Goal: Information Seeking & Learning: Learn about a topic

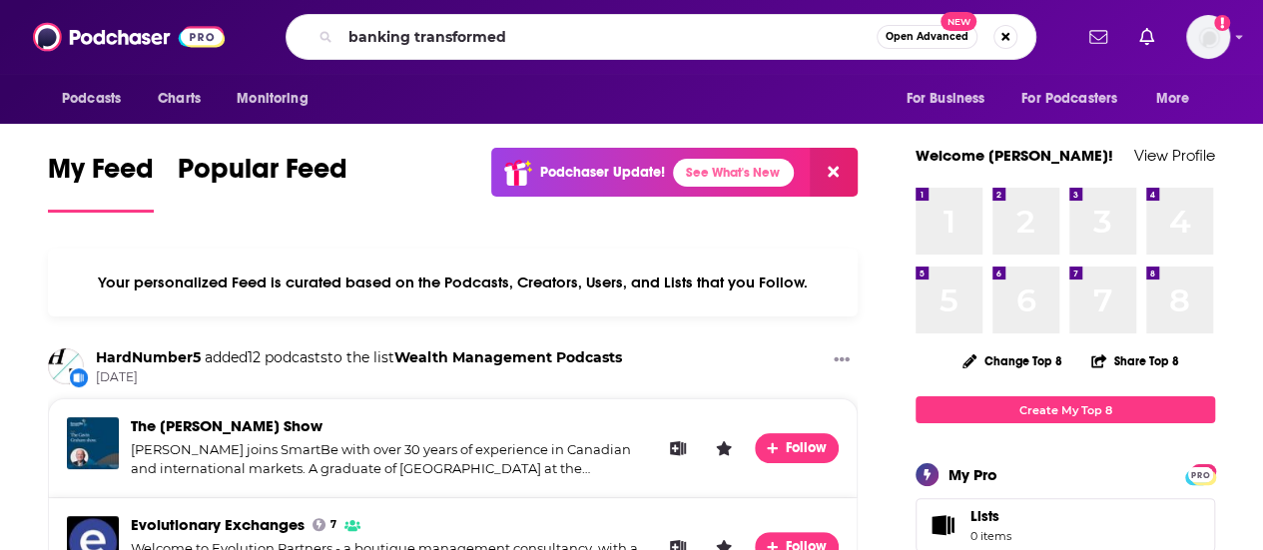
type input "banking transformed"
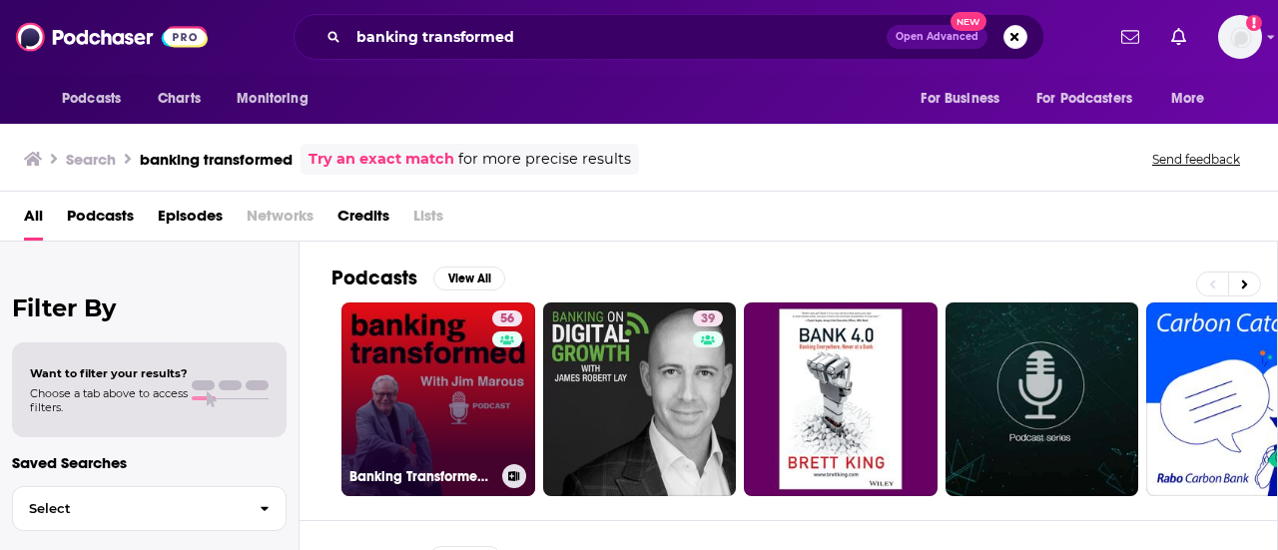
click at [423, 336] on link "56 Banking Transformed with [PERSON_NAME]" at bounding box center [439, 400] width 194 height 194
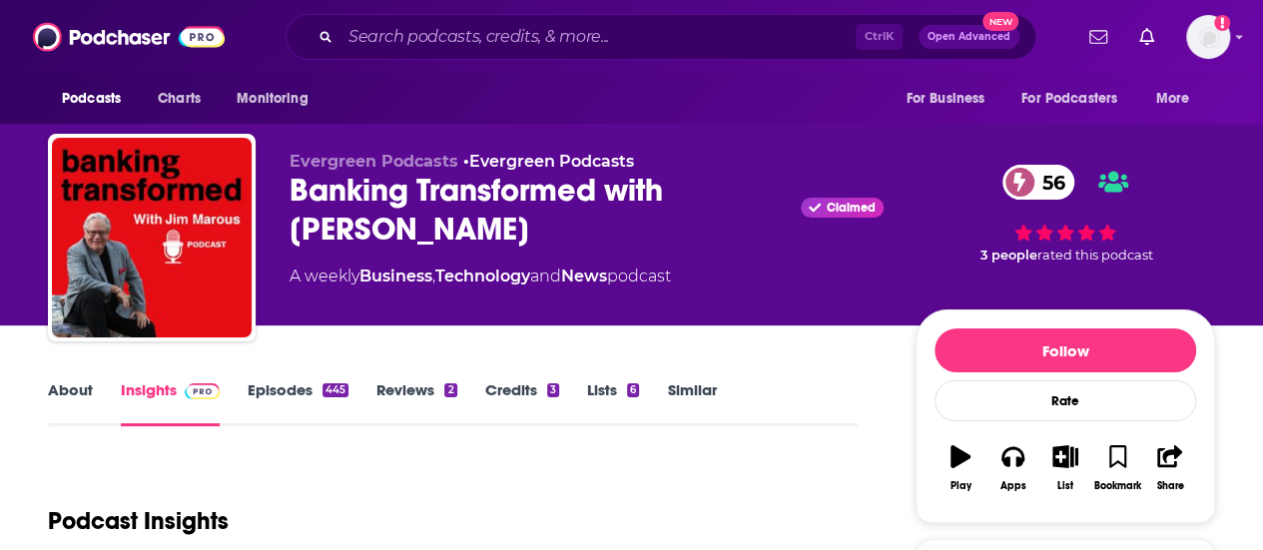
click at [703, 388] on link "Similar" at bounding box center [691, 403] width 49 height 46
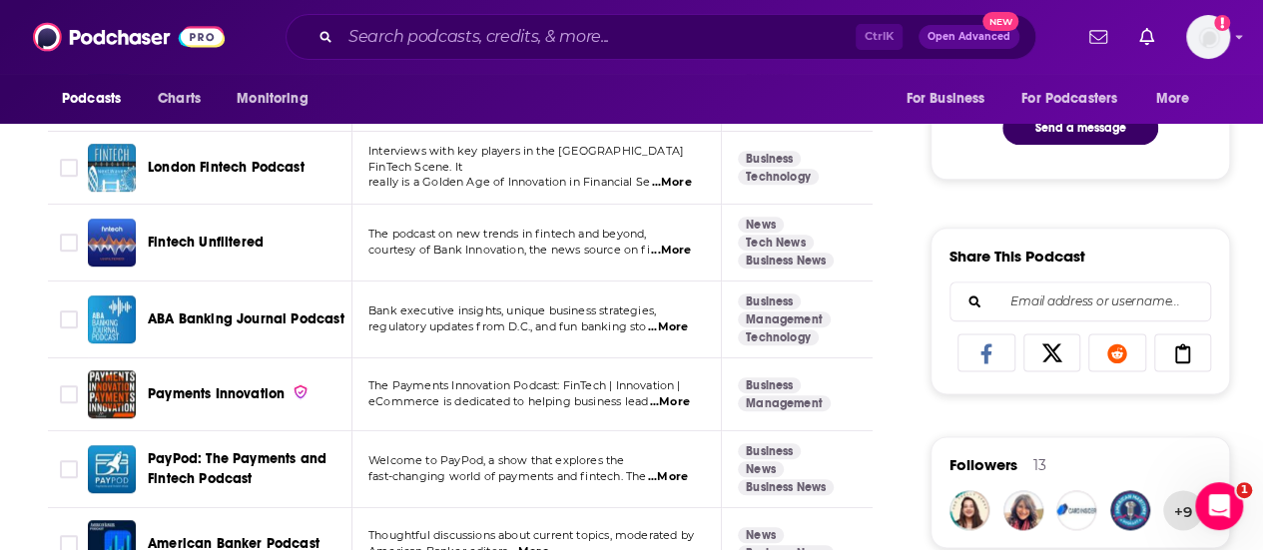
scroll to position [1298, 0]
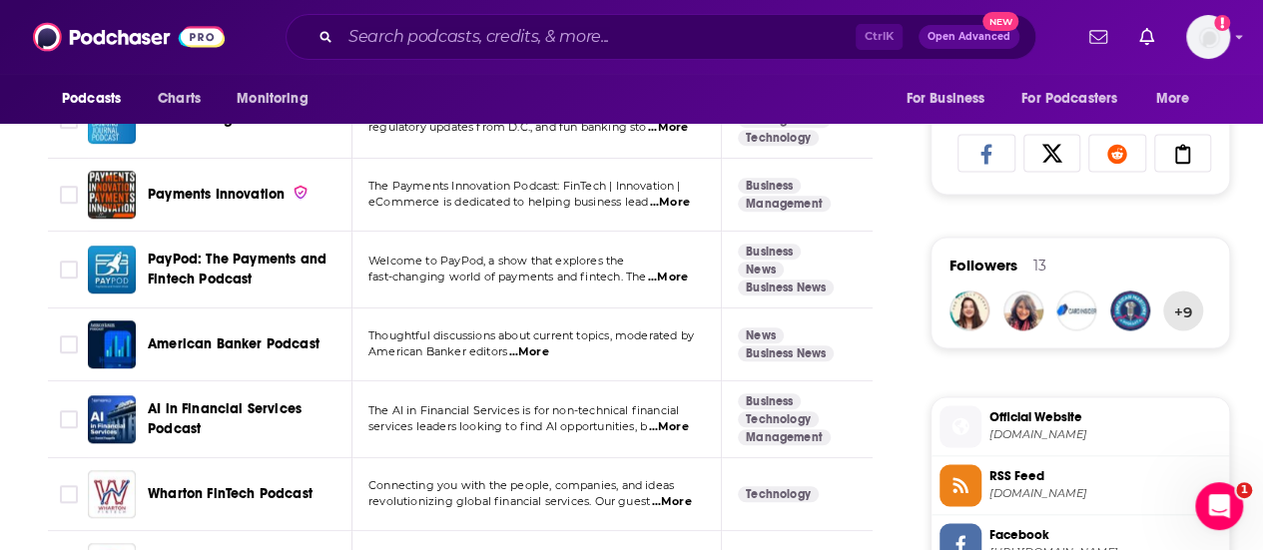
click at [254, 338] on span "American Banker Podcast" at bounding box center [234, 344] width 172 height 17
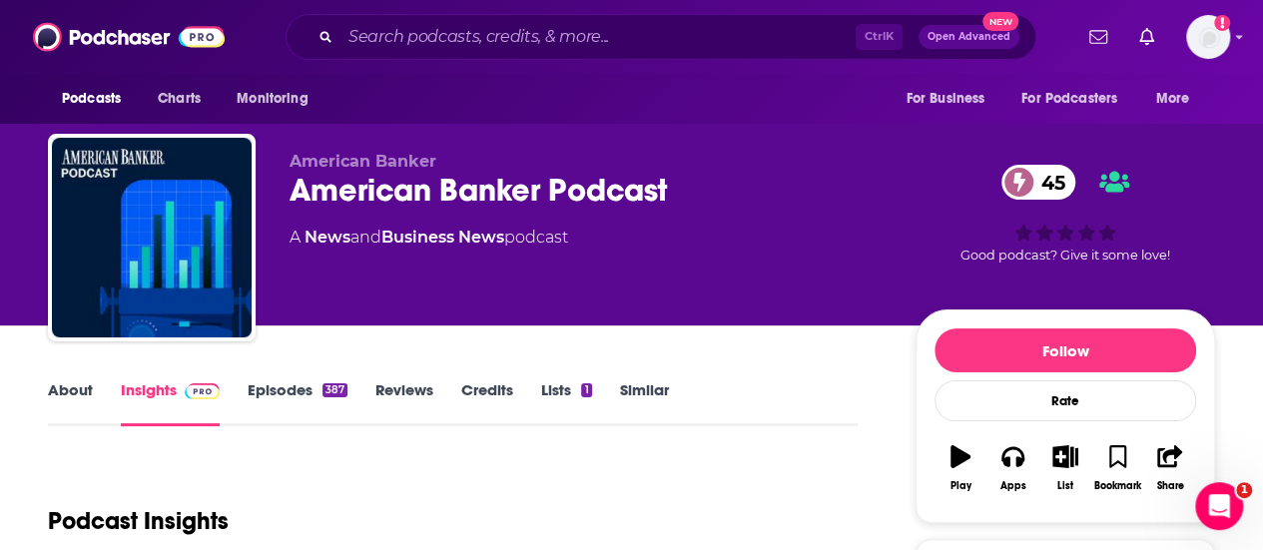
click at [267, 398] on link "Episodes 387" at bounding box center [298, 403] width 100 height 46
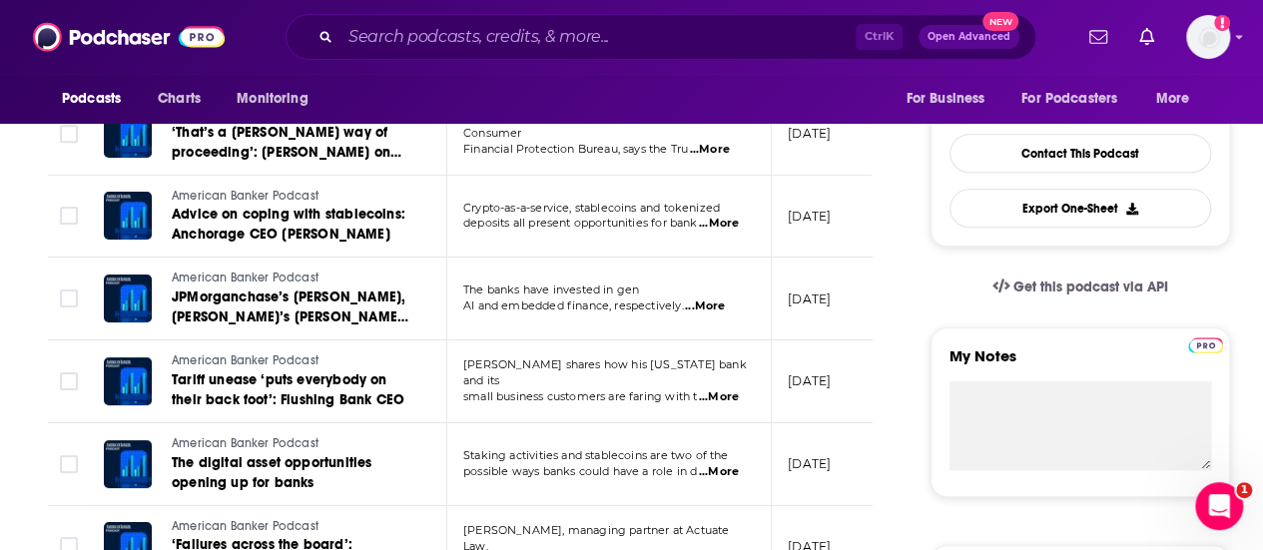
scroll to position [499, 0]
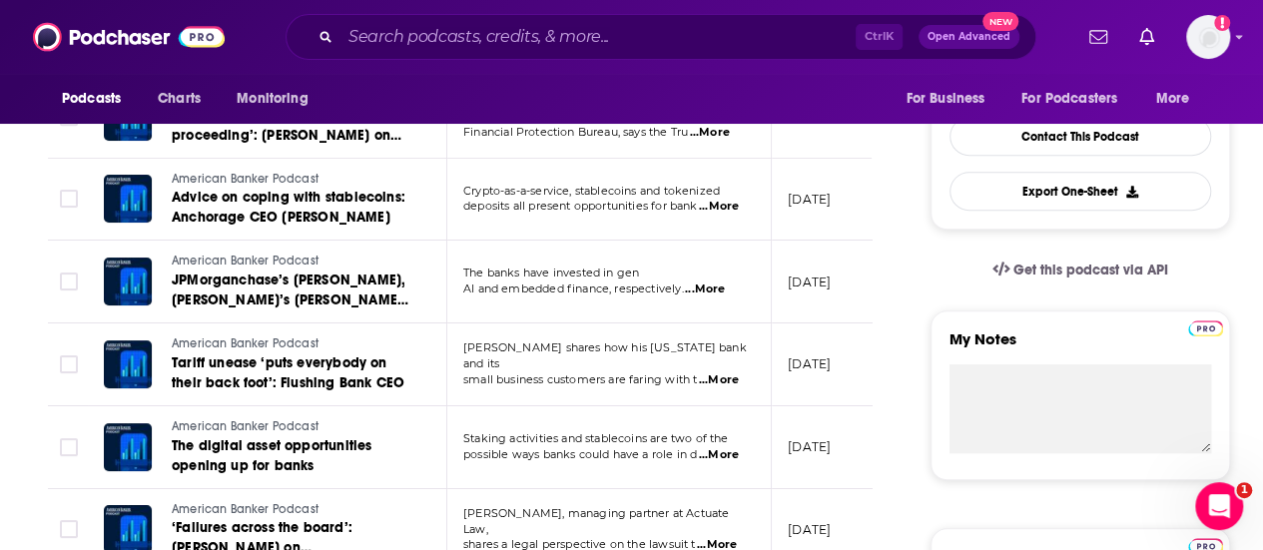
click at [721, 289] on span "...More" at bounding box center [705, 290] width 40 height 16
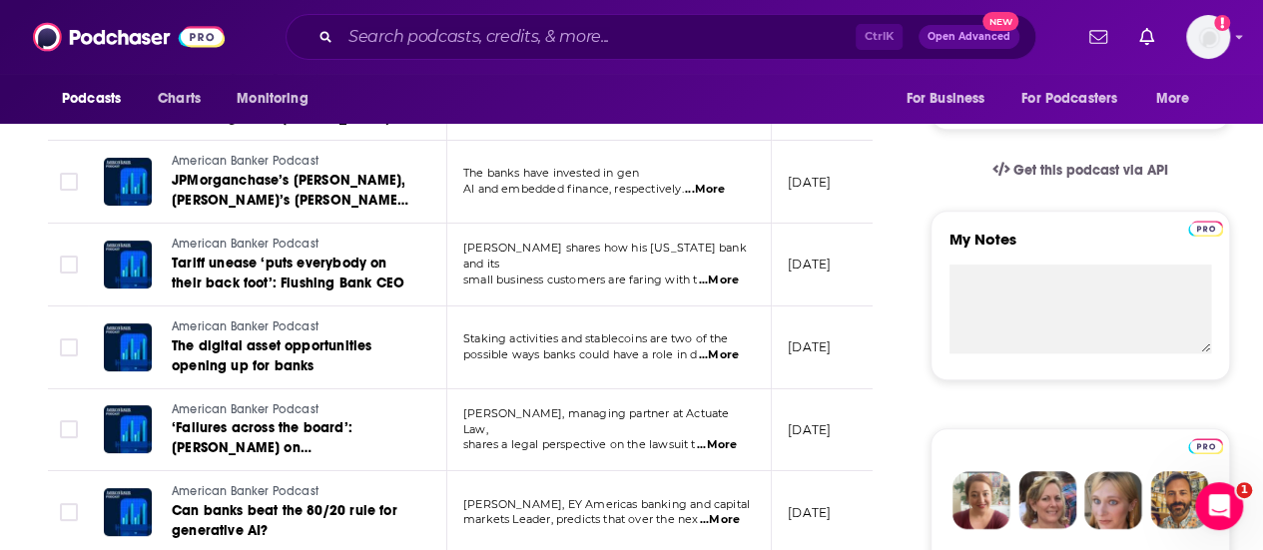
click at [716, 357] on span "...More" at bounding box center [719, 356] width 40 height 16
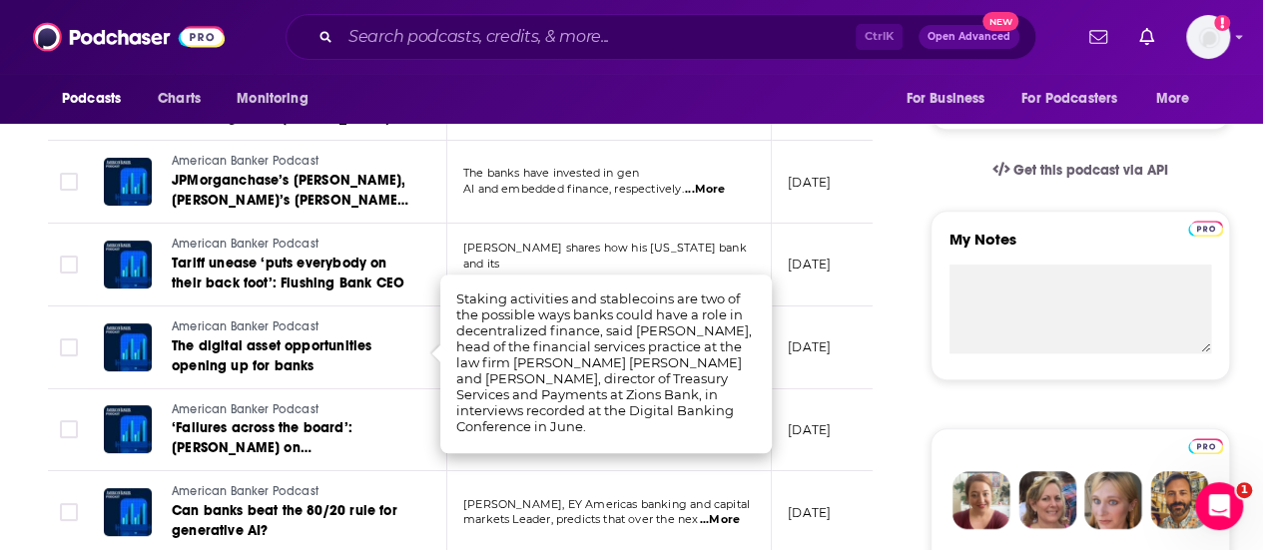
click at [679, 452] on td "[PERSON_NAME], managing partner at Actuate Law, shares a legal perspective on t…" at bounding box center [609, 430] width 325 height 83
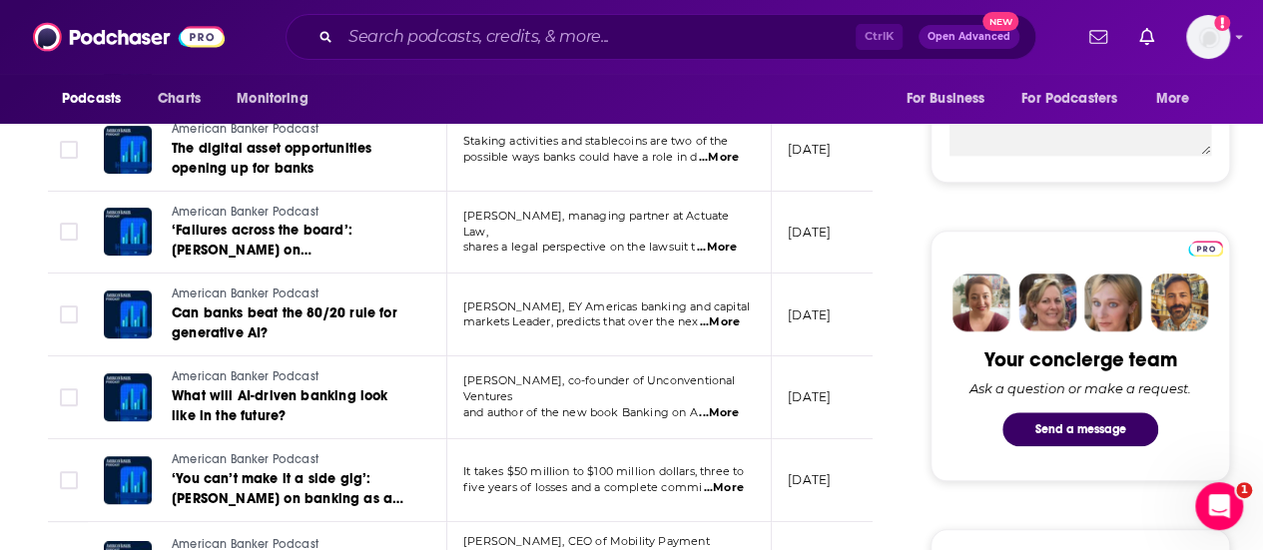
scroll to position [799, 0]
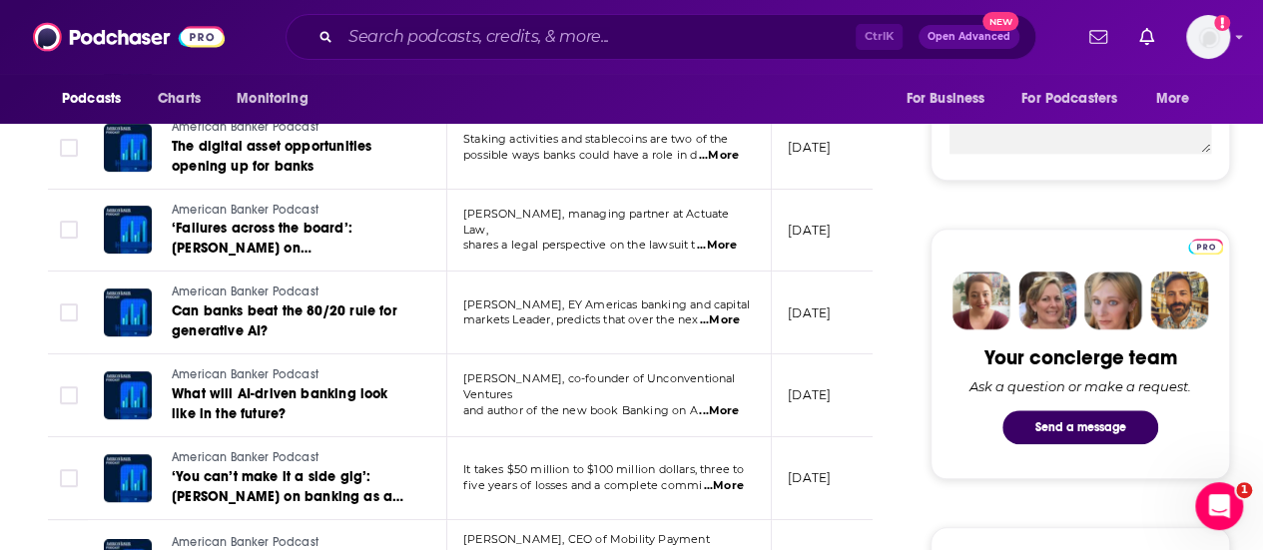
click at [717, 320] on span "...More" at bounding box center [720, 321] width 40 height 16
click at [671, 438] on td "It takes $50 million to $100 million dollars, three to five years of losses and…" at bounding box center [609, 478] width 325 height 83
click at [714, 403] on span "...More" at bounding box center [719, 411] width 40 height 16
click at [722, 484] on span "...More" at bounding box center [724, 486] width 40 height 16
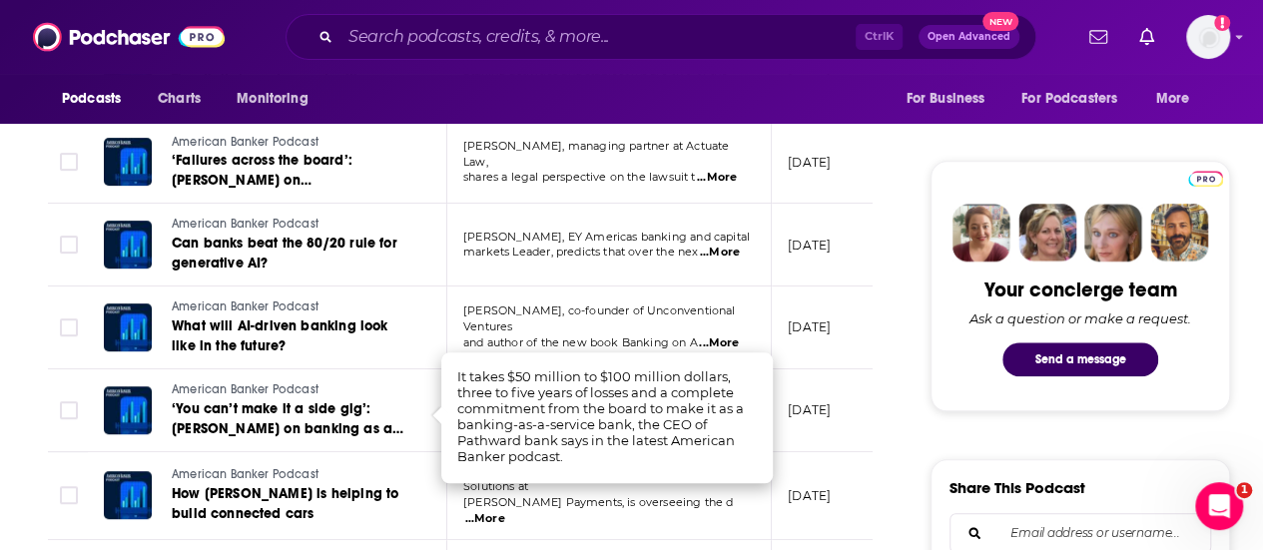
scroll to position [899, 0]
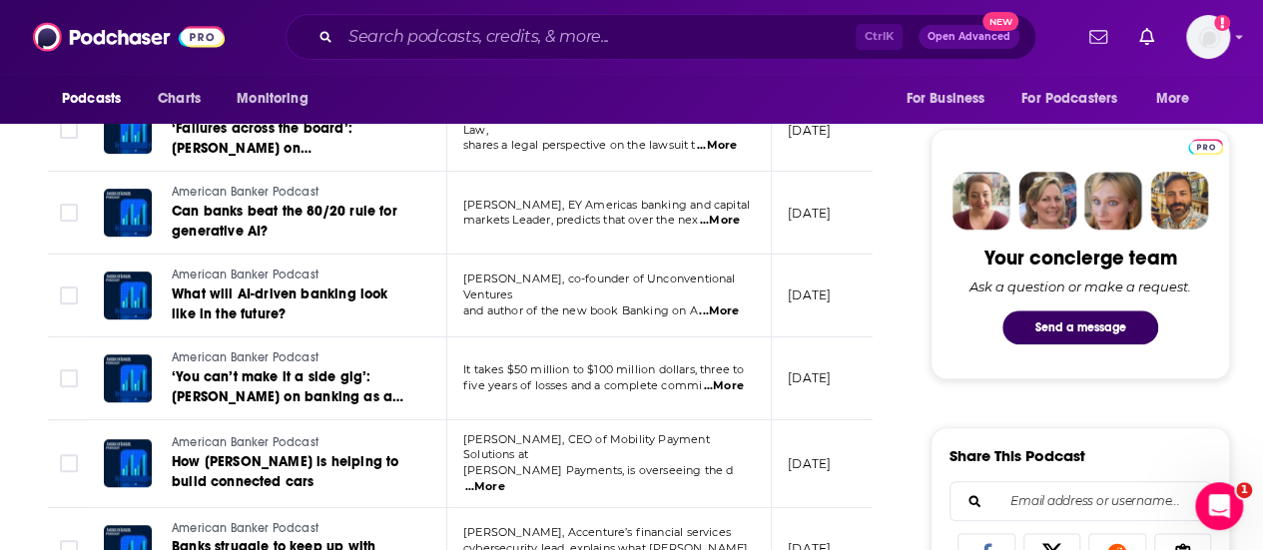
click at [709, 496] on td "[PERSON_NAME], CEO of Mobility Payment Solutions at [PERSON_NAME] Payments, is …" at bounding box center [609, 464] width 325 height 88
click at [722, 476] on td "[PERSON_NAME], CEO of Mobility Payment Solutions at [PERSON_NAME] Payments, is …" at bounding box center [609, 464] width 325 height 88
click at [505, 479] on span "...More" at bounding box center [485, 487] width 40 height 16
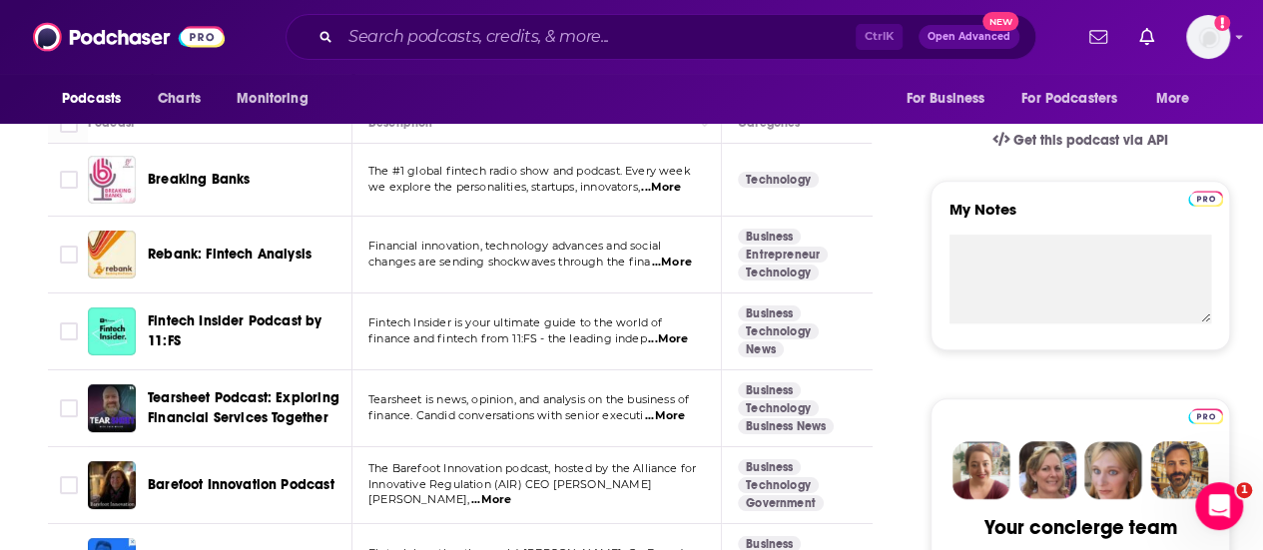
scroll to position [599, 0]
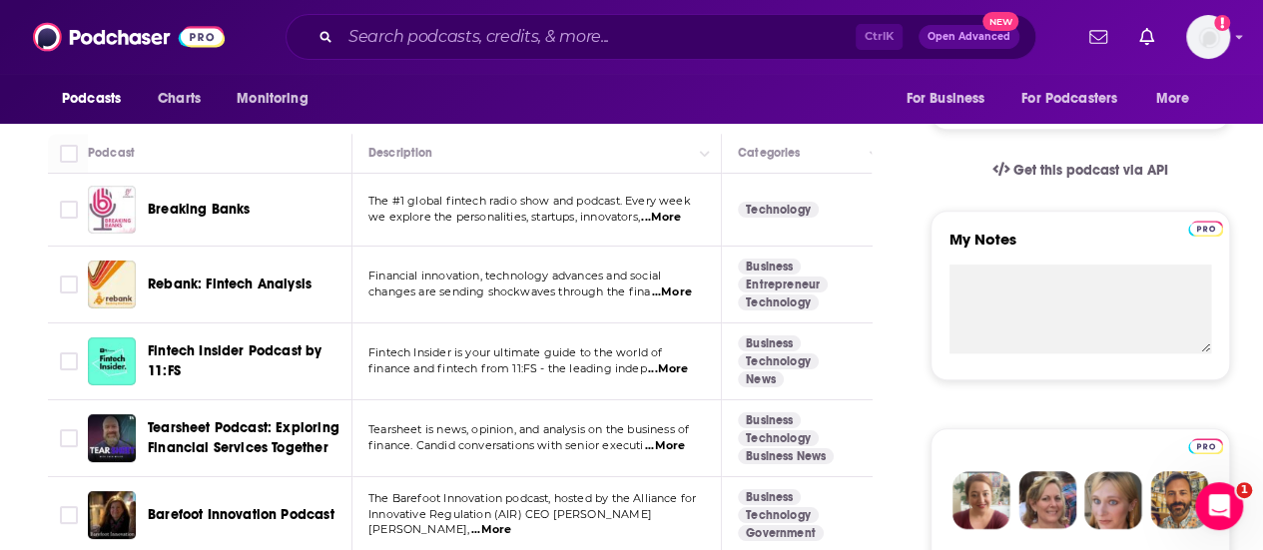
click at [221, 203] on span "Breaking Banks" at bounding box center [199, 209] width 102 height 17
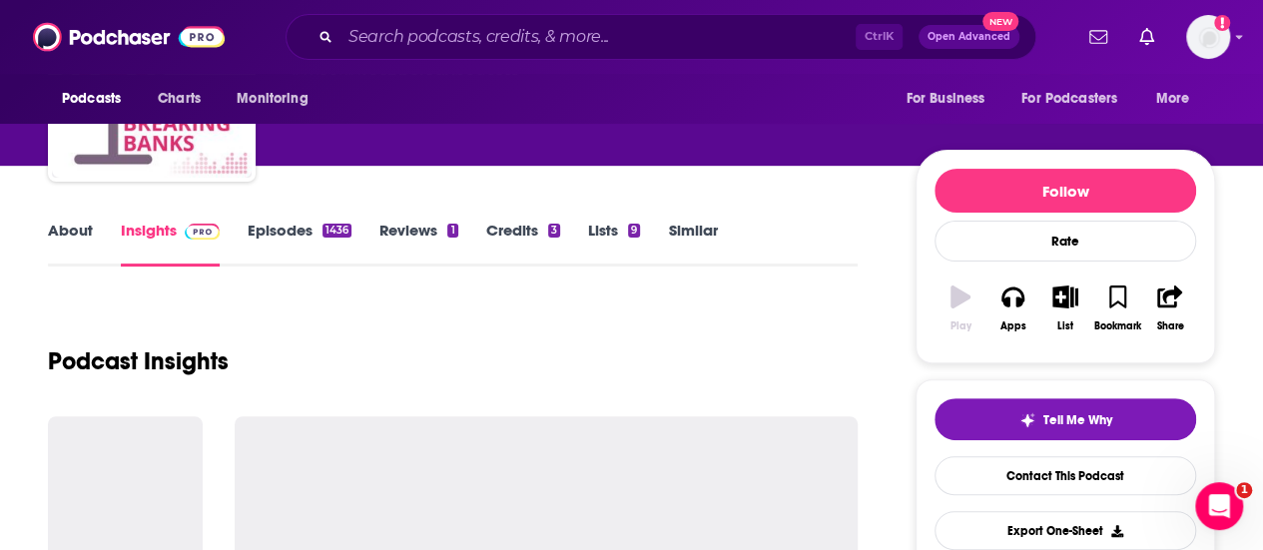
scroll to position [200, 0]
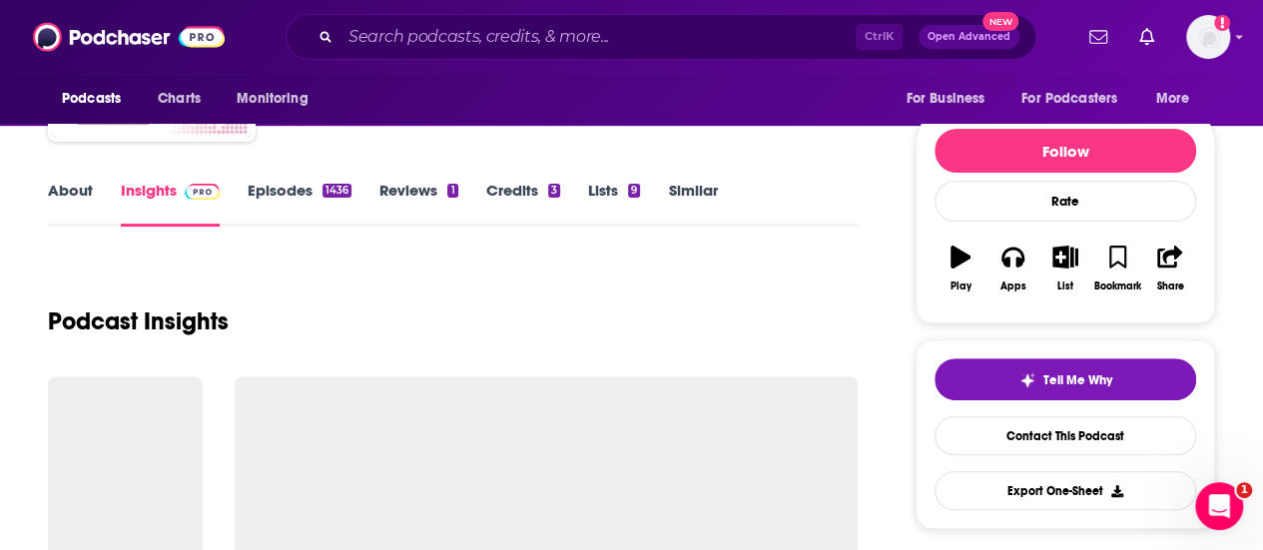
click at [280, 187] on link "Episodes 1436" at bounding box center [300, 204] width 104 height 46
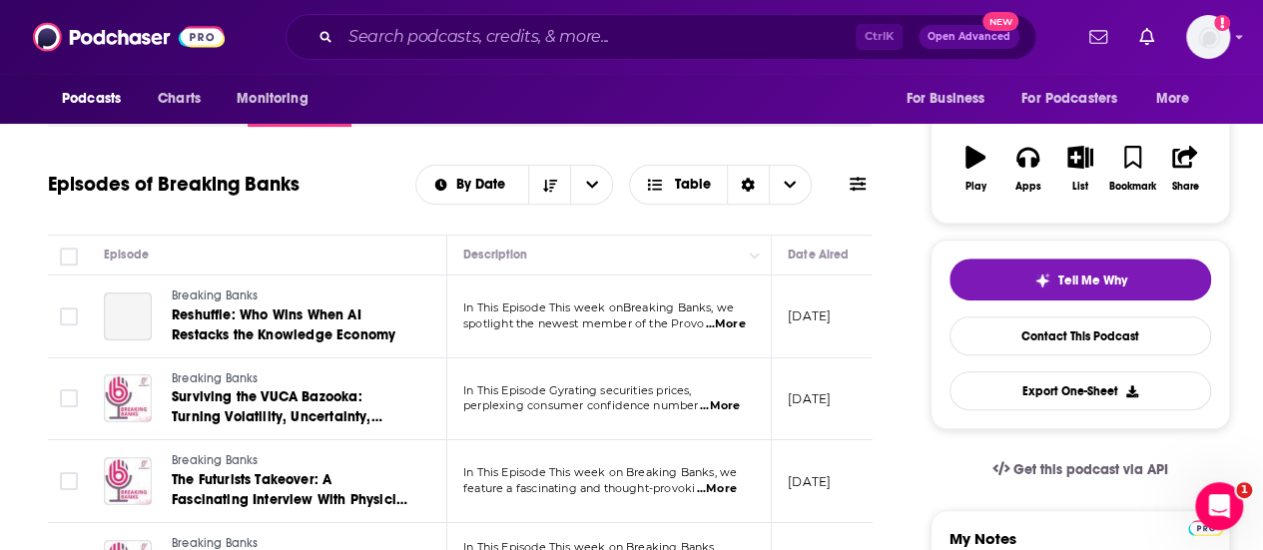
scroll to position [399, 0]
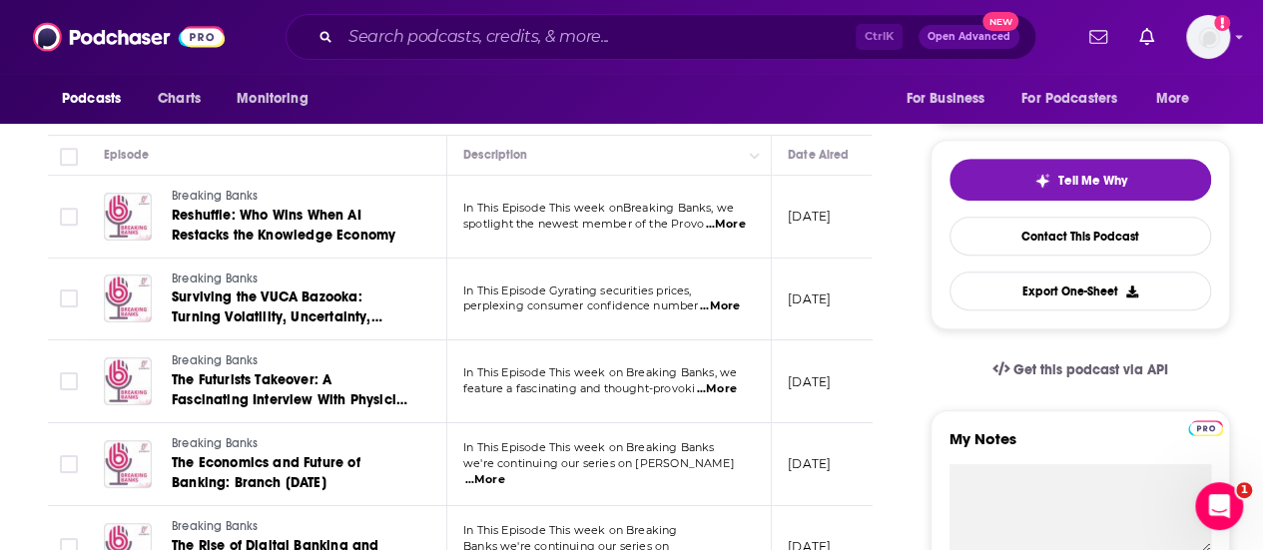
click at [743, 318] on td "In This Episode Gyrating securities prices, perplexing consumer confidence numb…" at bounding box center [609, 300] width 325 height 83
click at [738, 314] on span "...More" at bounding box center [720, 307] width 40 height 16
click at [729, 309] on span "...More" at bounding box center [720, 307] width 40 height 16
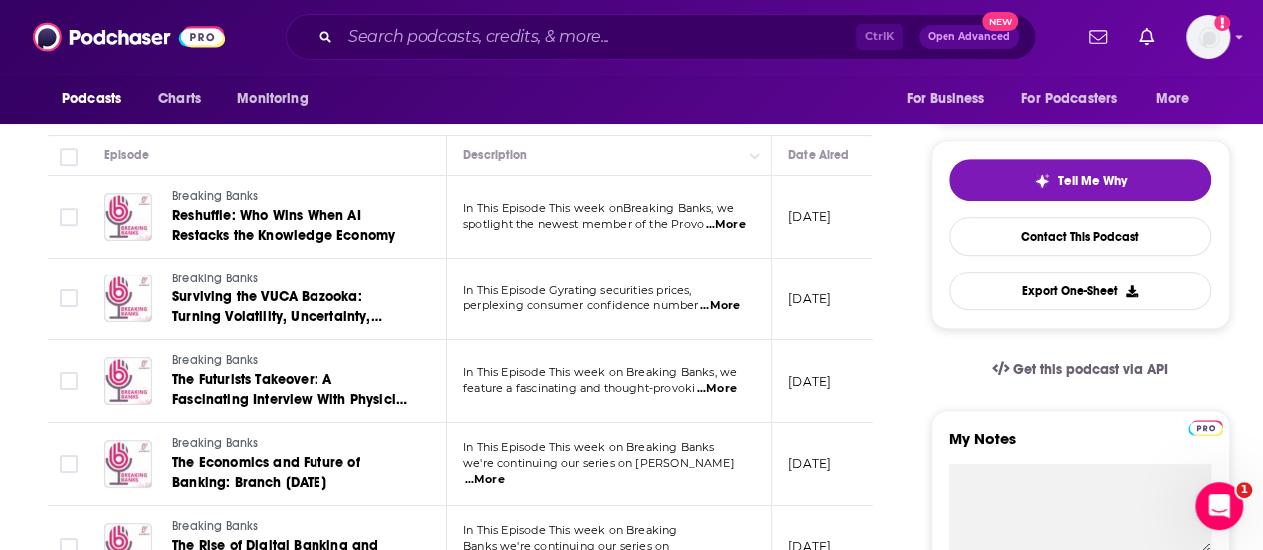
click at [724, 219] on span "...More" at bounding box center [725, 225] width 40 height 16
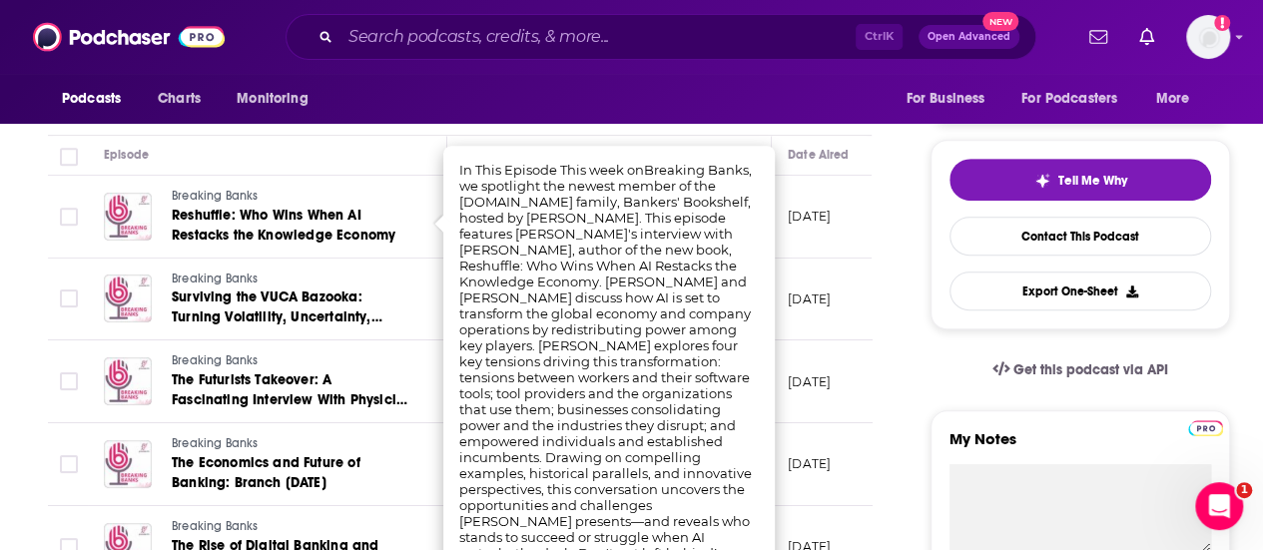
scroll to position [599, 0]
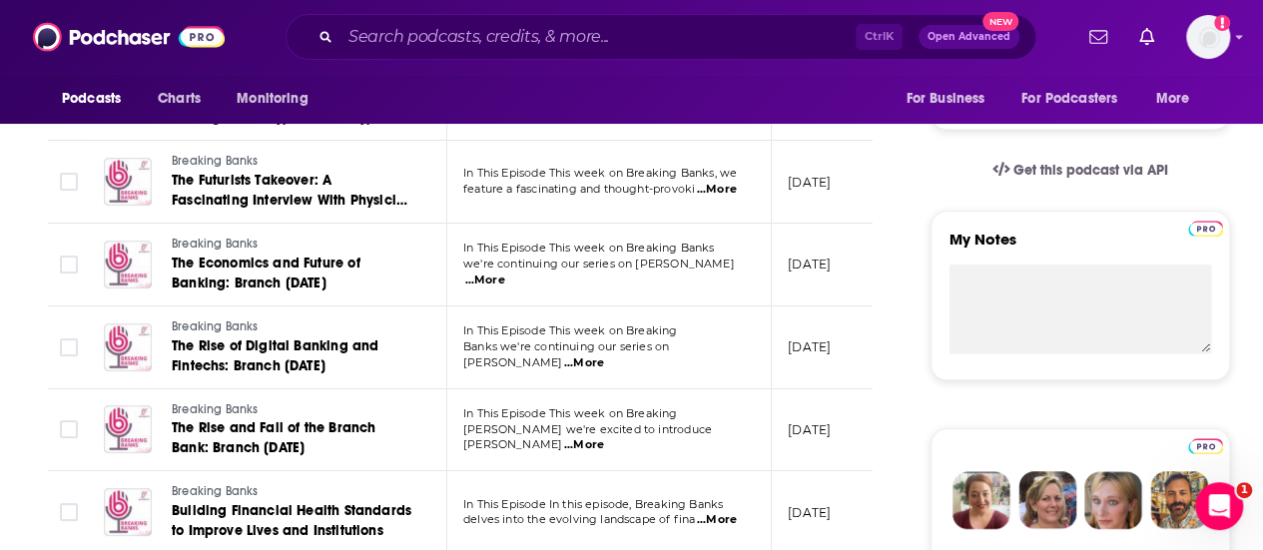
click at [669, 354] on span "Banks we're continuing our series on [PERSON_NAME]" at bounding box center [566, 355] width 206 height 30
click at [604, 355] on span "...More" at bounding box center [584, 363] width 40 height 16
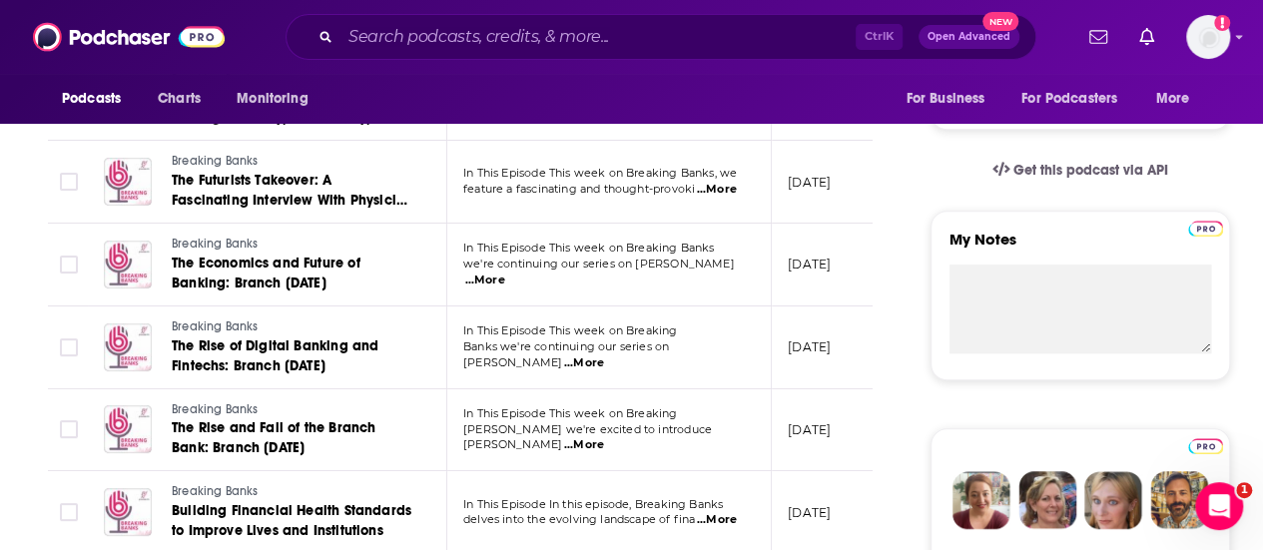
click at [604, 437] on span "...More" at bounding box center [584, 445] width 40 height 16
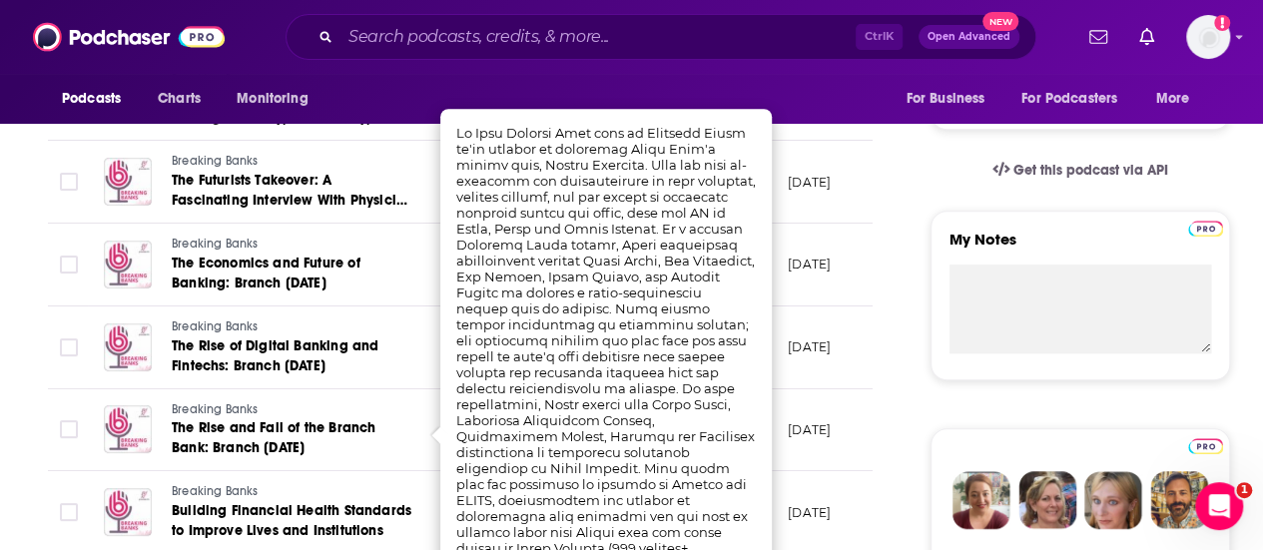
scroll to position [799, 0]
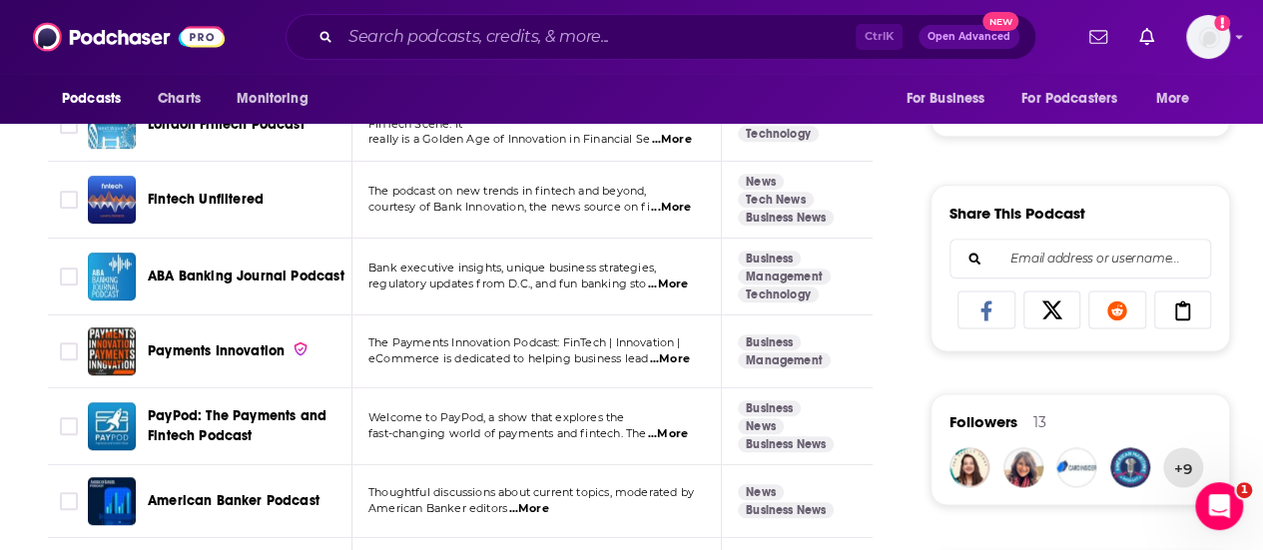
scroll to position [1098, 0]
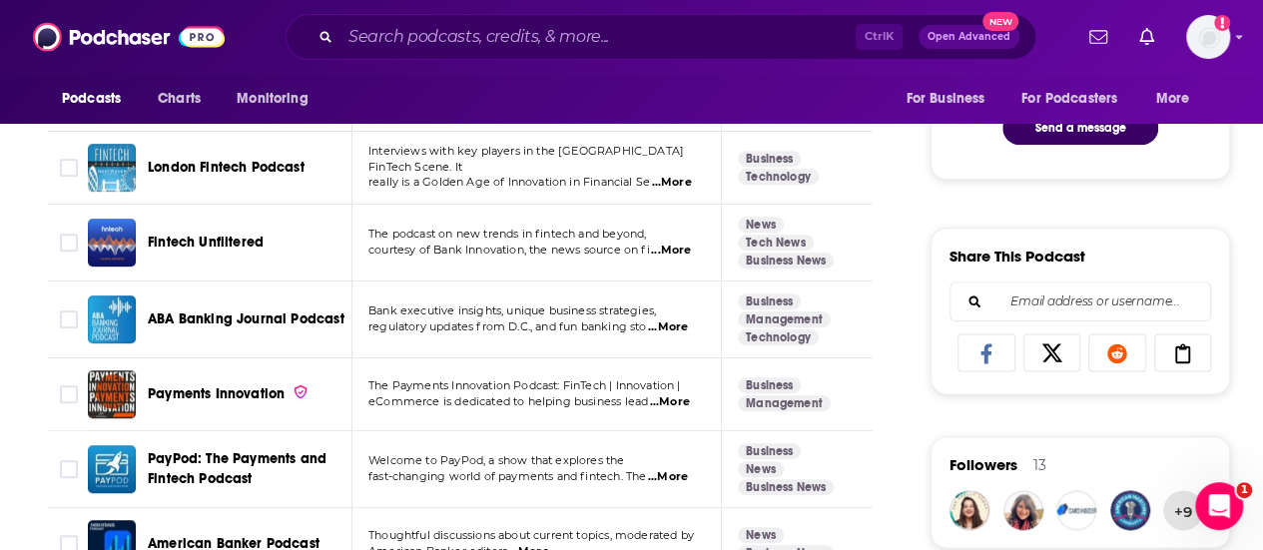
click at [250, 313] on span "ABA Banking Journal Podcast" at bounding box center [246, 319] width 197 height 17
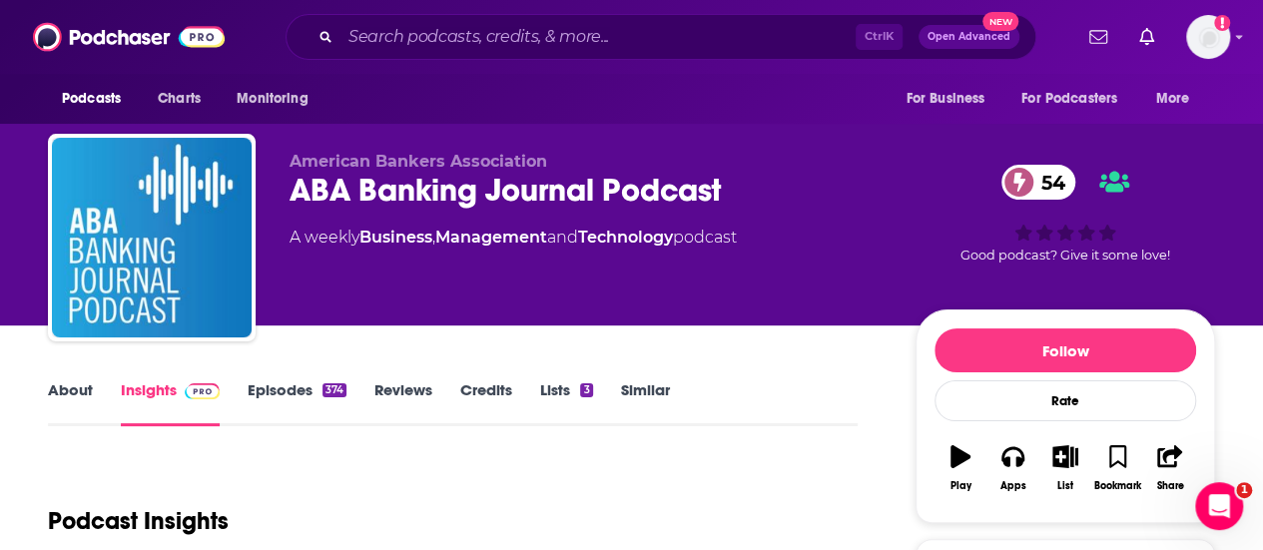
click at [302, 388] on link "Episodes 374" at bounding box center [297, 403] width 99 height 46
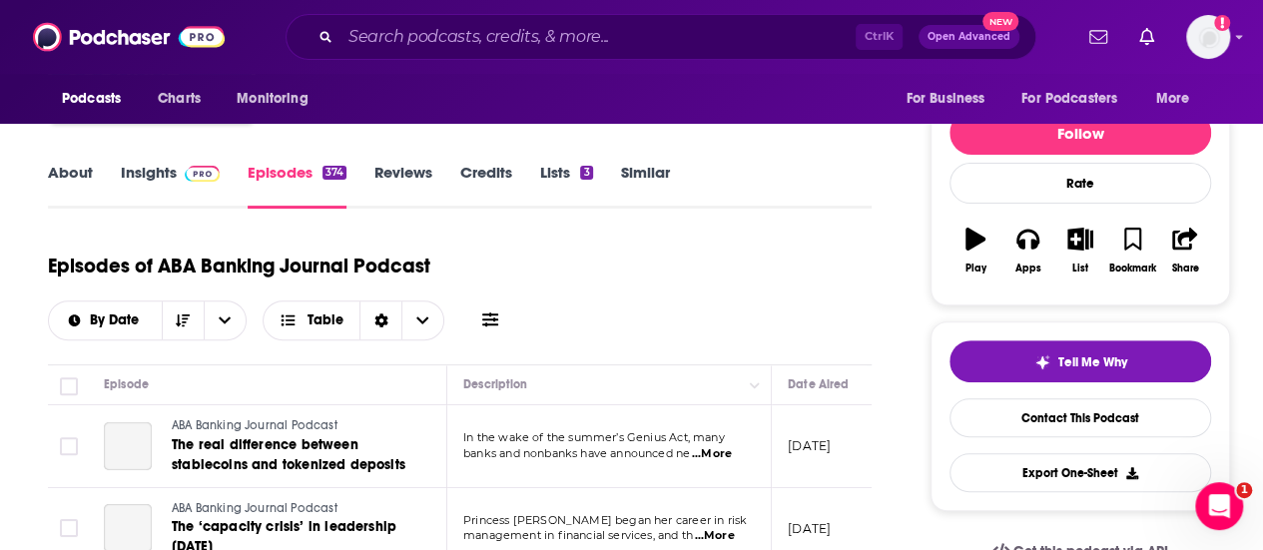
scroll to position [399, 0]
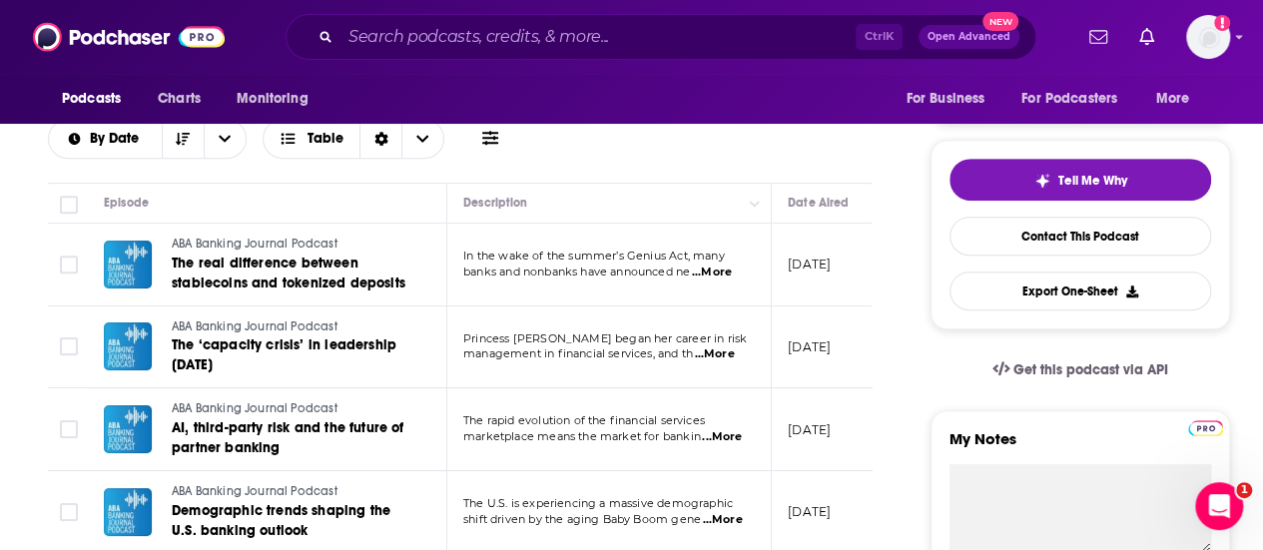
click at [719, 281] on td "In the wake of the summer’s Genius Act, many banks and nonbanks have announced …" at bounding box center [609, 265] width 325 height 83
click at [716, 275] on span "...More" at bounding box center [712, 273] width 40 height 16
click at [940, 370] on div "Get this podcast via API" at bounding box center [1081, 370] width 300 height 49
click at [713, 359] on span "...More" at bounding box center [714, 355] width 40 height 16
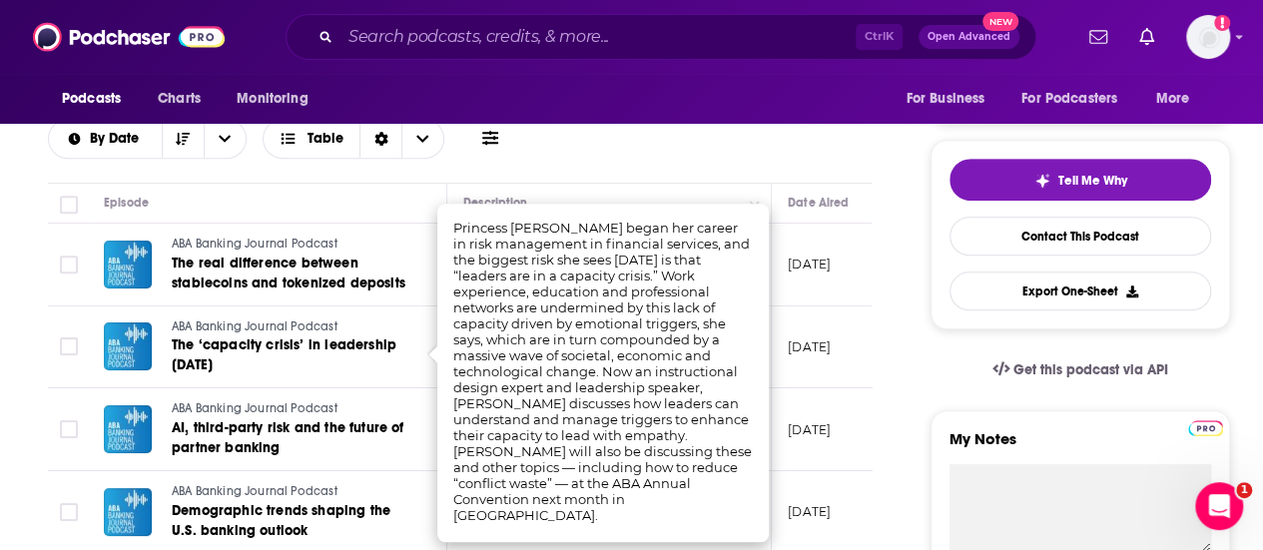
scroll to position [499, 0]
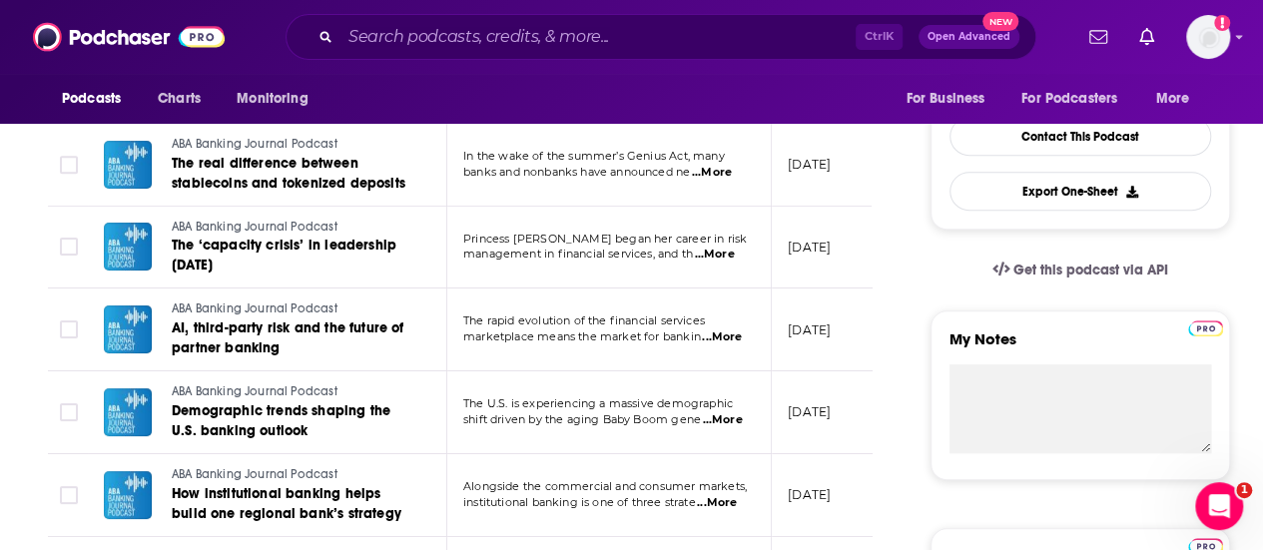
click at [729, 338] on span "...More" at bounding box center [722, 338] width 40 height 16
click at [727, 416] on span "...More" at bounding box center [722, 420] width 40 height 16
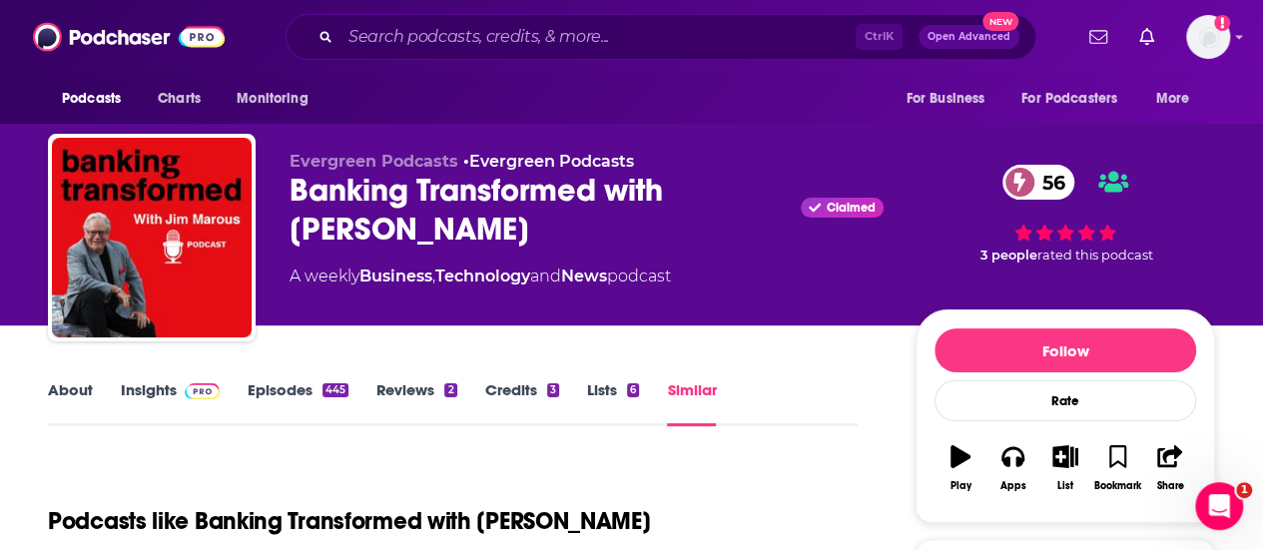
click at [286, 396] on link "Episodes 445" at bounding box center [298, 403] width 101 height 46
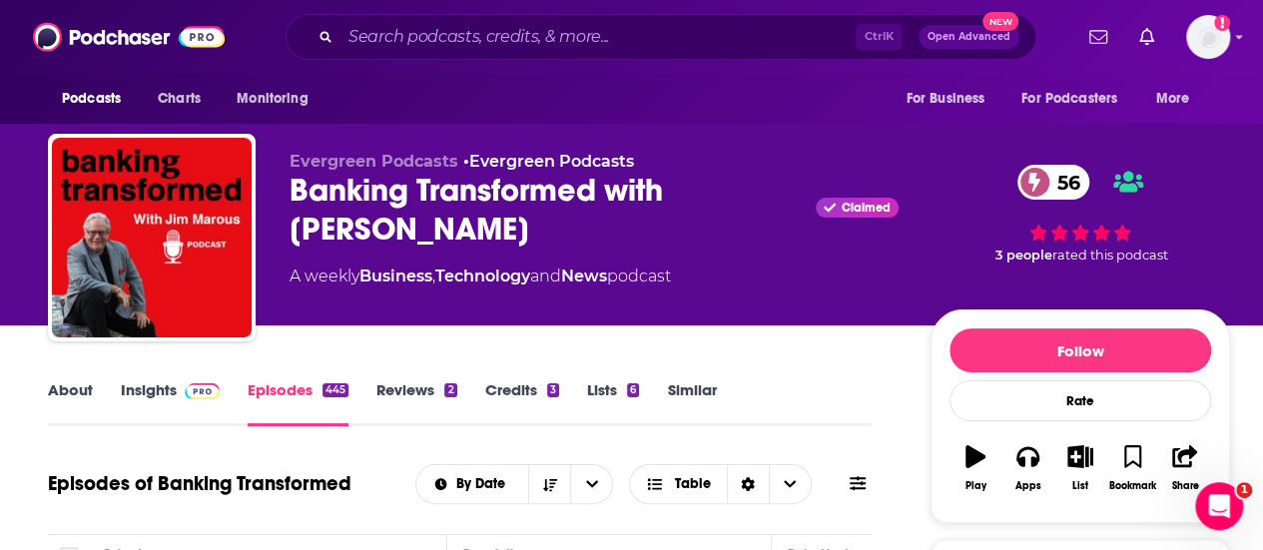
scroll to position [399, 0]
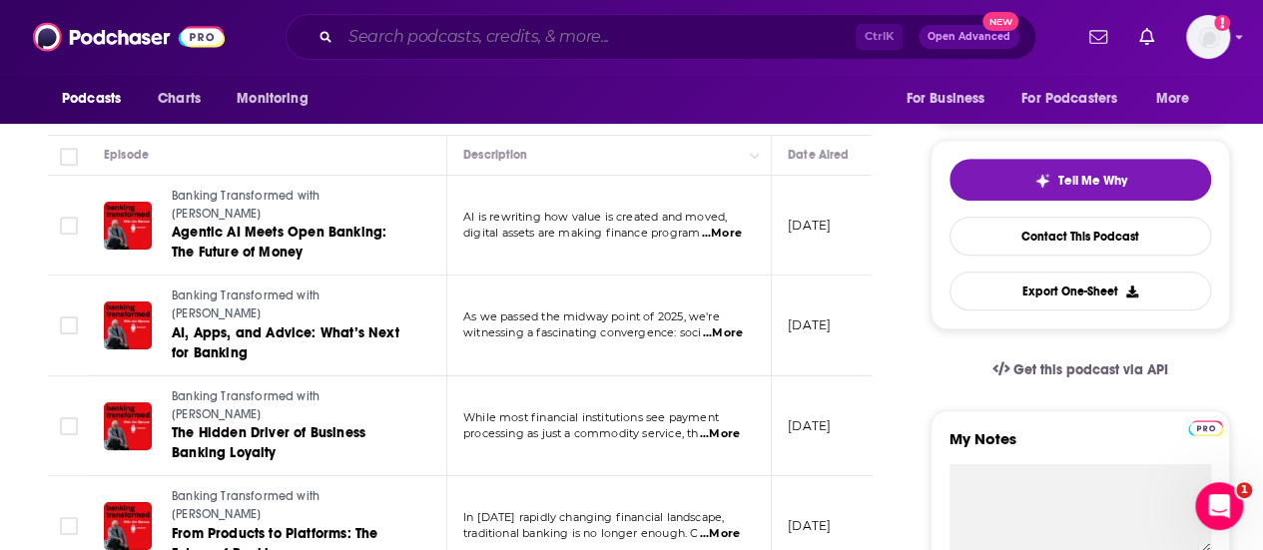
click at [562, 37] on input "Search podcasts, credits, & more..." at bounding box center [598, 37] width 515 height 32
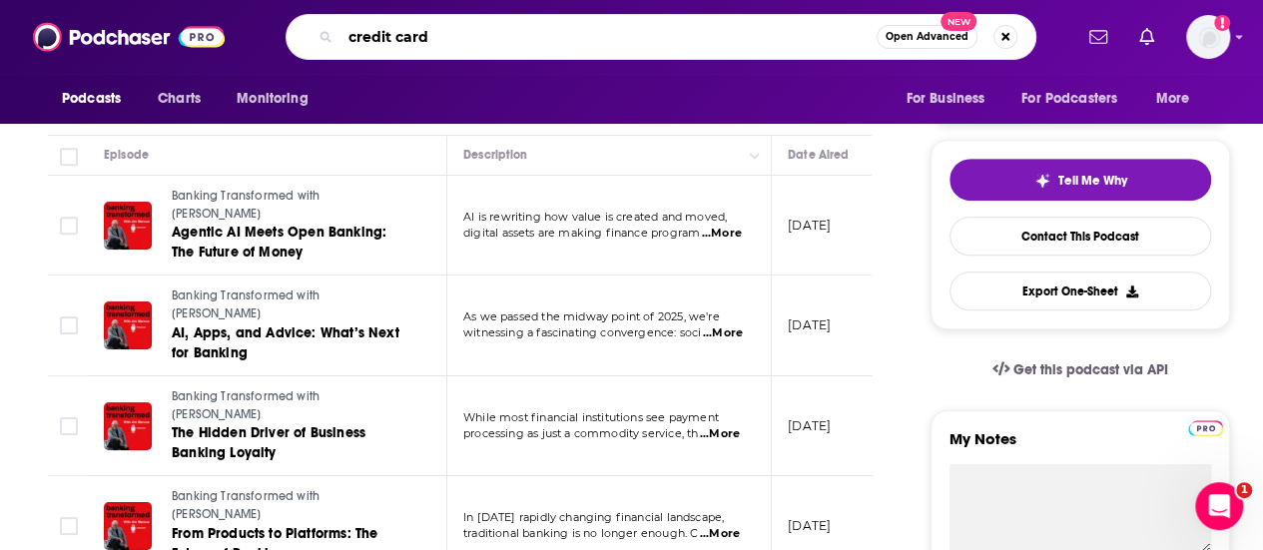
type input "credit cards"
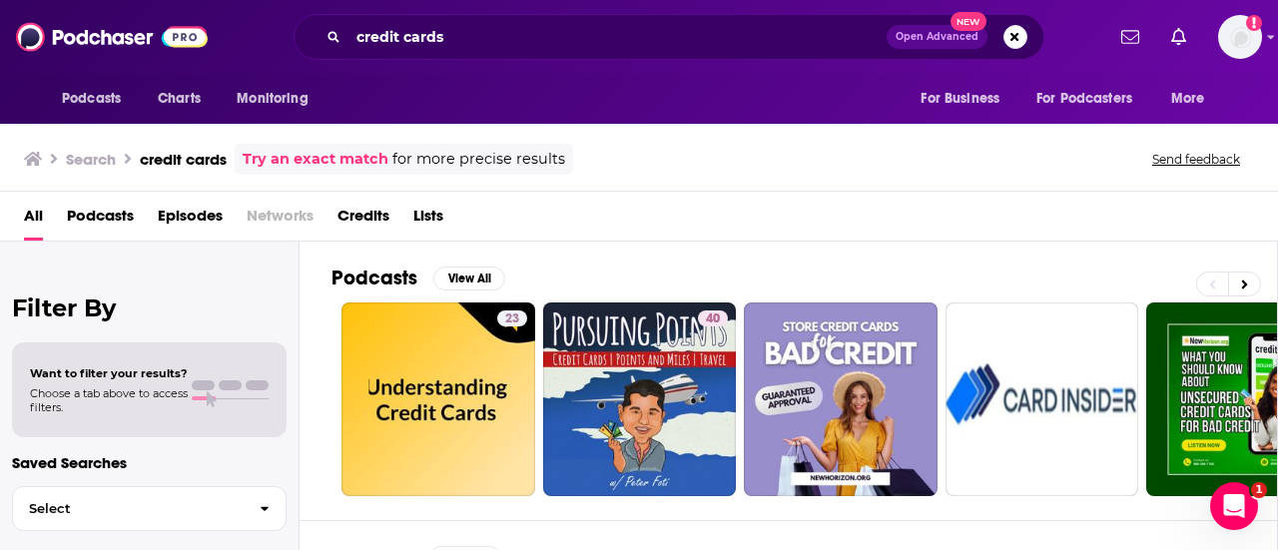
scroll to position [200, 0]
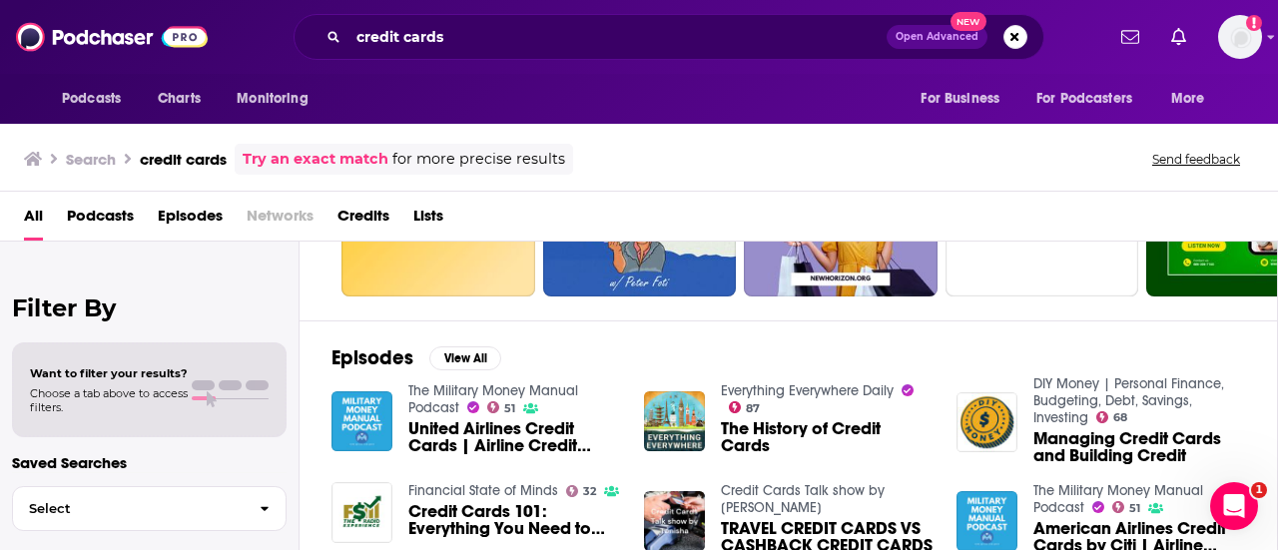
drag, startPoint x: 550, startPoint y: 7, endPoint x: 412, endPoint y: 8, distance: 137.8
click at [412, 8] on div "Podcasts Charts Monitoring credit cards Open Advanced New For Business For Podc…" at bounding box center [639, 37] width 1278 height 74
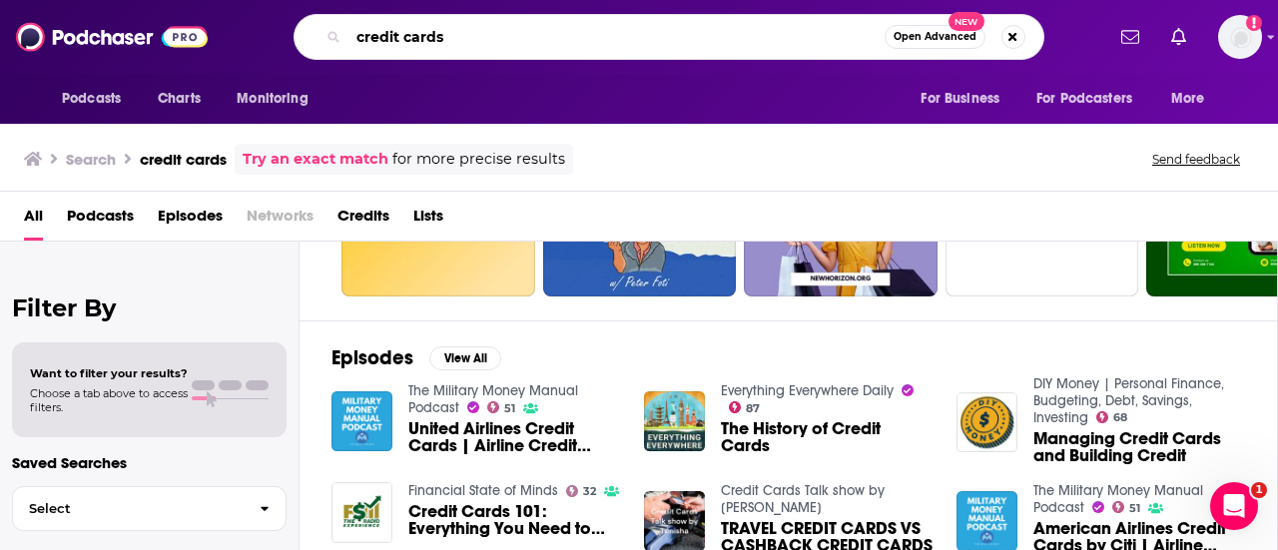
drag, startPoint x: 471, startPoint y: 29, endPoint x: 257, endPoint y: 29, distance: 214.7
click at [257, 29] on div "credit cards Open Advanced New" at bounding box center [669, 37] width 870 height 46
type input "chase sapphire reserve"
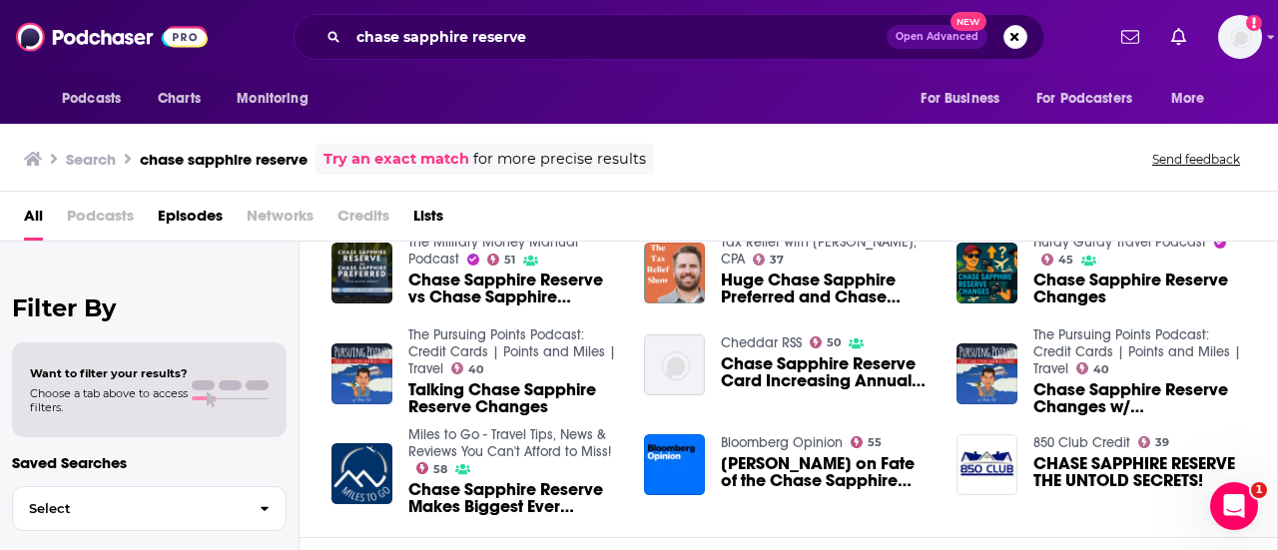
scroll to position [100, 0]
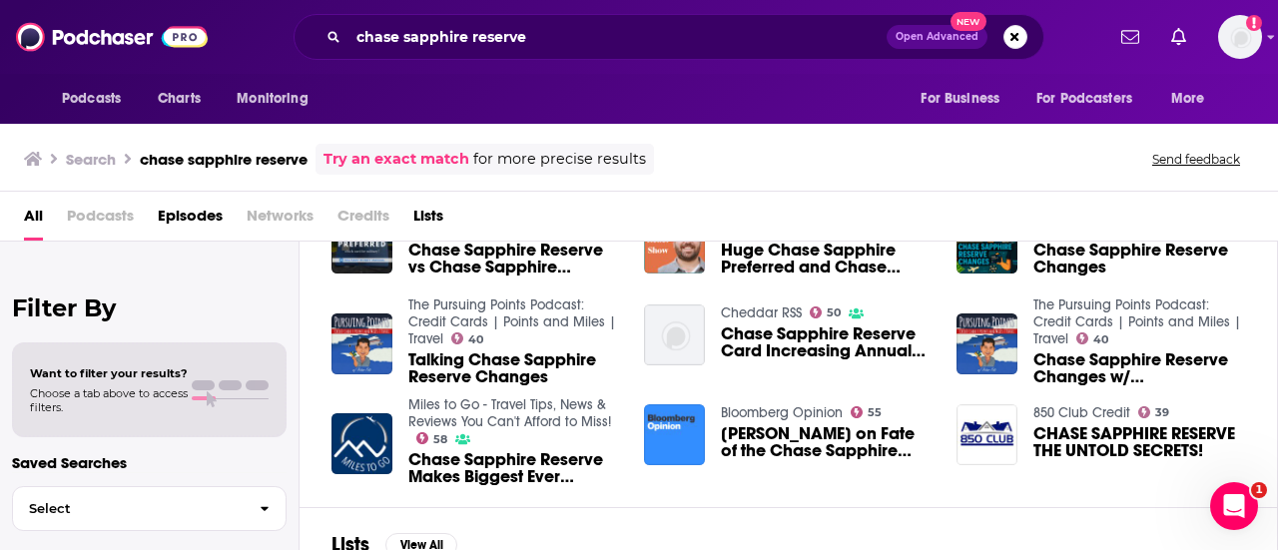
click at [684, 441] on img "Brian Chappatta on Fate of the Chase Sapphire Reserve (Podcast)" at bounding box center [674, 434] width 61 height 61
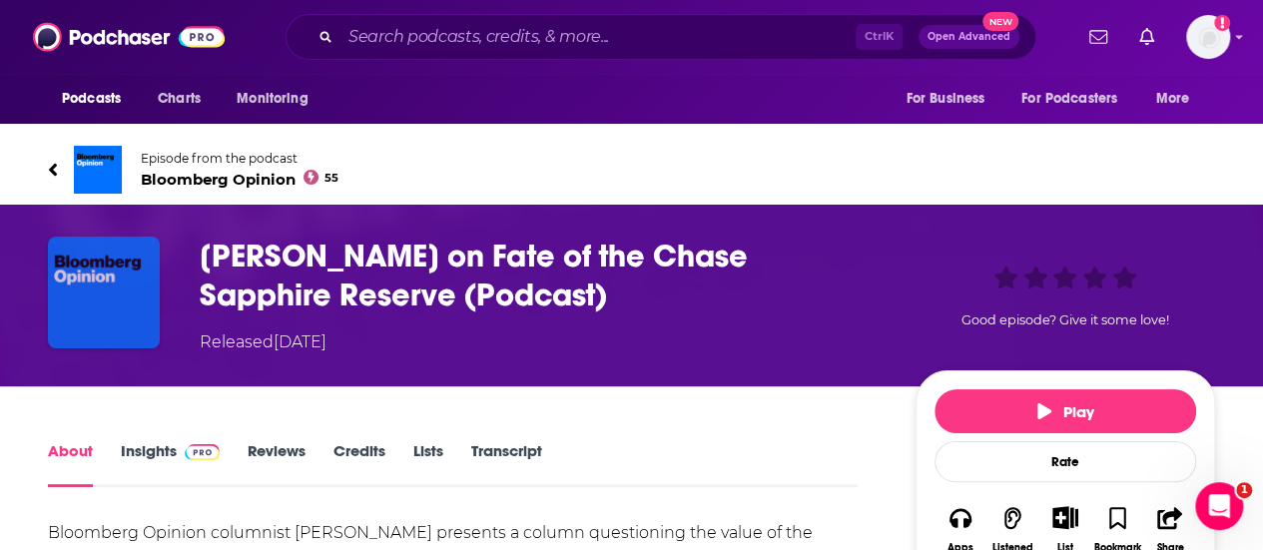
click at [136, 259] on img "Brian Chappatta on Fate of the Chase Sapphire Reserve (Podcast)" at bounding box center [104, 293] width 112 height 112
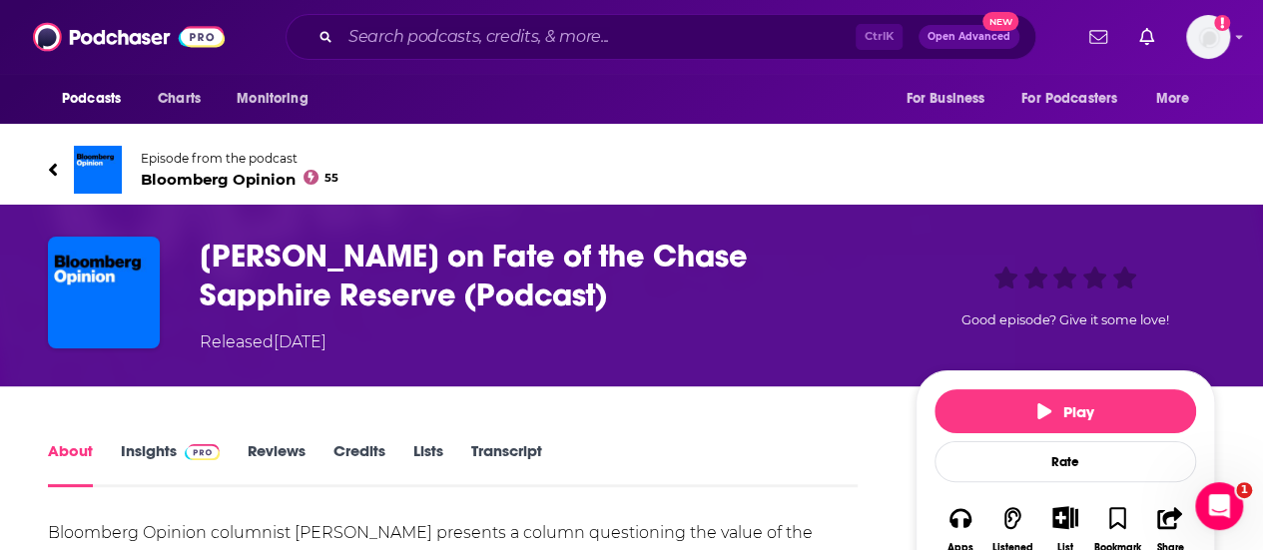
click at [117, 165] on img at bounding box center [98, 170] width 48 height 48
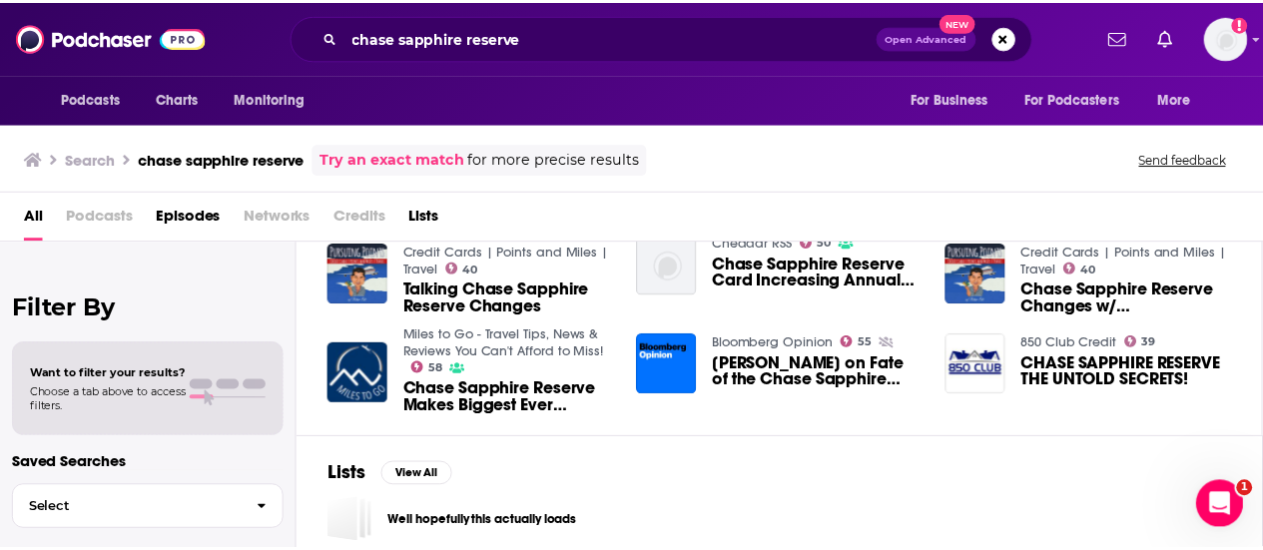
scroll to position [290, 0]
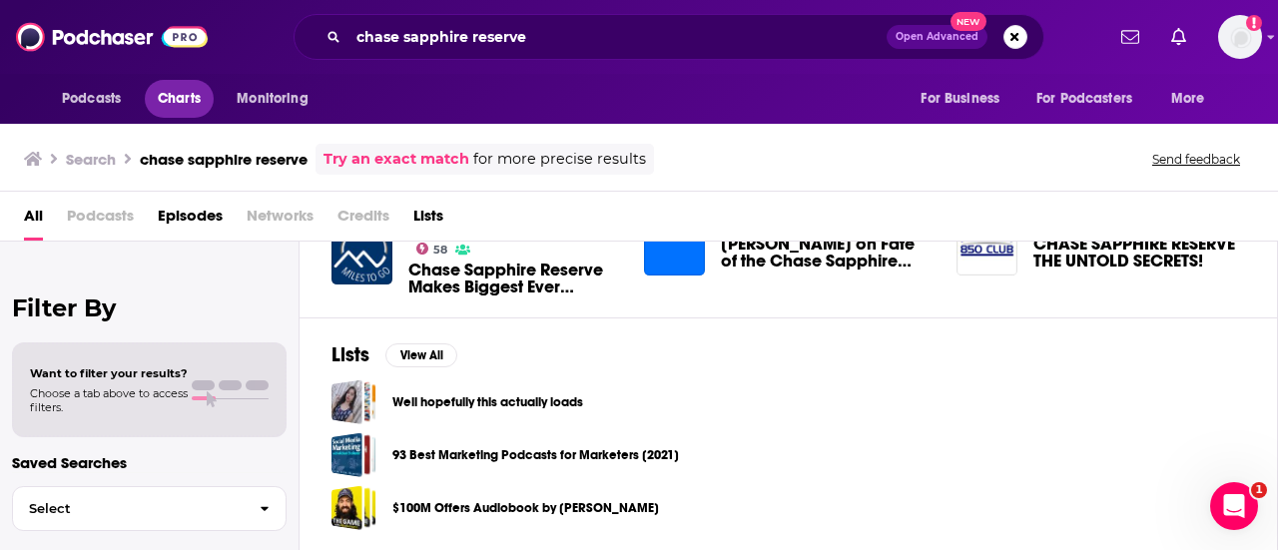
click at [162, 97] on span "Charts" at bounding box center [179, 99] width 43 height 28
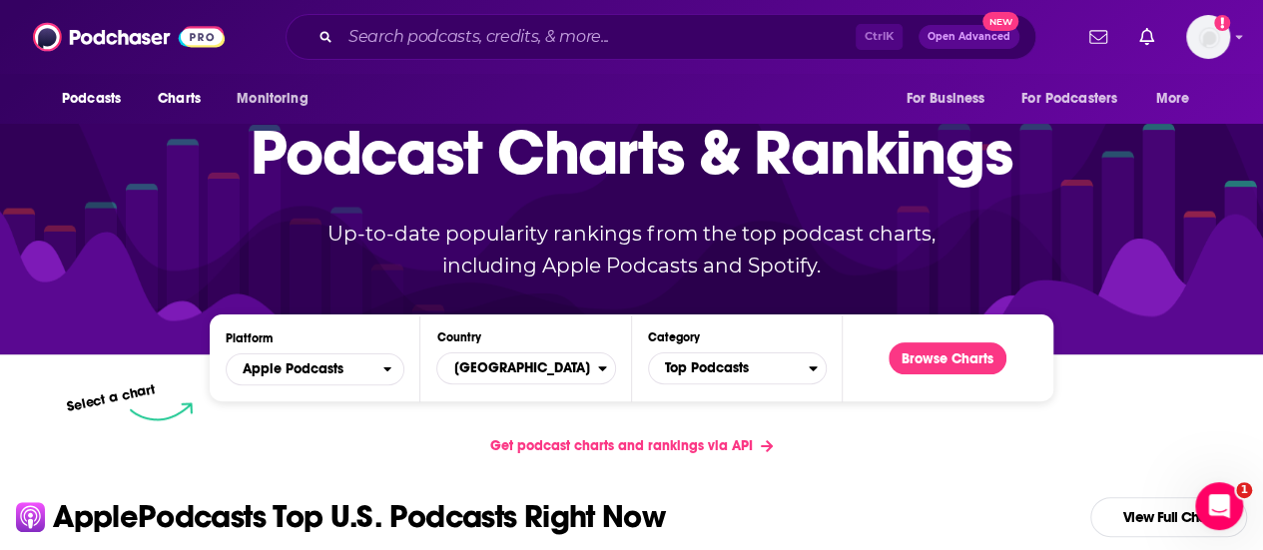
scroll to position [300, 0]
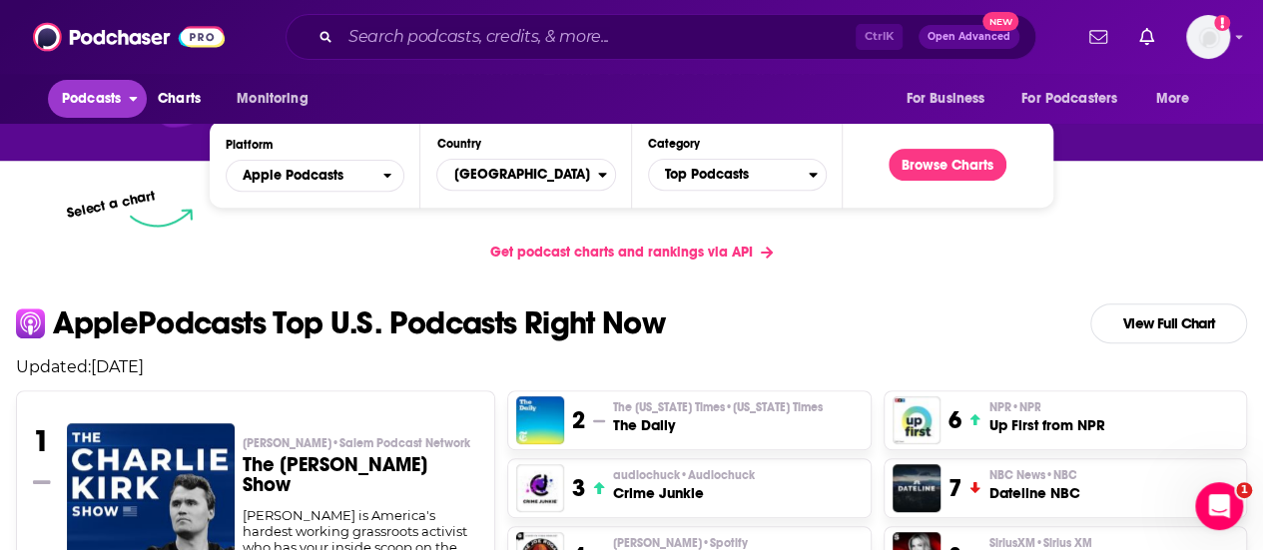
click at [98, 98] on span "Podcasts" at bounding box center [91, 99] width 59 height 28
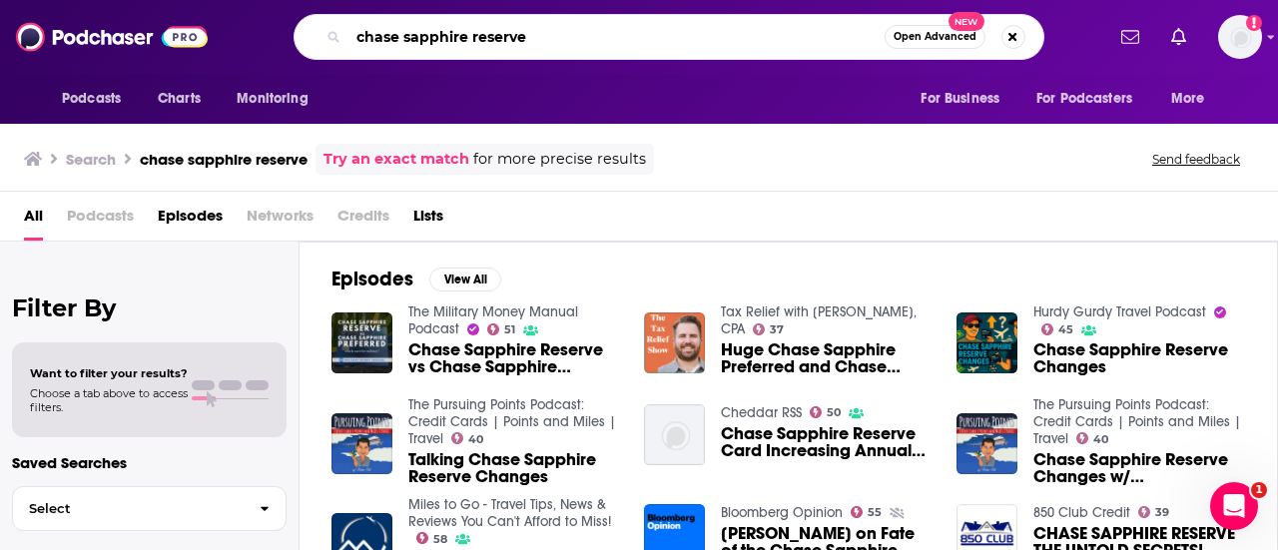
drag, startPoint x: 571, startPoint y: 33, endPoint x: 304, endPoint y: 30, distance: 267.6
click at [310, 33] on div "chase sapphire reserve Open Advanced New" at bounding box center [669, 37] width 751 height 46
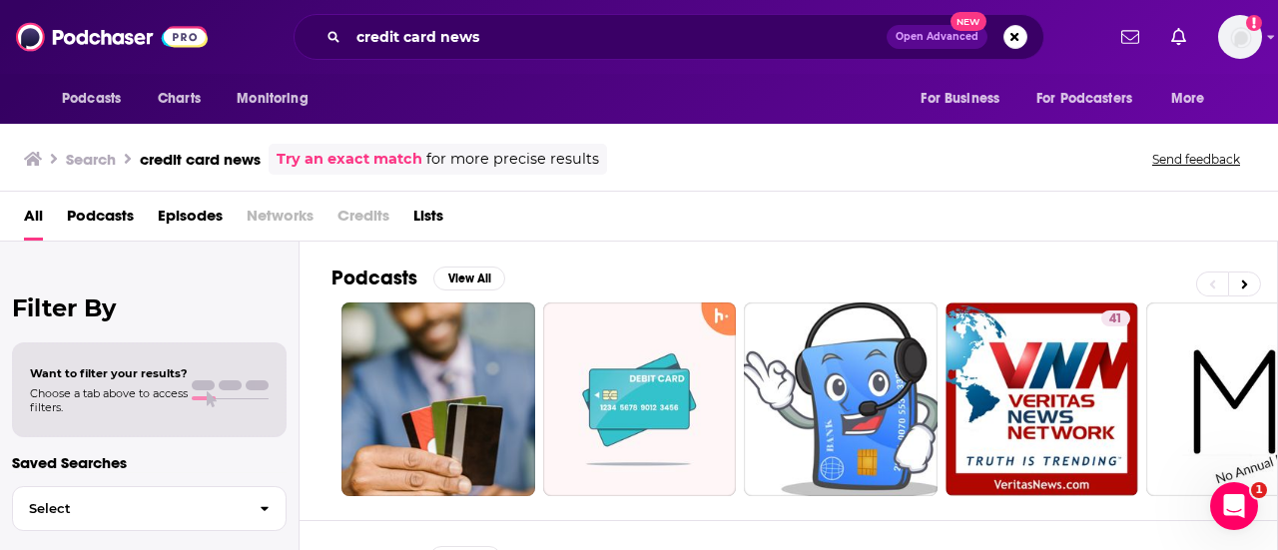
click at [432, 209] on span "Lists" at bounding box center [428, 220] width 30 height 41
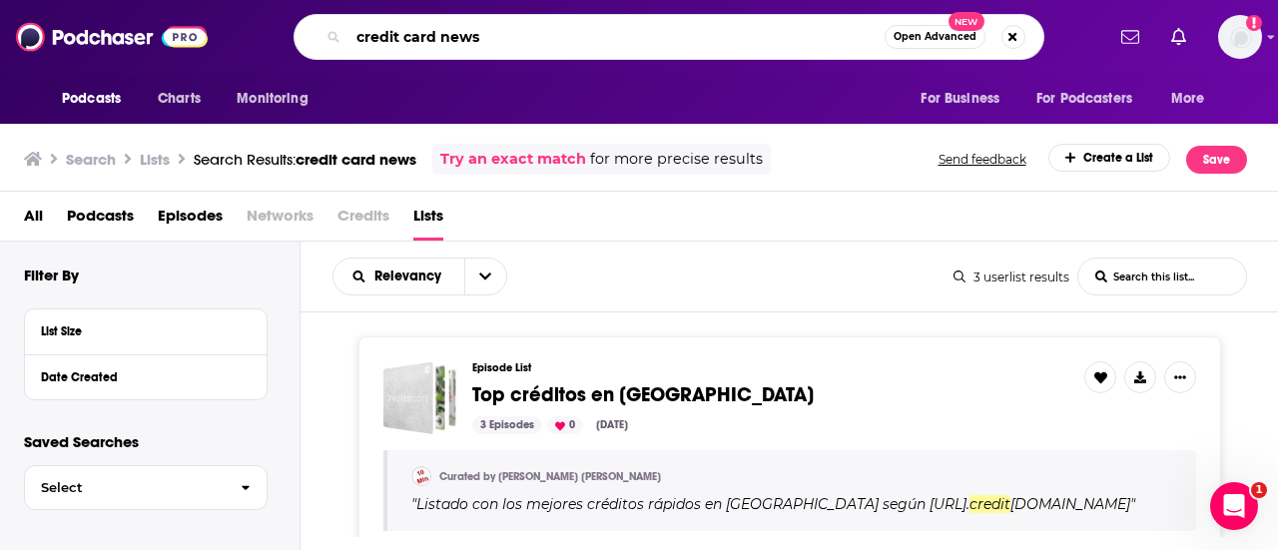
drag, startPoint x: 509, startPoint y: 36, endPoint x: 441, endPoint y: 35, distance: 67.9
click at [441, 35] on input "credit card news" at bounding box center [617, 37] width 536 height 32
type input "credit card"
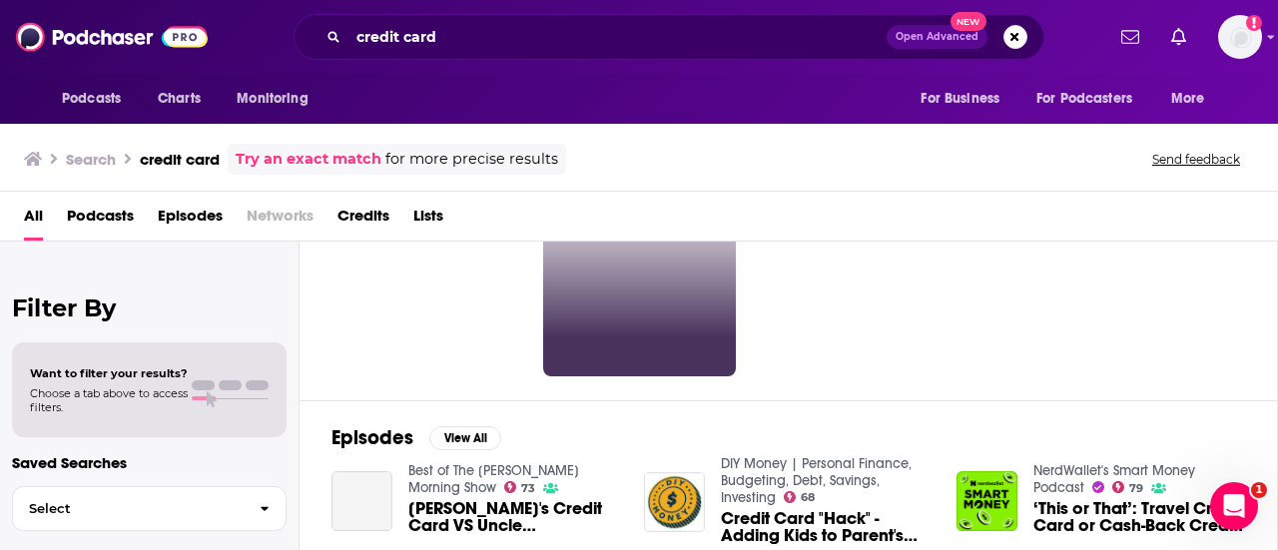
scroll to position [300, 0]
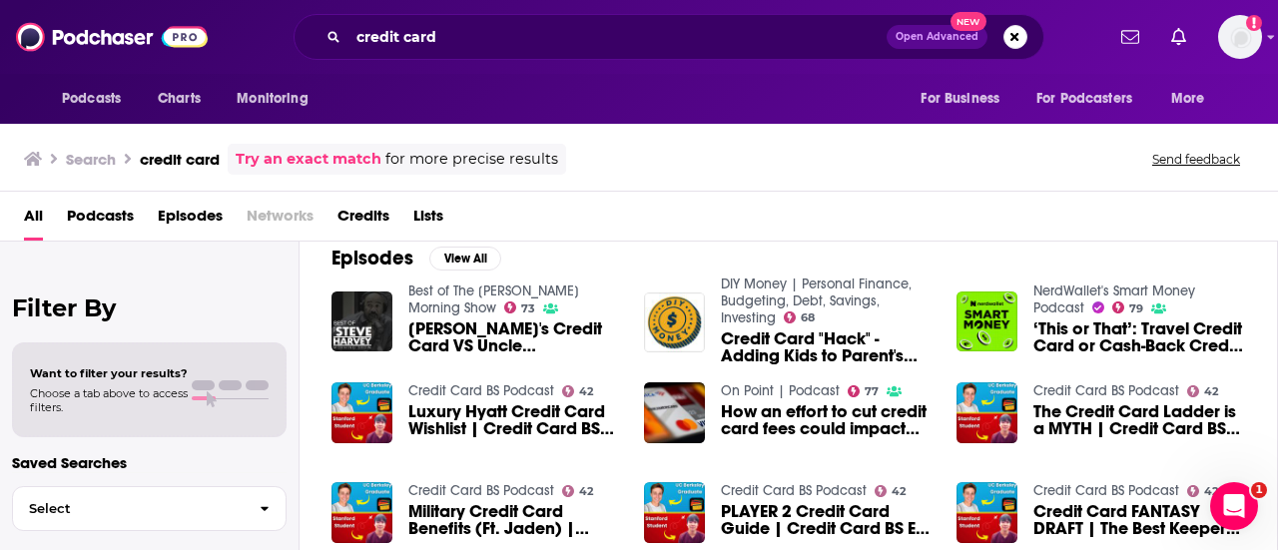
click at [433, 207] on span "Lists" at bounding box center [428, 220] width 30 height 41
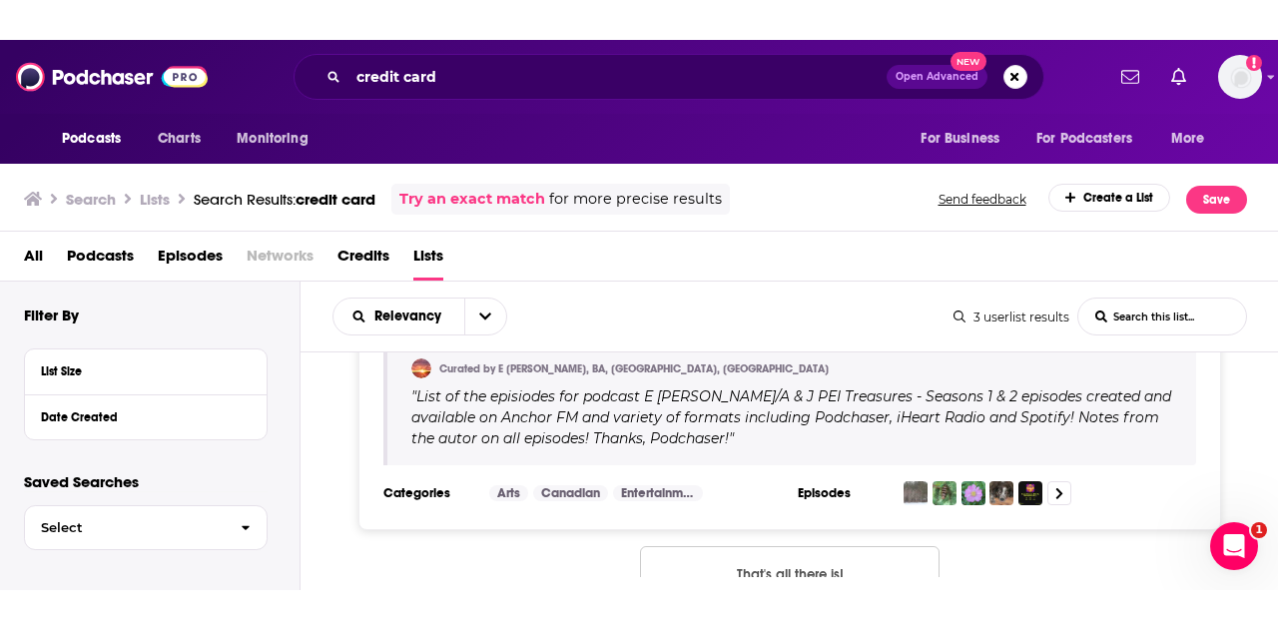
scroll to position [751, 0]
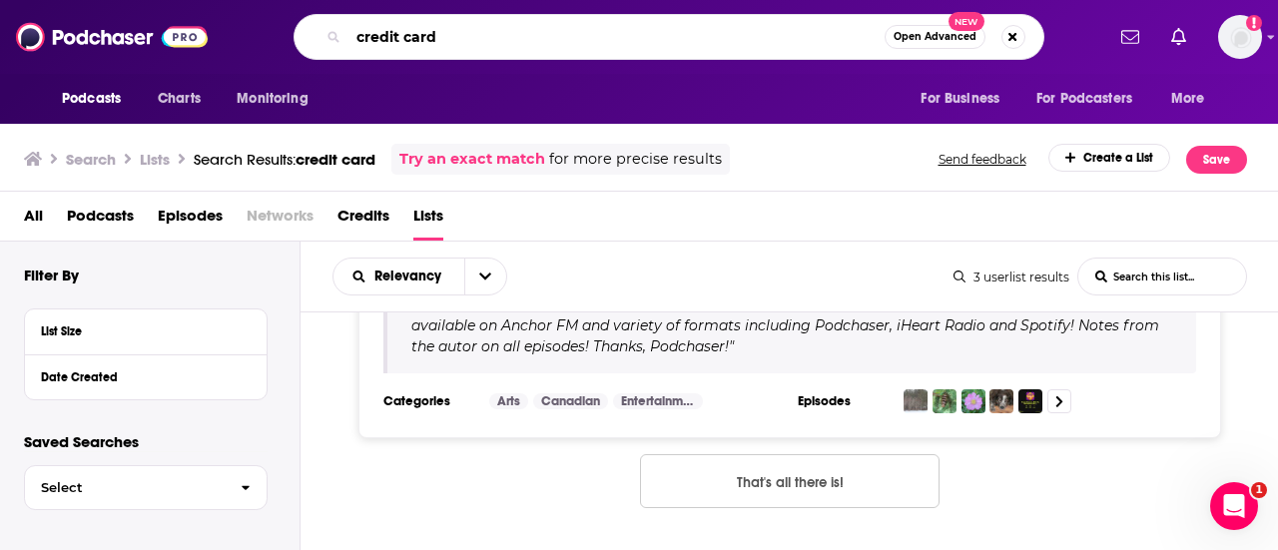
click at [452, 37] on input "credit card" at bounding box center [617, 37] width 536 height 32
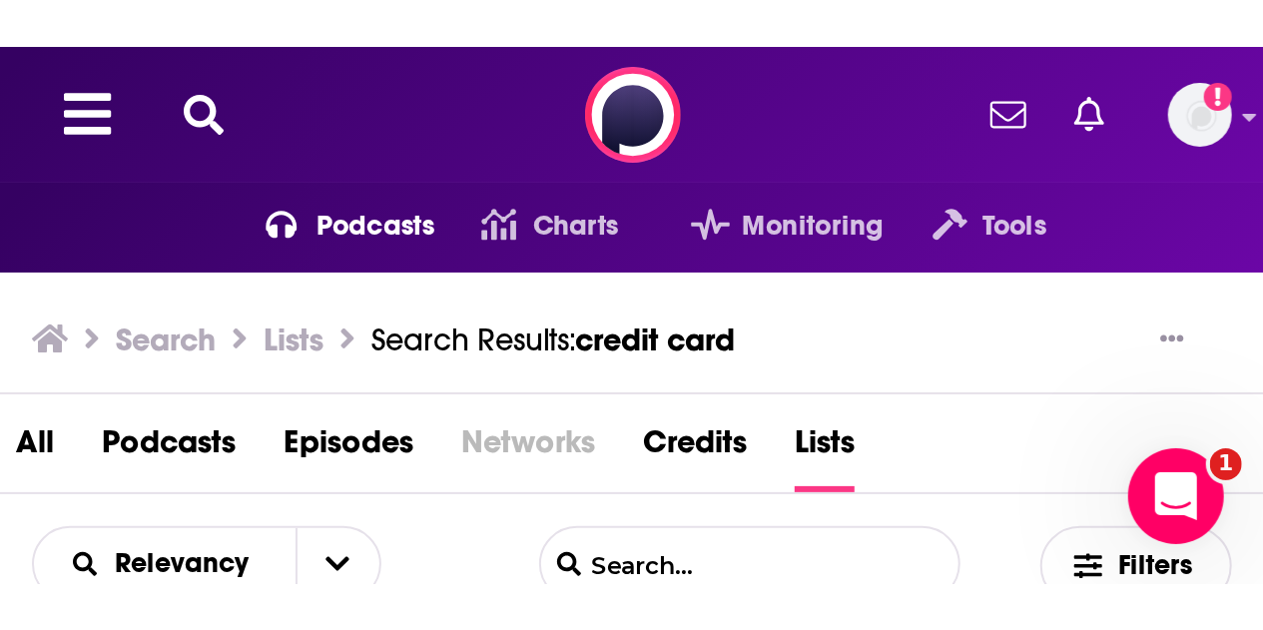
scroll to position [671, 0]
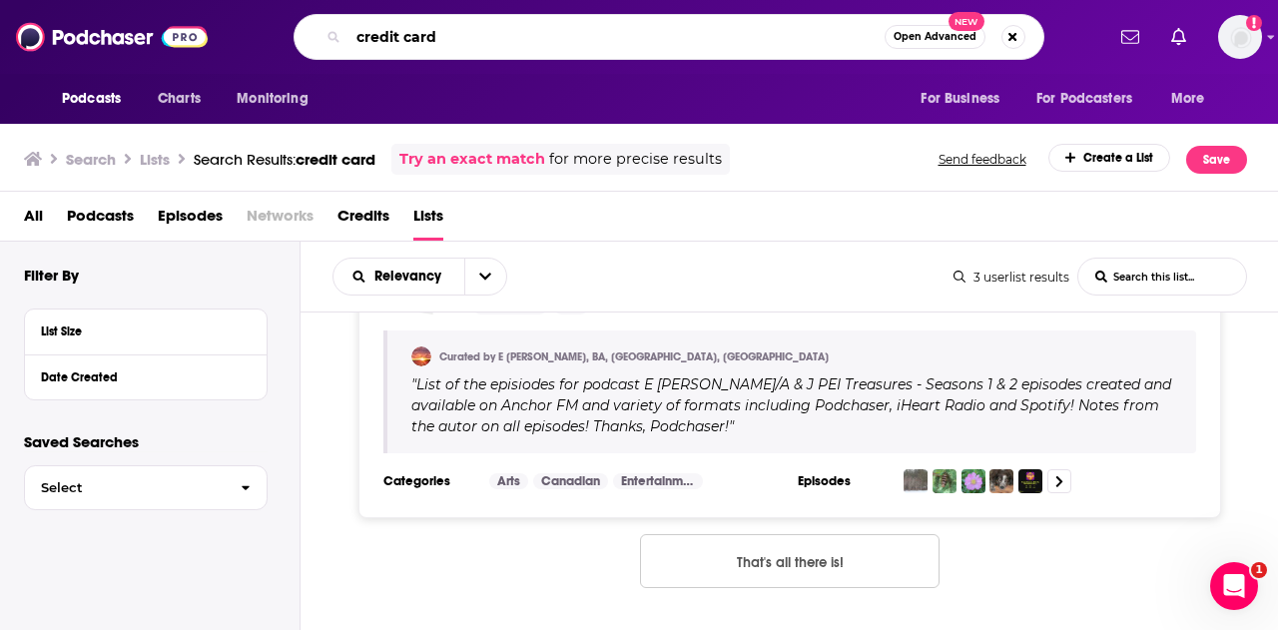
drag, startPoint x: 489, startPoint y: 36, endPoint x: 260, endPoint y: 11, distance: 231.0
click at [284, 35] on div "credit card Open Advanced New" at bounding box center [669, 37] width 870 height 46
type input "paypod"
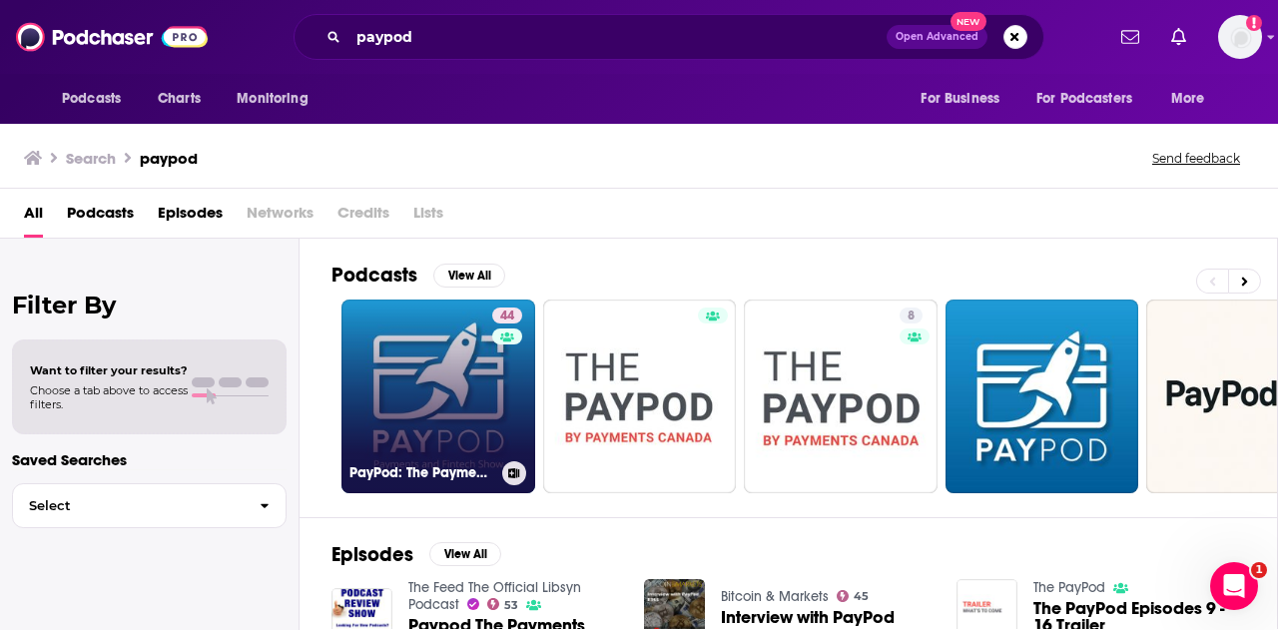
click at [419, 316] on link "44 PayPod: The Payments and Fintech Podcast" at bounding box center [439, 397] width 194 height 194
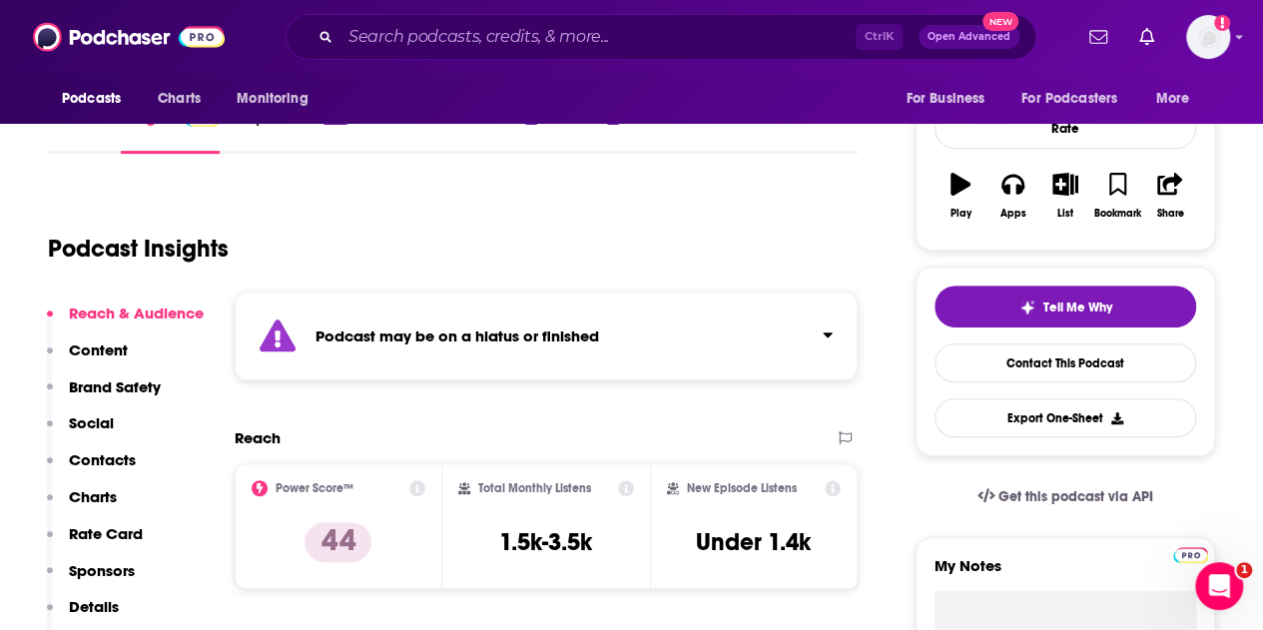
scroll to position [300, 0]
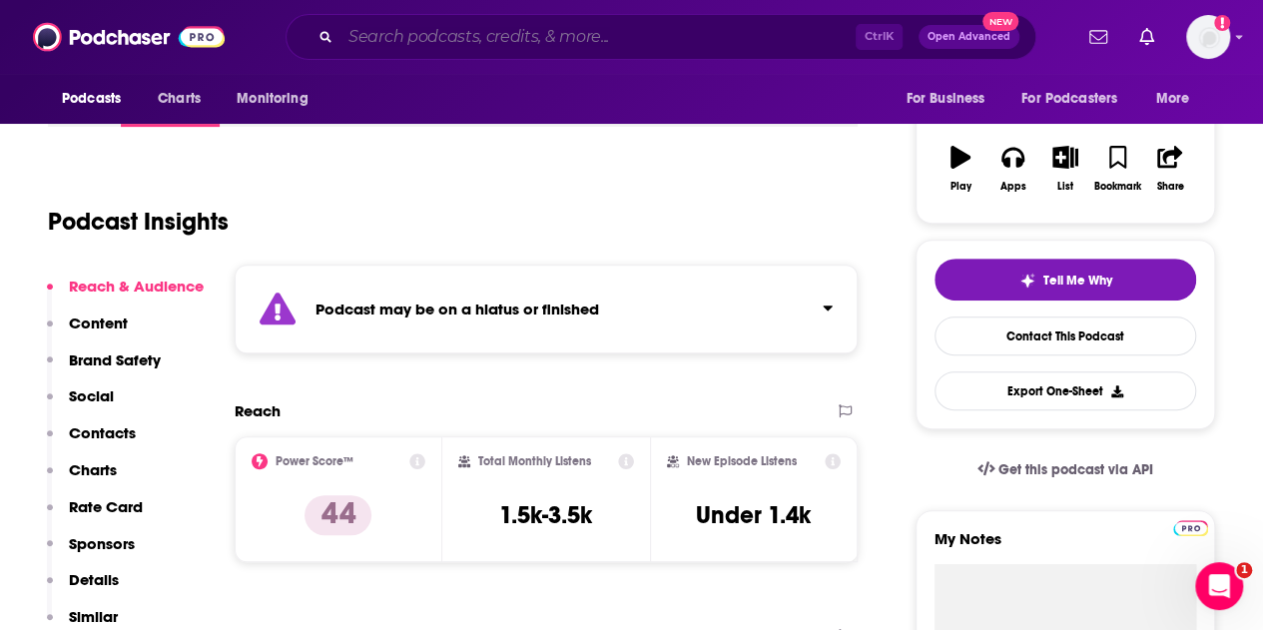
click at [425, 32] on input "Search podcasts, credits, & more..." at bounding box center [598, 37] width 515 height 32
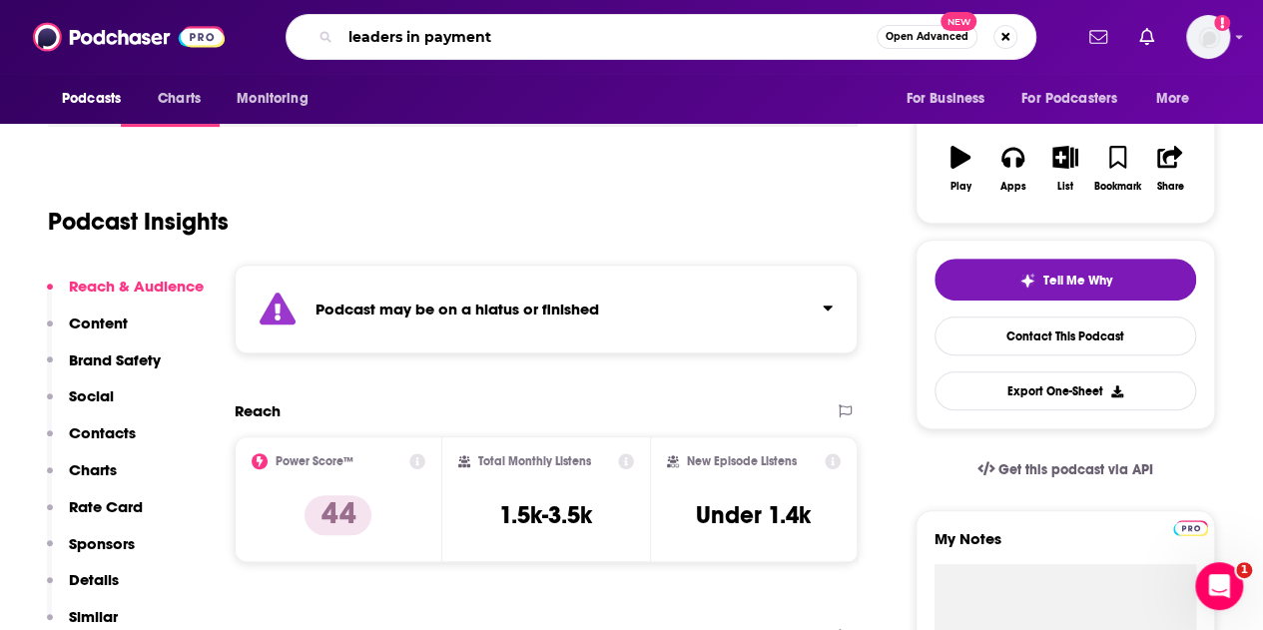
type input "leaders in payments"
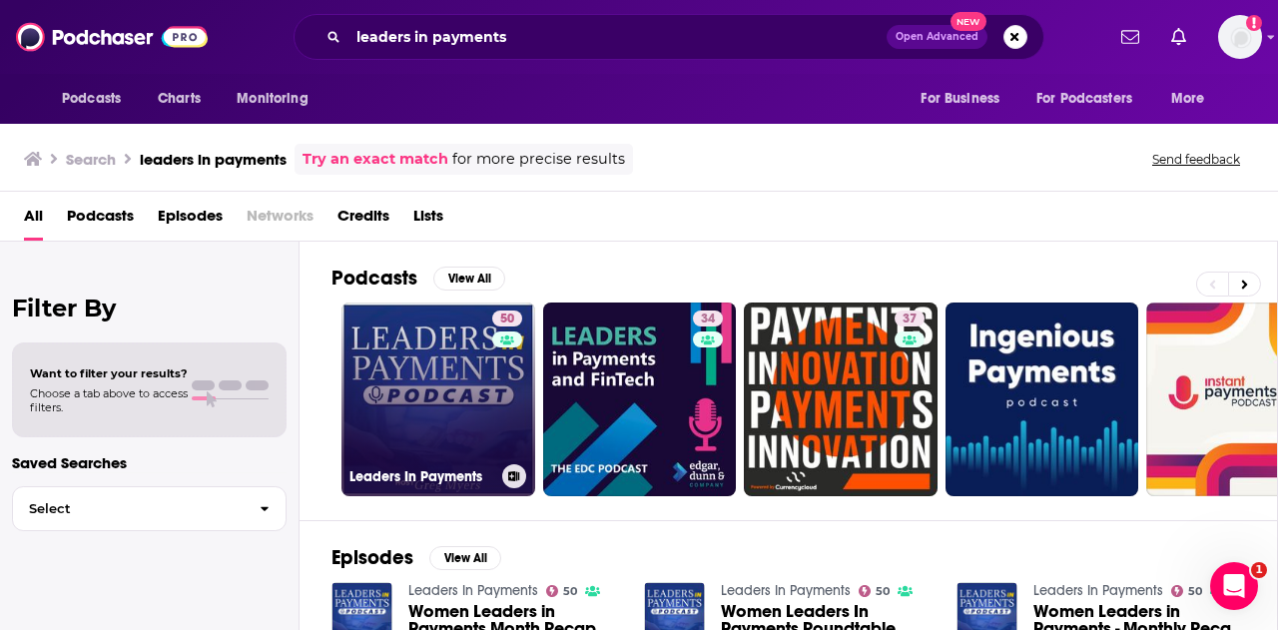
click at [422, 400] on link "50 Leaders In Payments" at bounding box center [439, 400] width 194 height 194
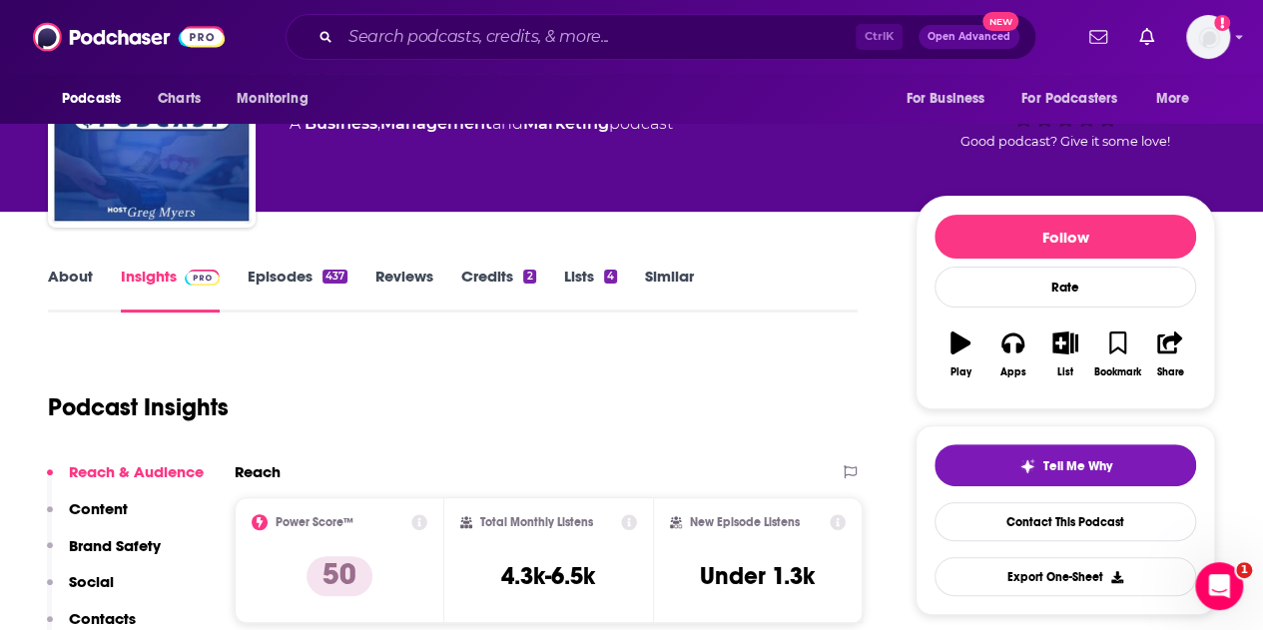
scroll to position [100, 0]
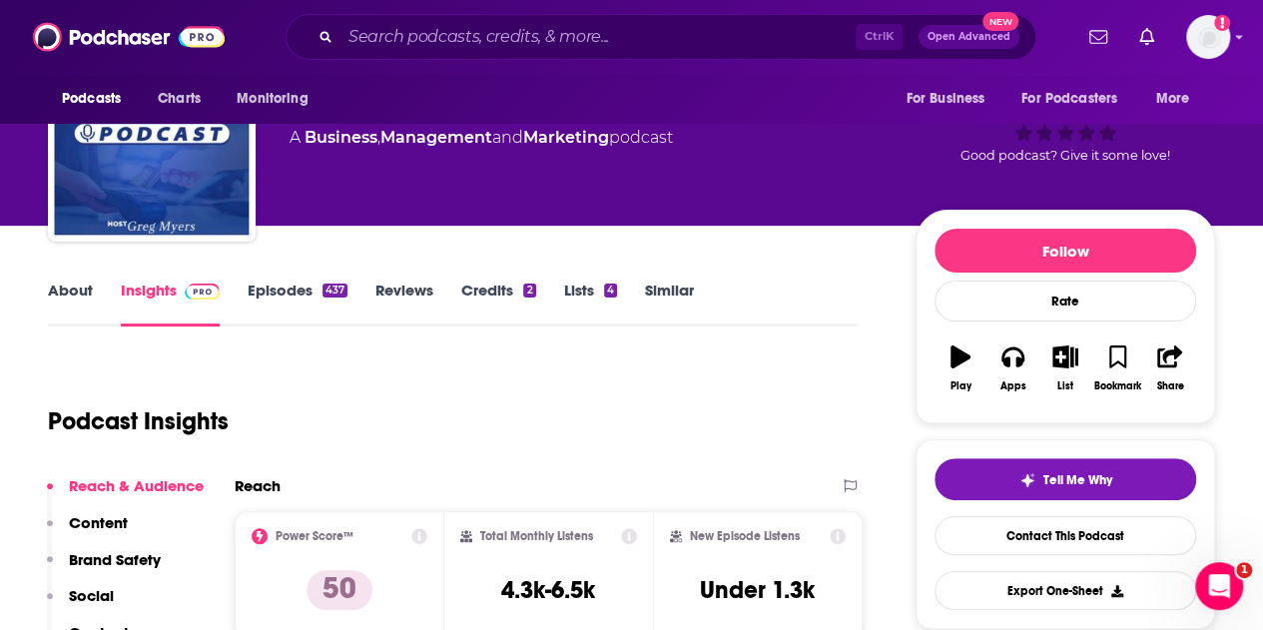
click at [298, 288] on link "Episodes 437" at bounding box center [298, 304] width 100 height 46
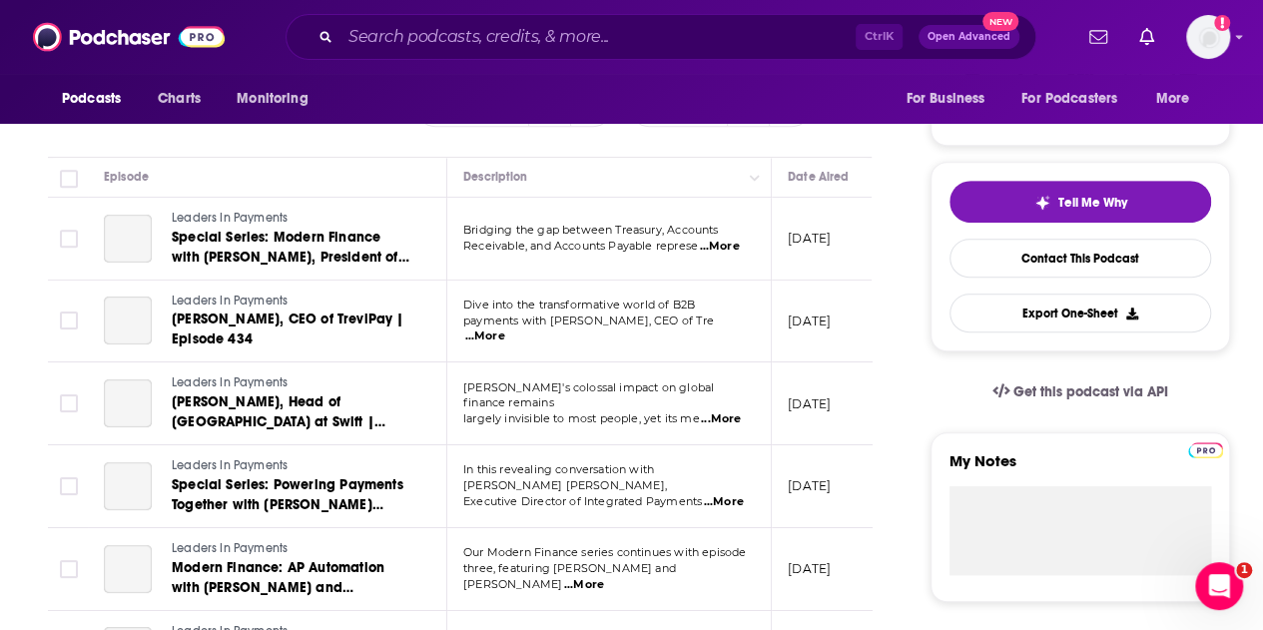
scroll to position [300, 0]
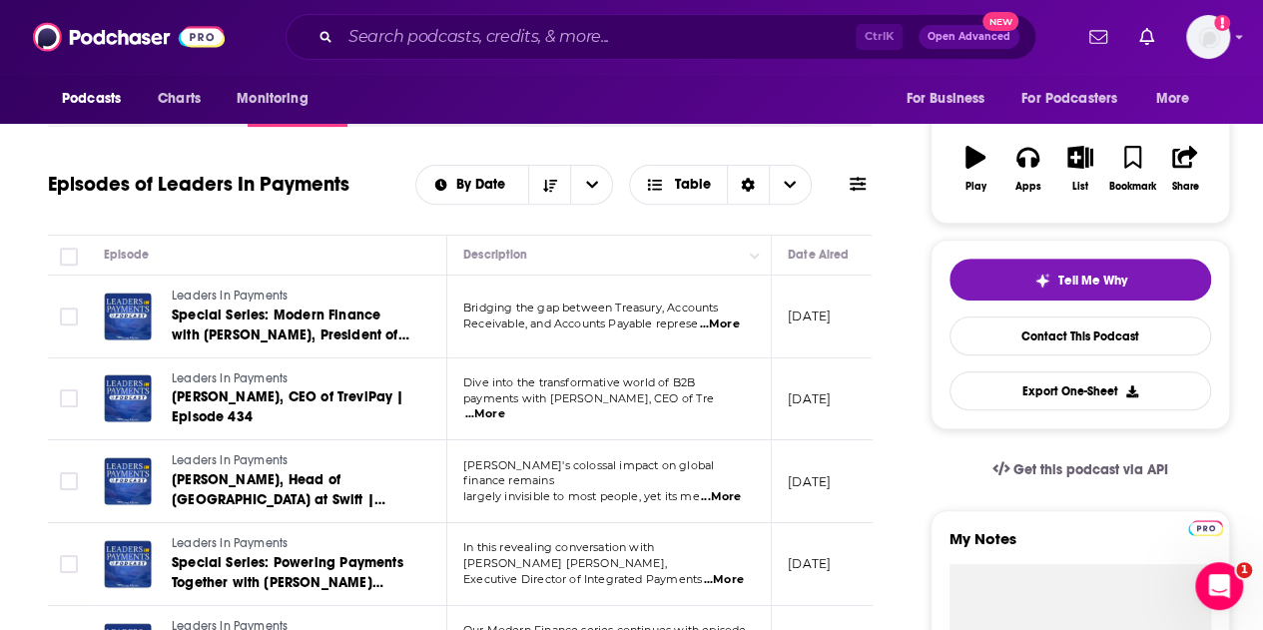
click at [719, 323] on span "...More" at bounding box center [719, 325] width 40 height 16
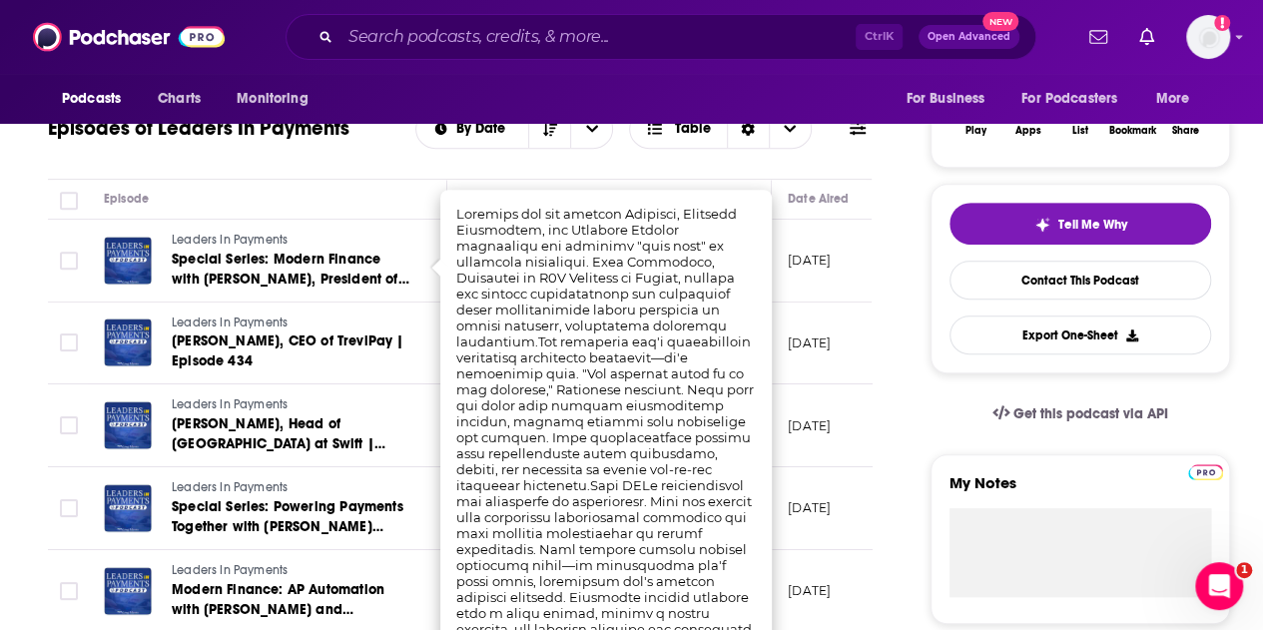
scroll to position [399, 0]
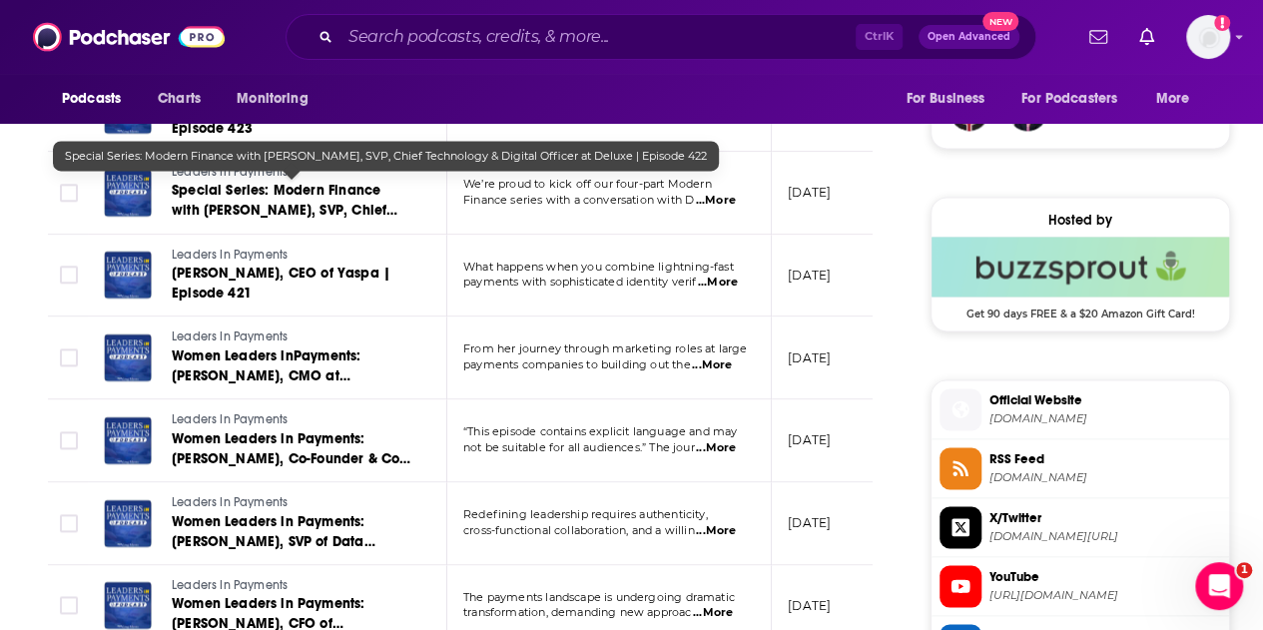
scroll to position [1398, 0]
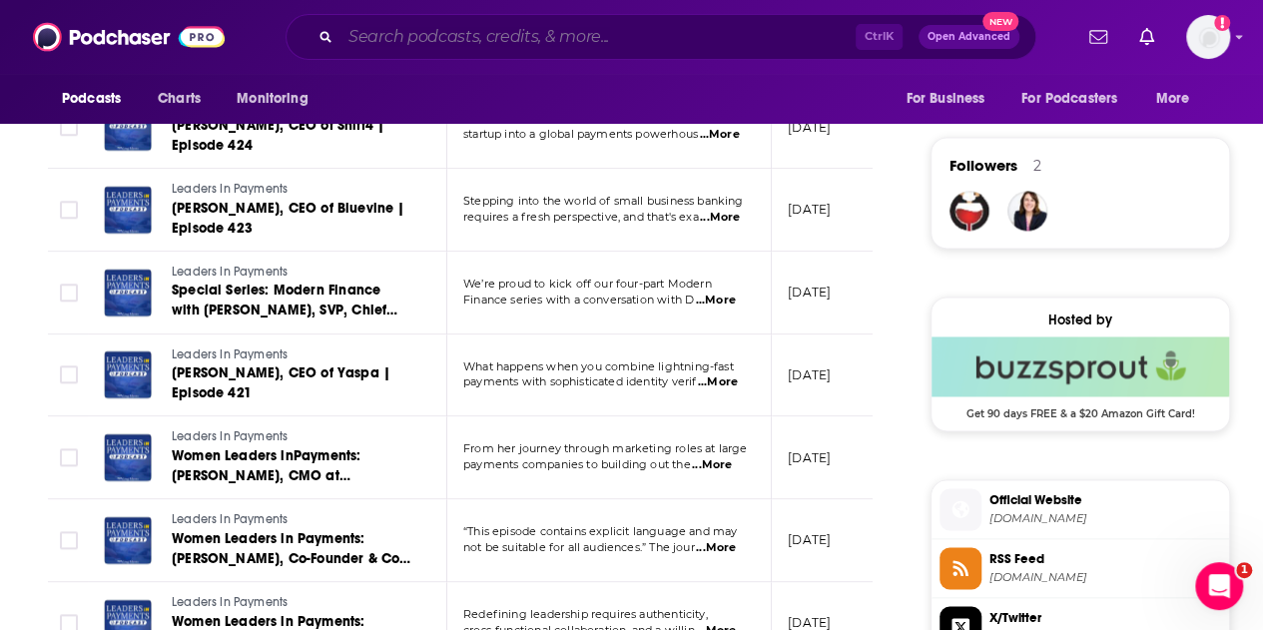
click at [415, 43] on input "Search podcasts, credits, & more..." at bounding box center [598, 37] width 515 height 32
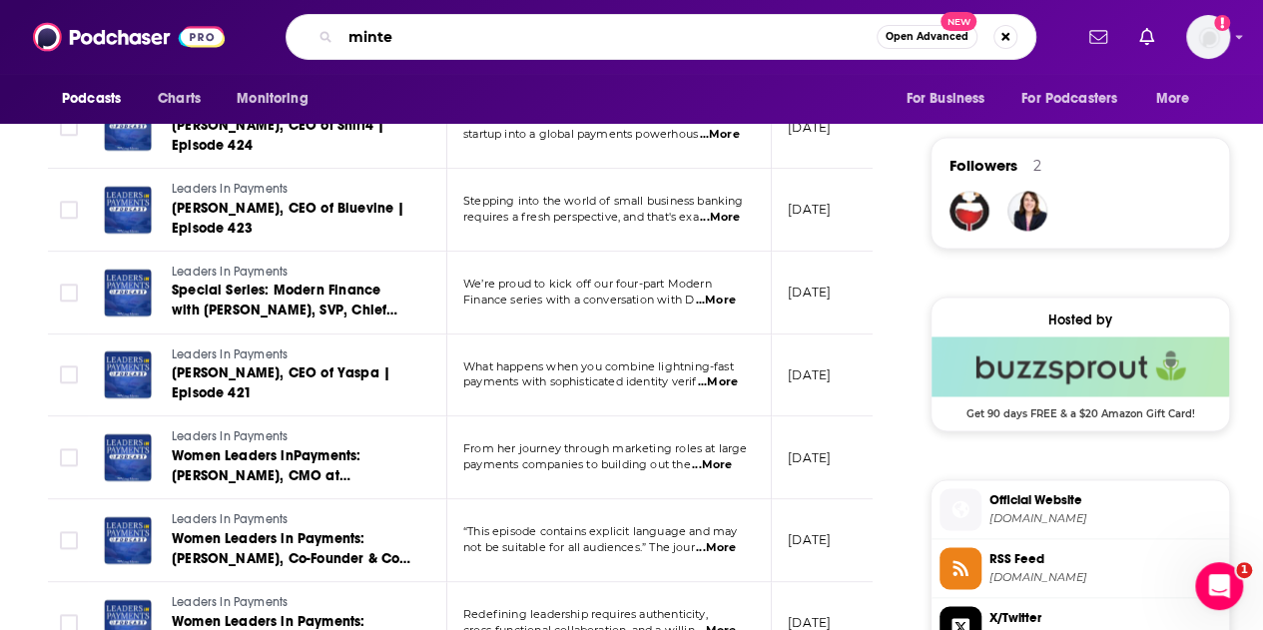
type input "mintel"
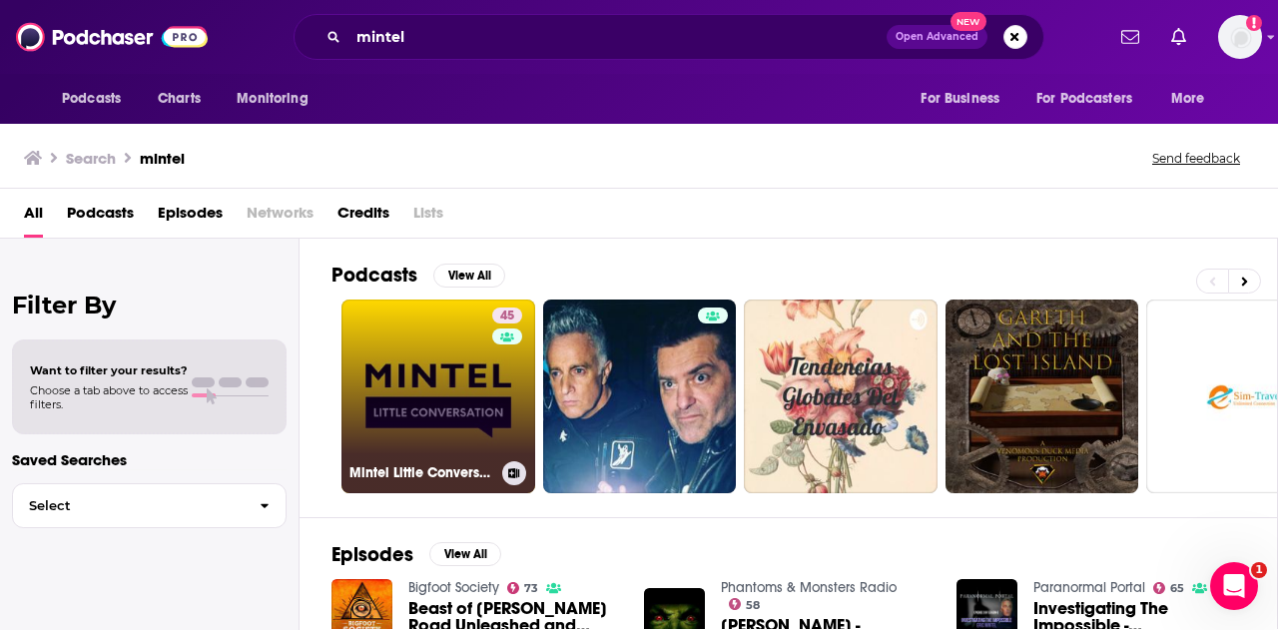
click at [453, 378] on link "45 Mintel Little Conversation" at bounding box center [439, 397] width 194 height 194
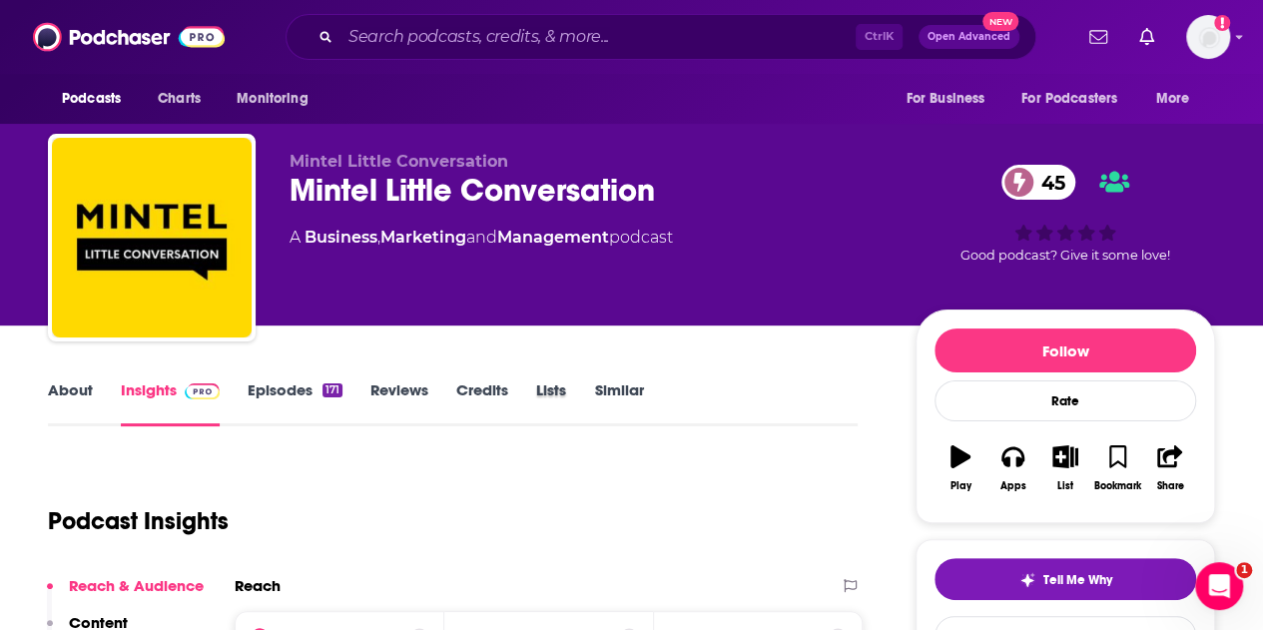
click at [592, 383] on div "Lists" at bounding box center [565, 403] width 58 height 46
click at [605, 380] on link "Similar" at bounding box center [618, 403] width 49 height 46
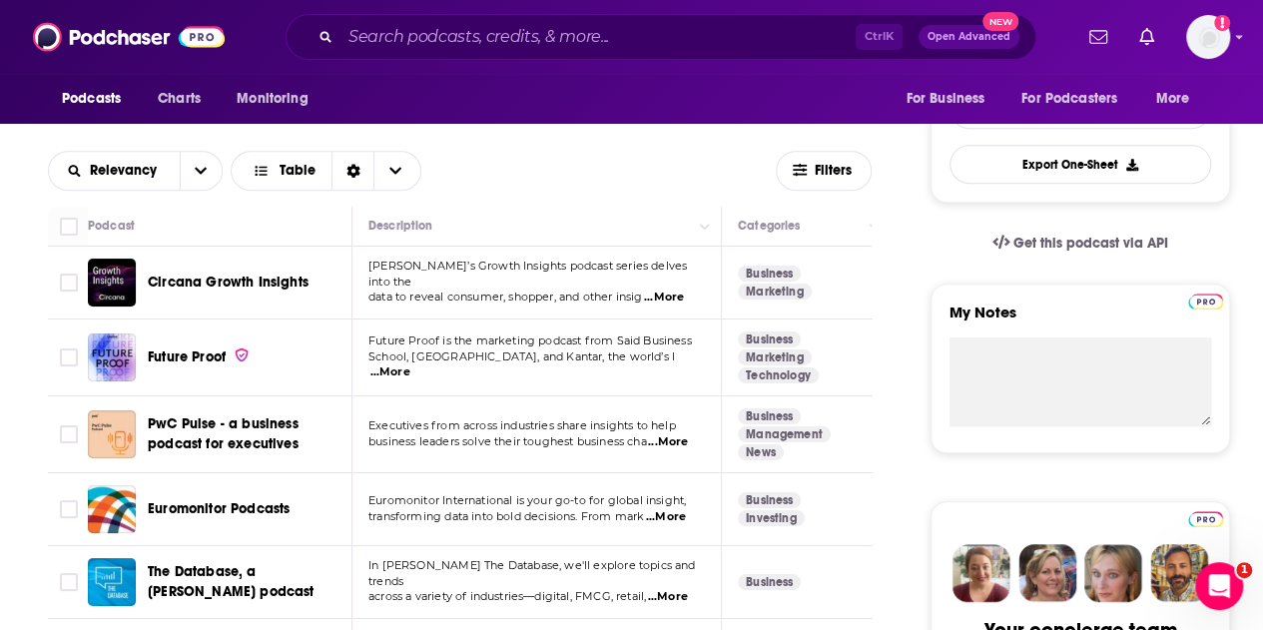
scroll to position [499, 0]
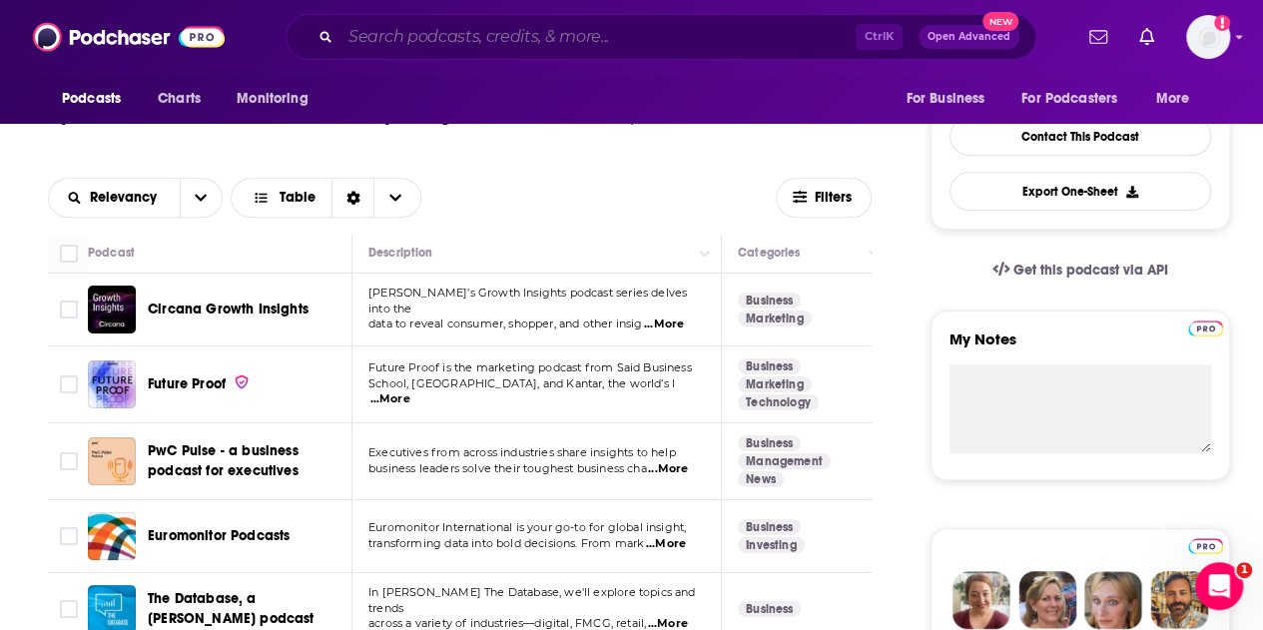
click at [406, 23] on input "Search podcasts, credits, & more..." at bounding box center [598, 37] width 515 height 32
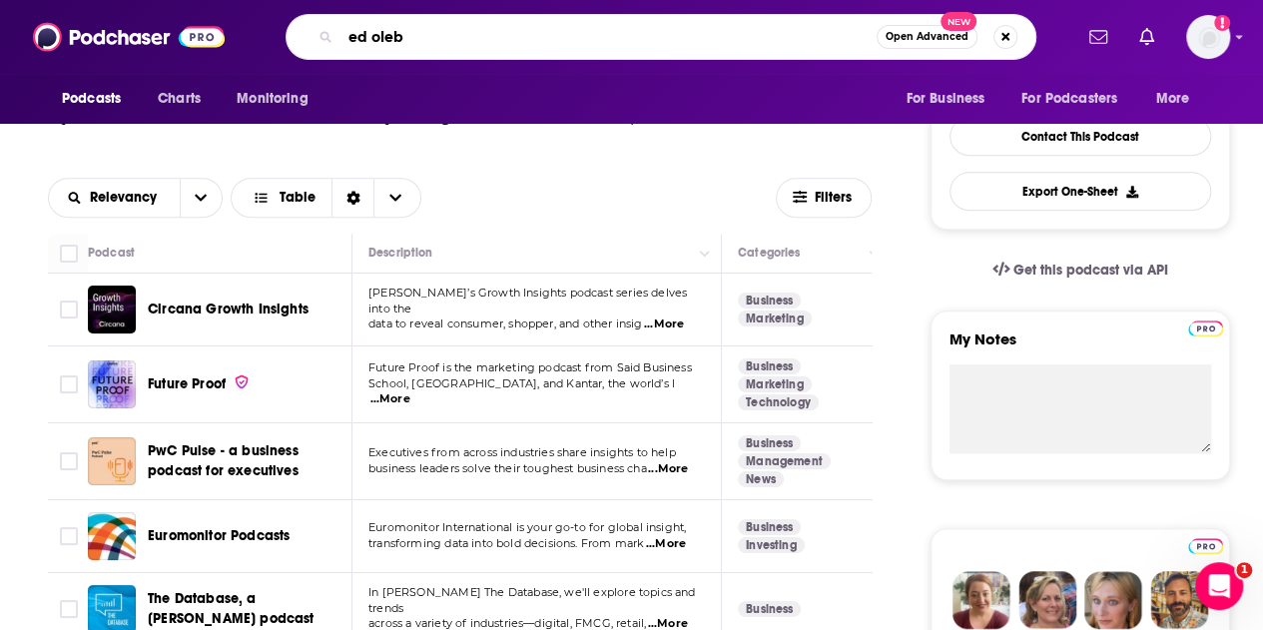
type input "[PERSON_NAME]"
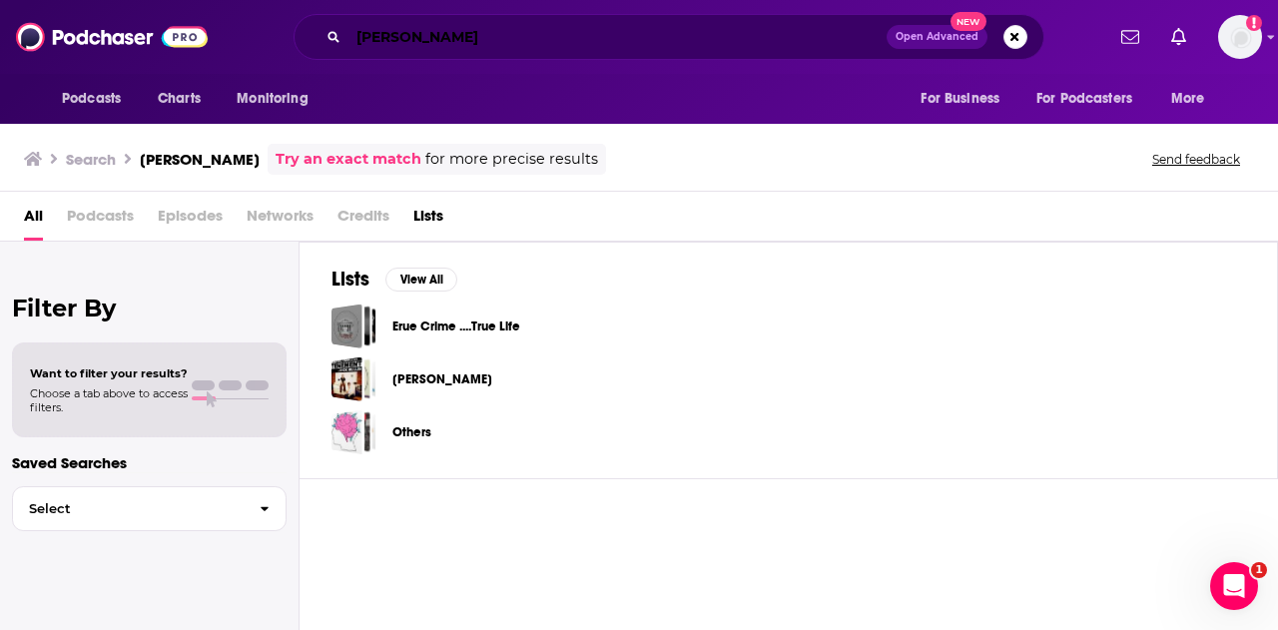
drag, startPoint x: 441, startPoint y: 32, endPoint x: 270, endPoint y: 25, distance: 171.9
click at [276, 30] on div "[PERSON_NAME] Open Advanced New" at bounding box center [669, 37] width 870 height 46
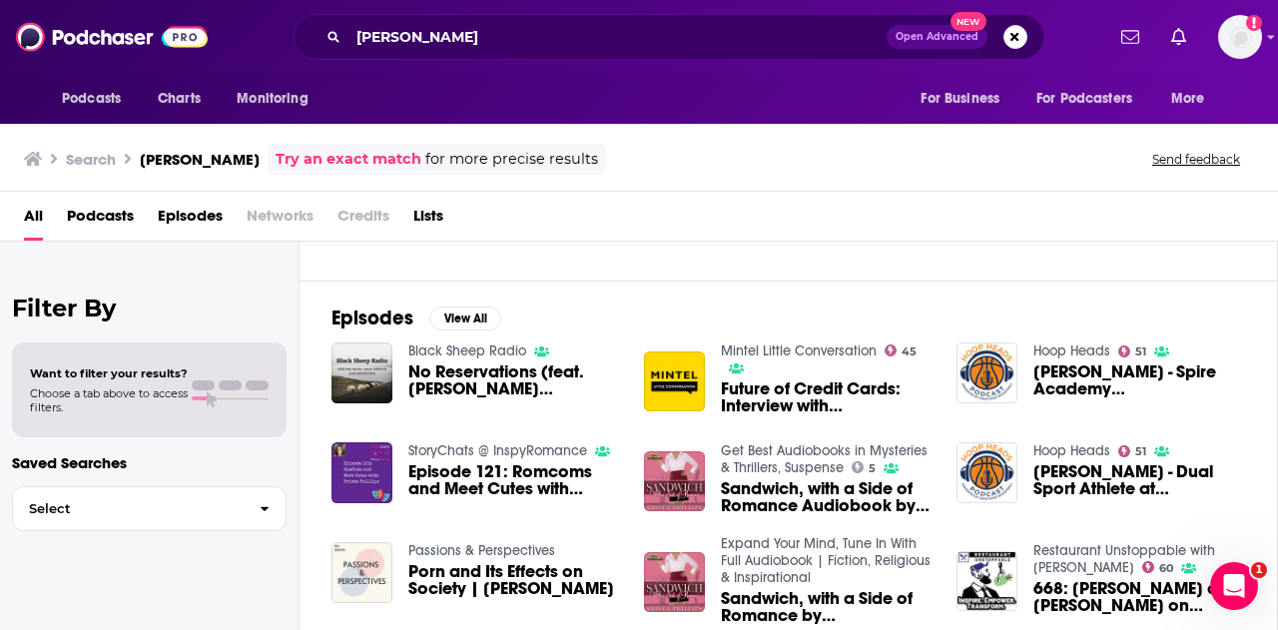
scroll to position [300, 0]
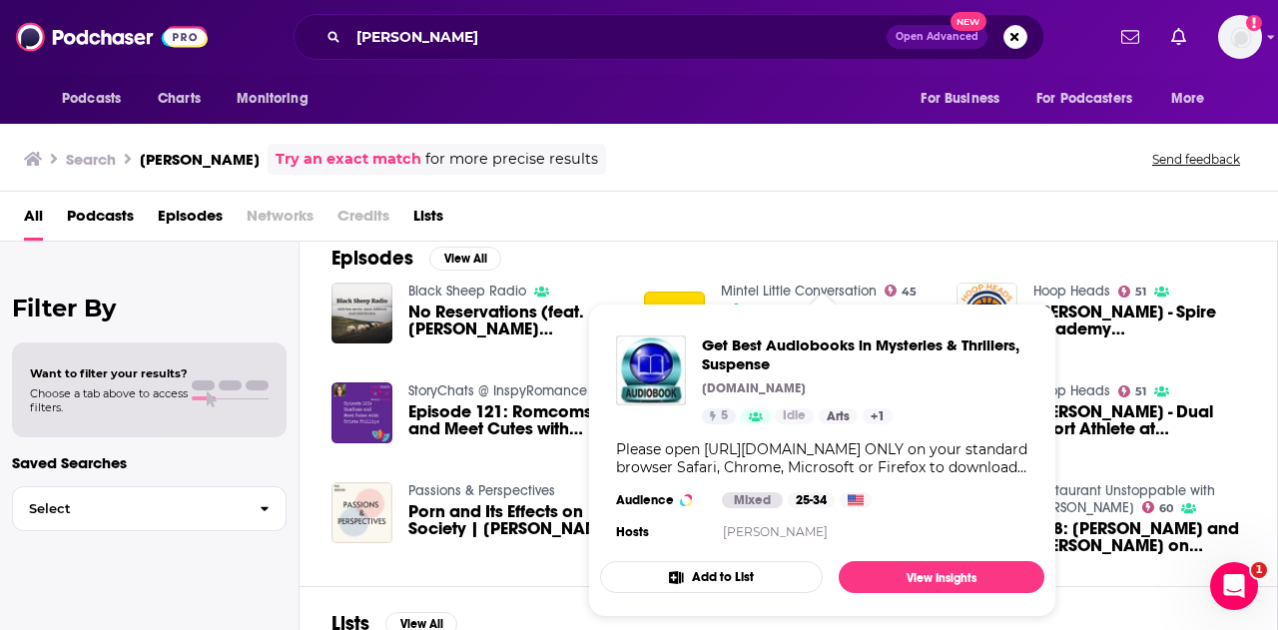
click at [884, 213] on div "All Podcasts Episodes Networks Credits Lists" at bounding box center [643, 220] width 1238 height 41
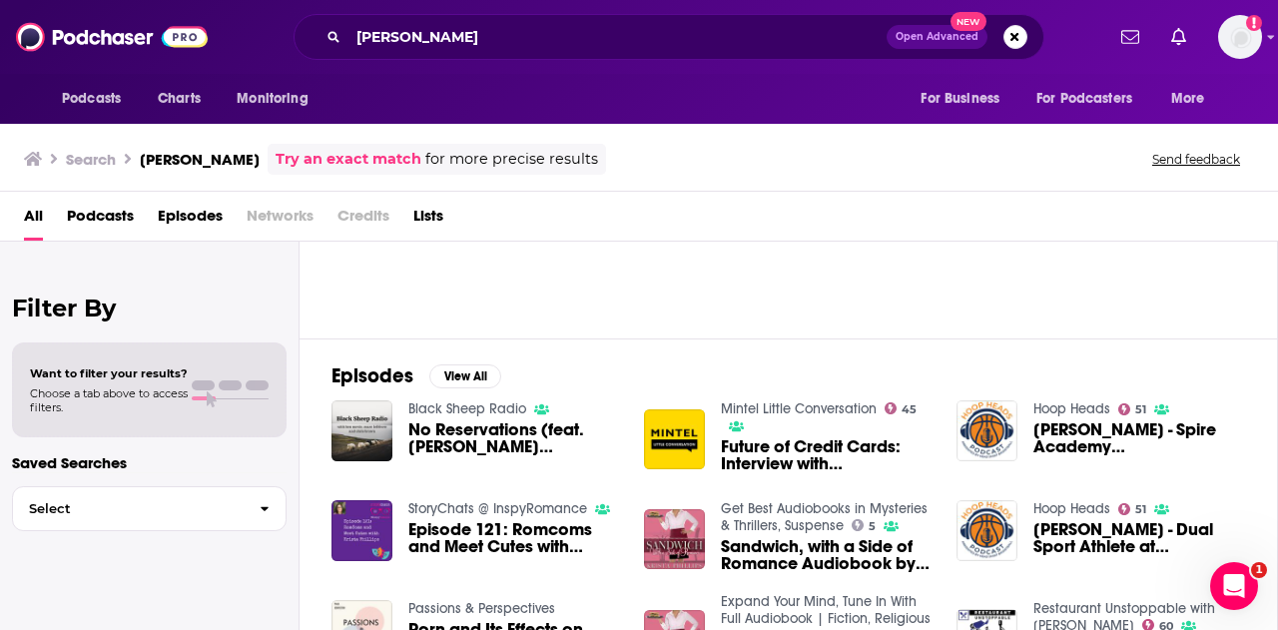
scroll to position [181, 0]
click at [455, 371] on button "View All" at bounding box center [465, 377] width 72 height 24
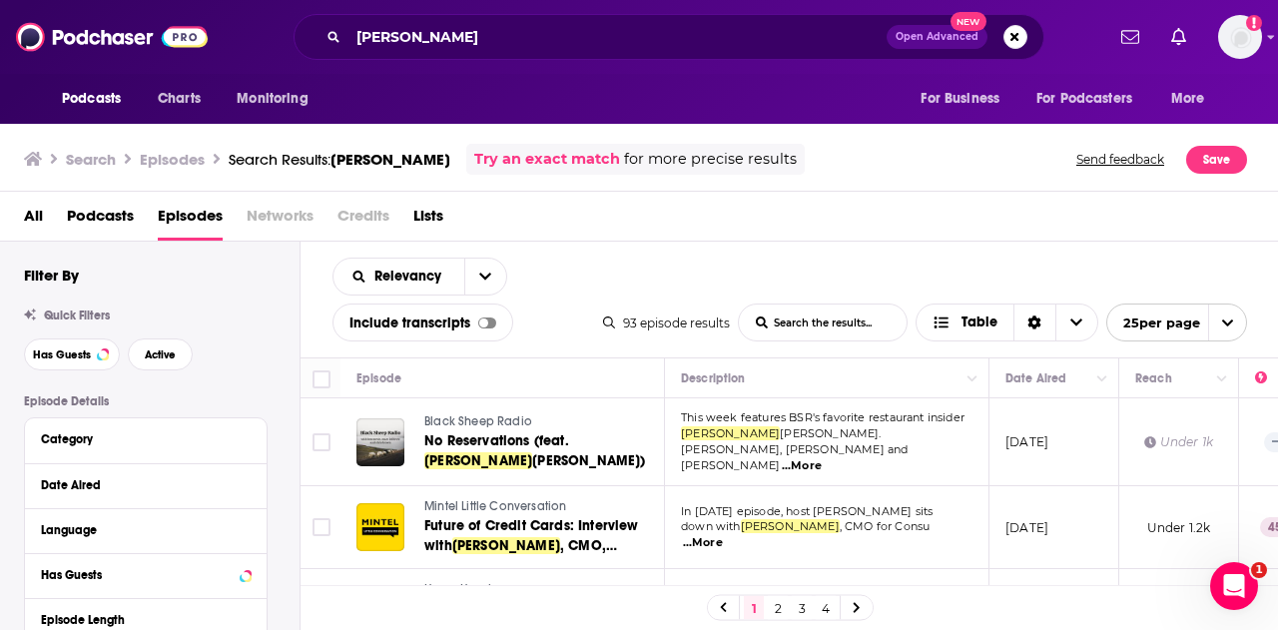
scroll to position [100, 0]
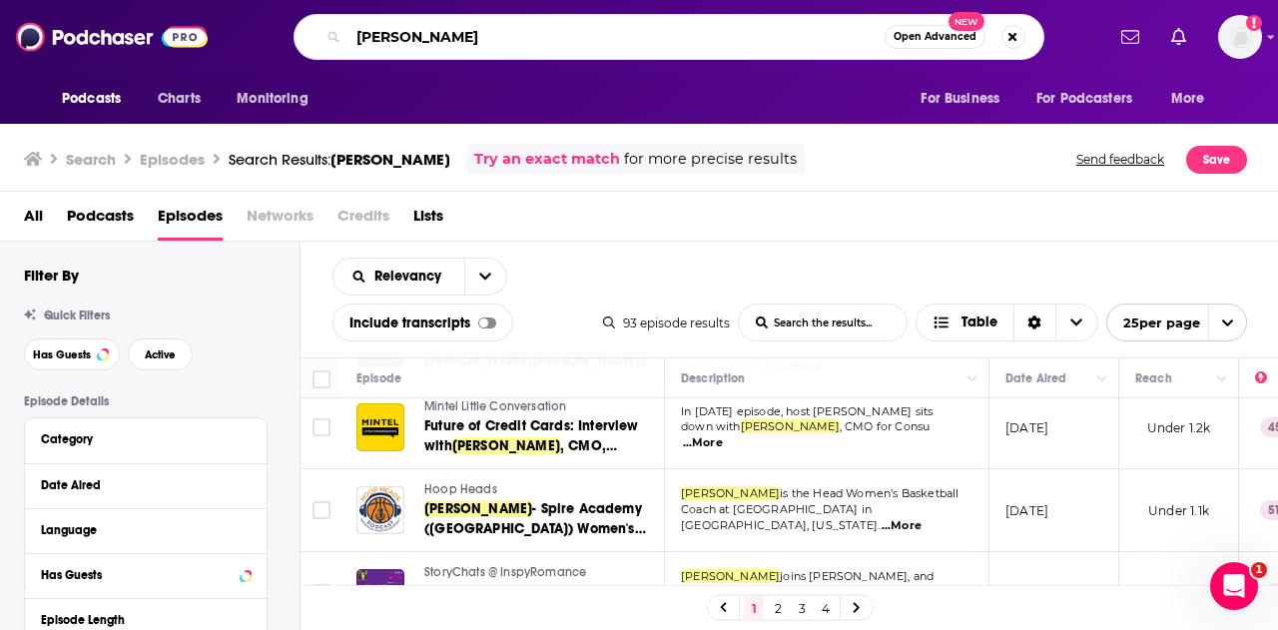
click at [607, 45] on input "[PERSON_NAME]" at bounding box center [617, 37] width 536 height 32
type input "[PERSON_NAME] + [PERSON_NAME] fargo"
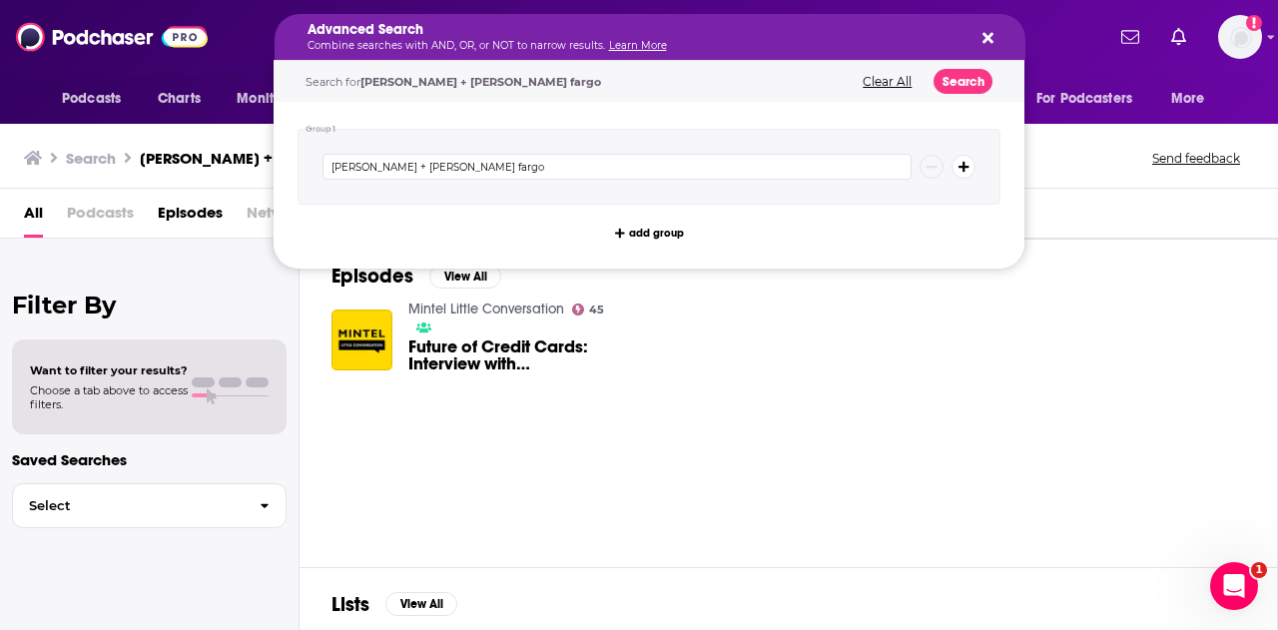
drag, startPoint x: 561, startPoint y: 32, endPoint x: 349, endPoint y: 21, distance: 212.0
click at [993, 36] on div "Advanced Search Combine searches with AND, OR, or NOT to narrow results. Learn …" at bounding box center [650, 37] width 751 height 46
click at [990, 37] on icon "Search podcasts, credits, & more..." at bounding box center [988, 38] width 11 height 11
drag, startPoint x: 596, startPoint y: 43, endPoint x: 274, endPoint y: 43, distance: 322.5
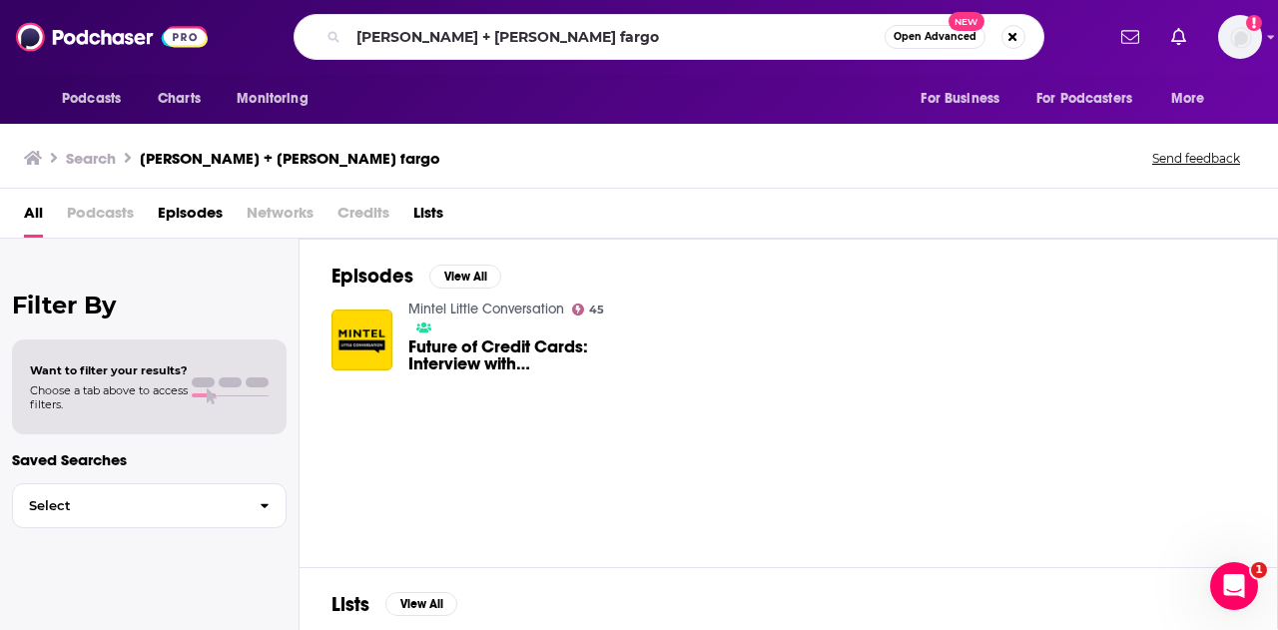
click at [721, 357] on div "Mintel Little Conversation 45 Future of Credit Cards: Interview with [PERSON_NA…" at bounding box center [789, 341] width 914 height 80
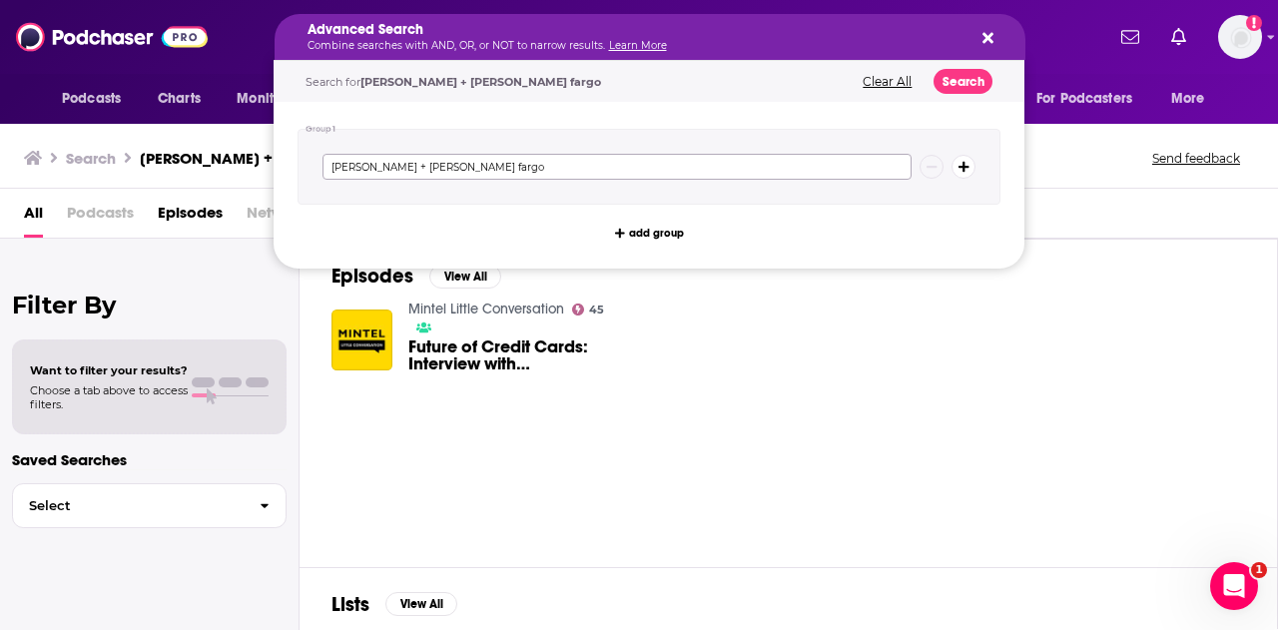
click at [455, 159] on input "[PERSON_NAME] + [PERSON_NAME] fargo" at bounding box center [617, 167] width 589 height 26
drag, startPoint x: 482, startPoint y: 165, endPoint x: 286, endPoint y: 146, distance: 197.6
click at [294, 153] on div "Group 1 [PERSON_NAME] + [PERSON_NAME] fargo add group" at bounding box center [649, 185] width 751 height 167
type input "[PERSON_NAME] + citi"
click at [963, 83] on button "Search" at bounding box center [963, 81] width 59 height 25
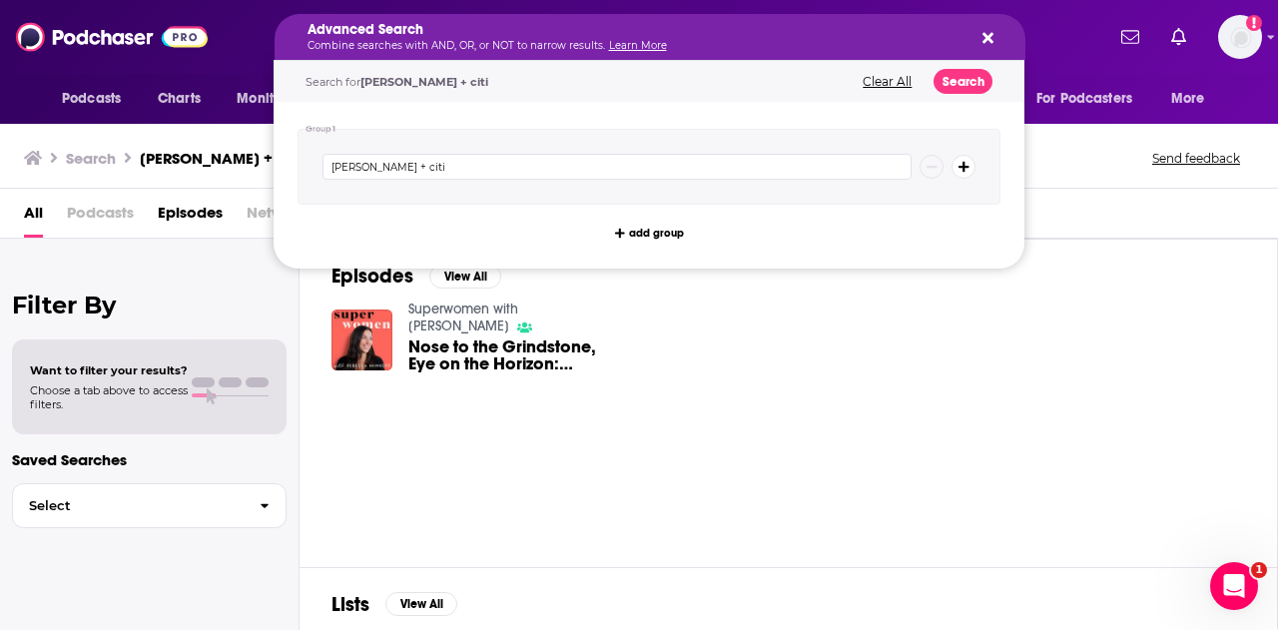
click at [620, 464] on div "Episodes View All Superwomen with [PERSON_NAME] Nose to the Grindstone, Eye on …" at bounding box center [789, 403] width 979 height 328
drag, startPoint x: 510, startPoint y: 33, endPoint x: 346, endPoint y: 33, distance: 164.8
click at [989, 36] on icon "Search podcasts, credits, & more..." at bounding box center [988, 38] width 11 height 11
drag, startPoint x: 609, startPoint y: 31, endPoint x: 196, endPoint y: 15, distance: 413.7
click at [883, 78] on button "Clear All" at bounding box center [887, 82] width 61 height 14
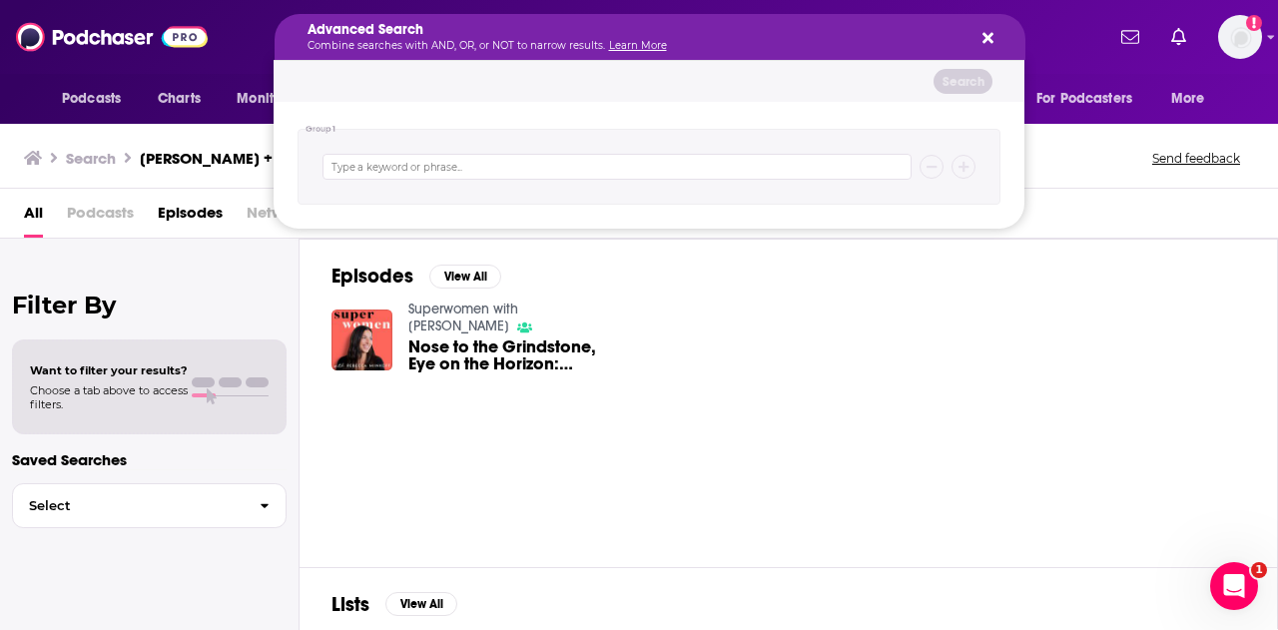
click at [987, 33] on icon "Search podcasts, credits, & more..." at bounding box center [988, 38] width 11 height 16
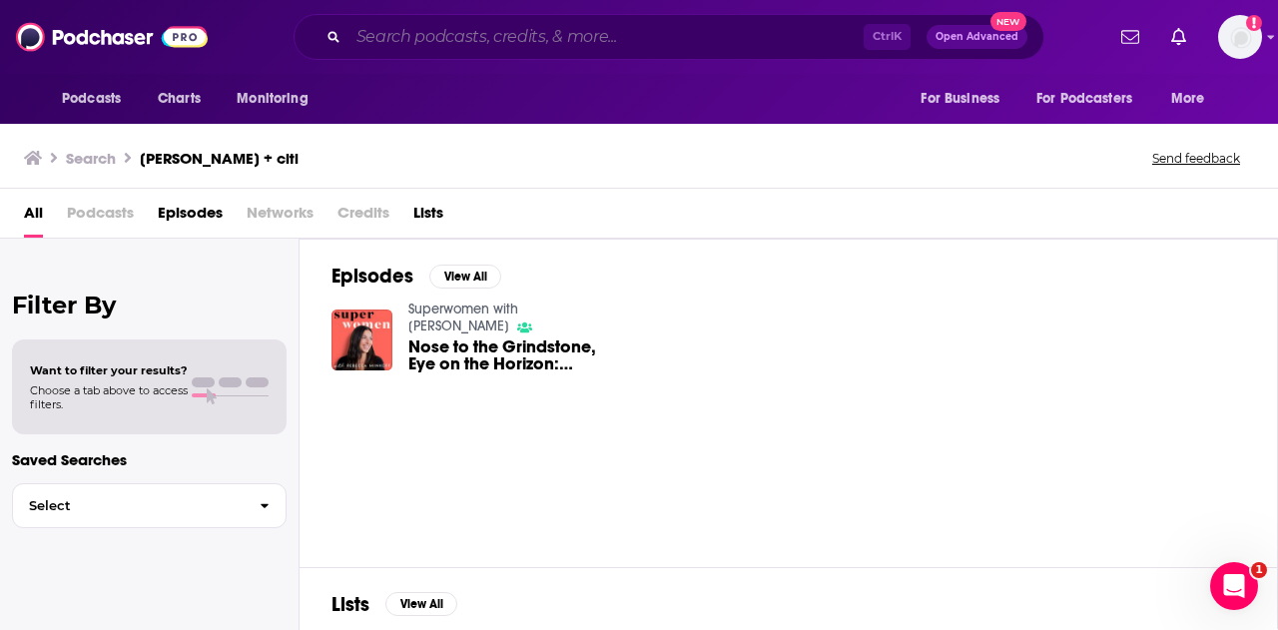
click at [569, 34] on input "Search podcasts, credits, & more..." at bounding box center [606, 37] width 515 height 32
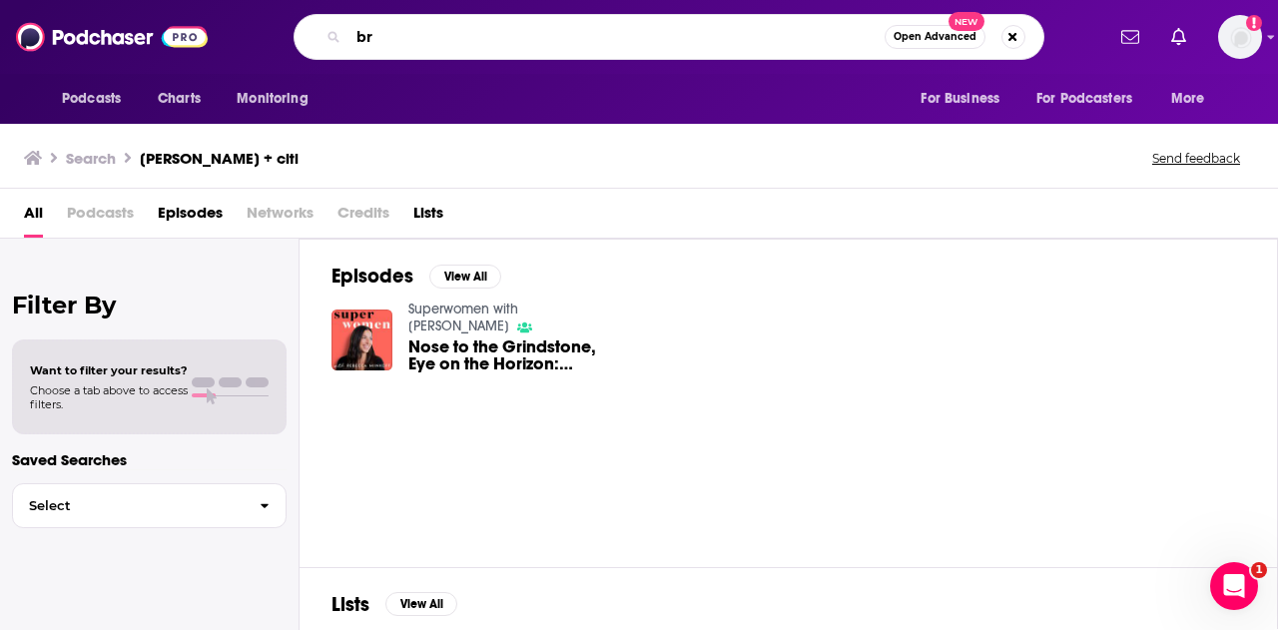
type input "b"
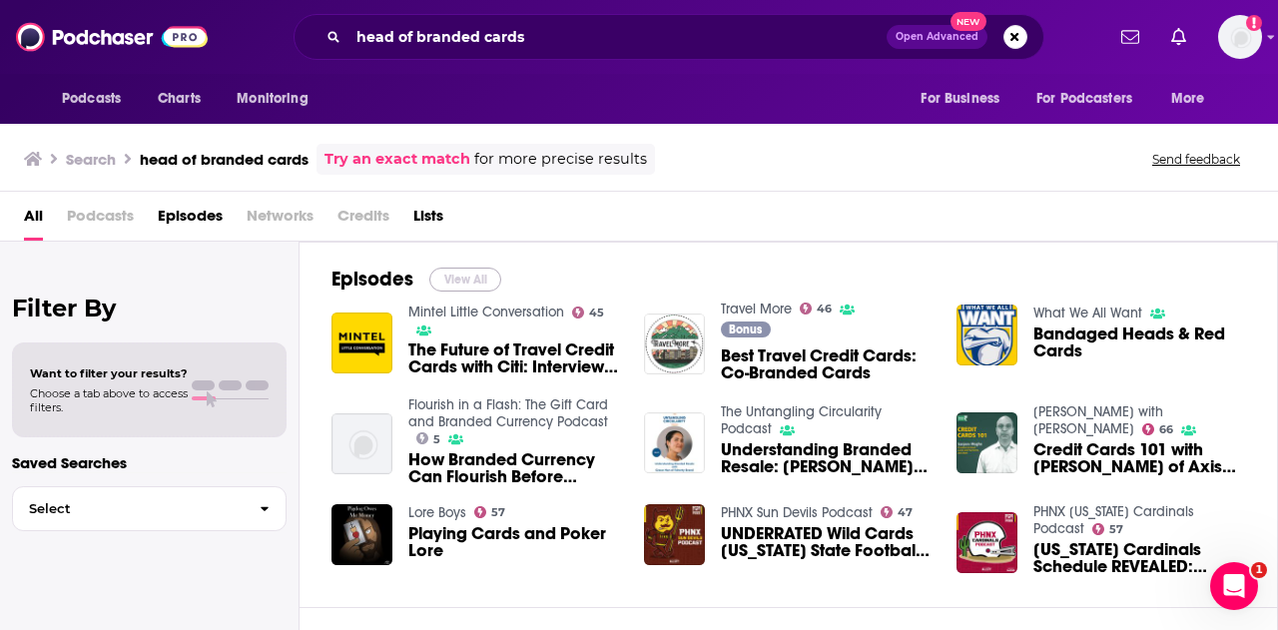
click at [471, 276] on button "View All" at bounding box center [465, 280] width 72 height 24
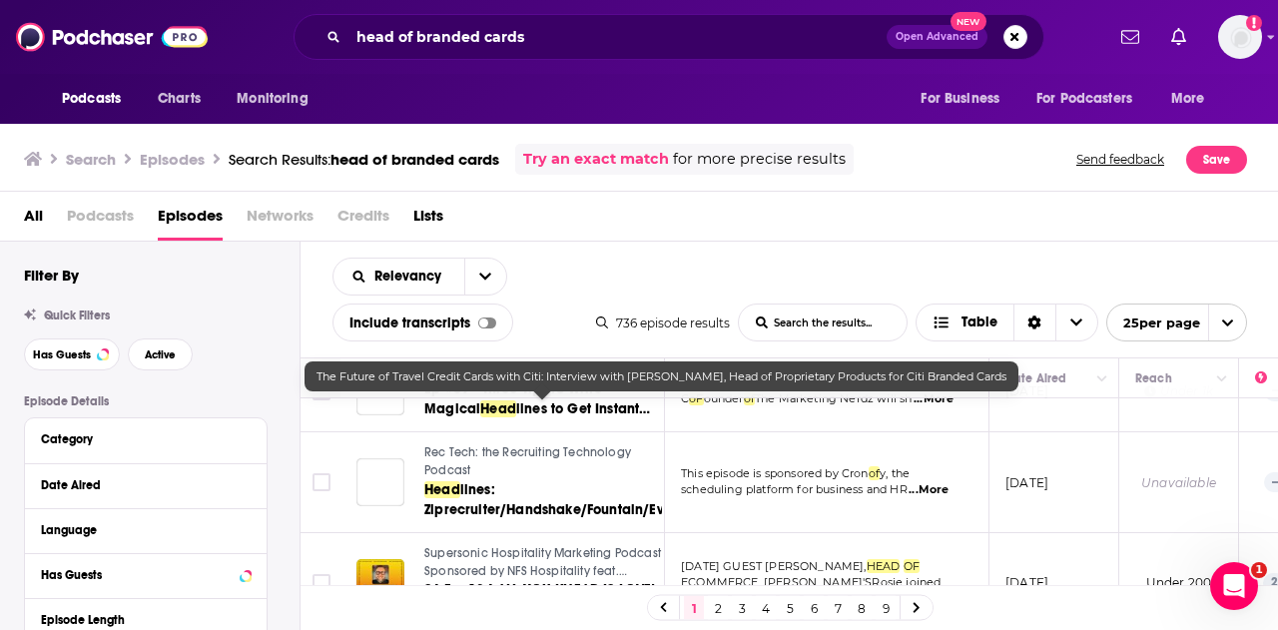
scroll to position [1909, 0]
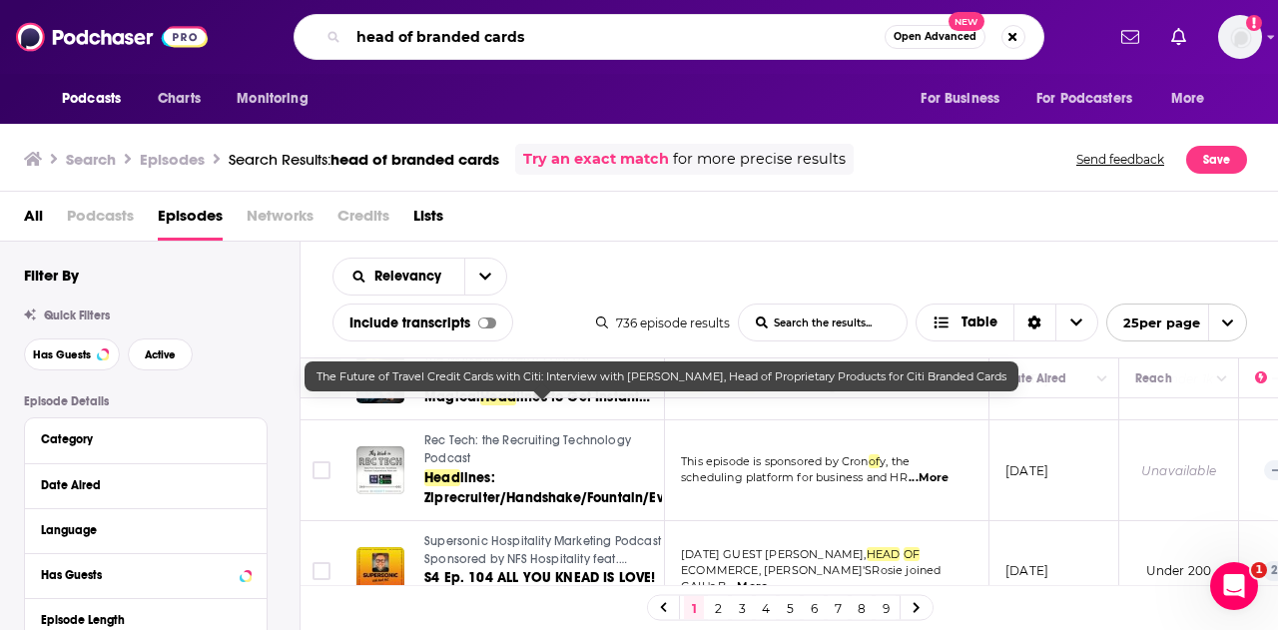
drag, startPoint x: 542, startPoint y: 37, endPoint x: 306, endPoint y: 35, distance: 236.7
click at [308, 37] on div "head of branded cards Open Advanced New" at bounding box center [669, 37] width 751 height 46
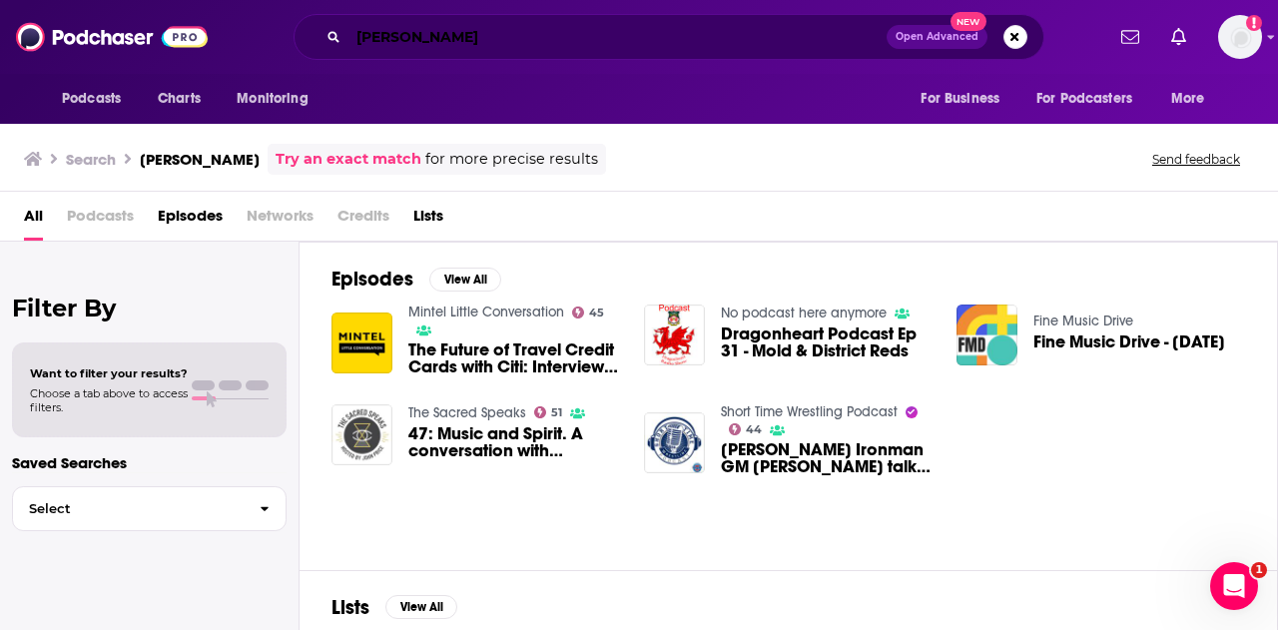
drag, startPoint x: 478, startPoint y: 35, endPoint x: 325, endPoint y: 20, distance: 154.5
click at [325, 20] on div "[PERSON_NAME] Open Advanced New" at bounding box center [669, 37] width 751 height 46
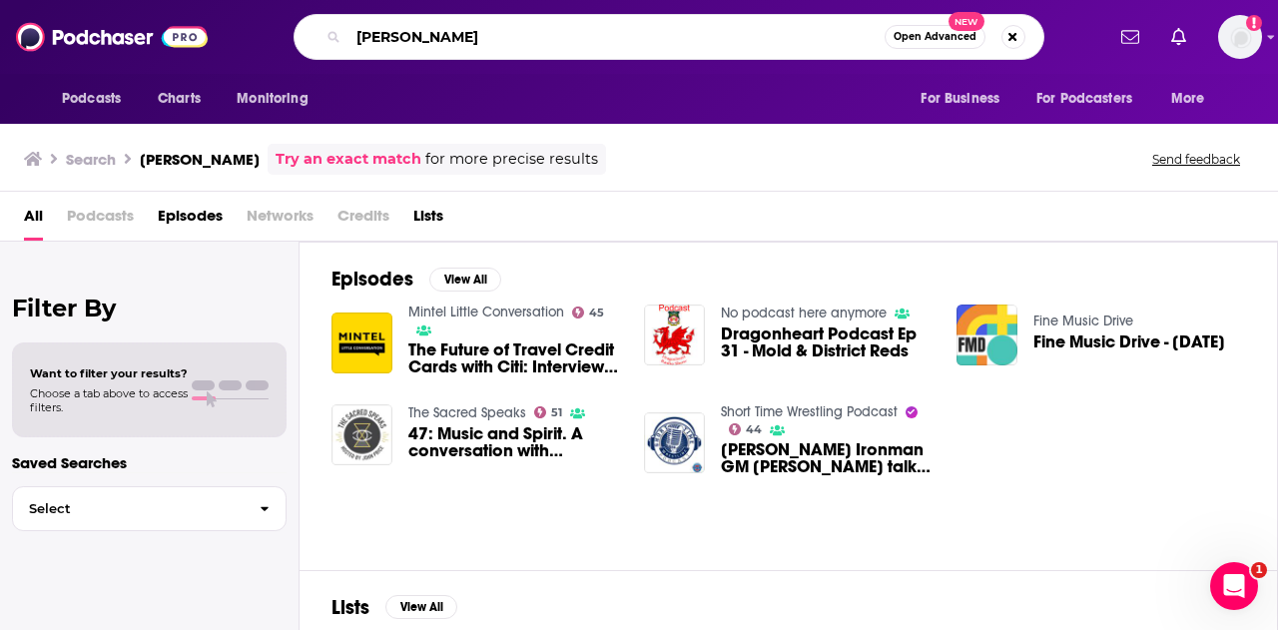
type input "[PERSON_NAME]"
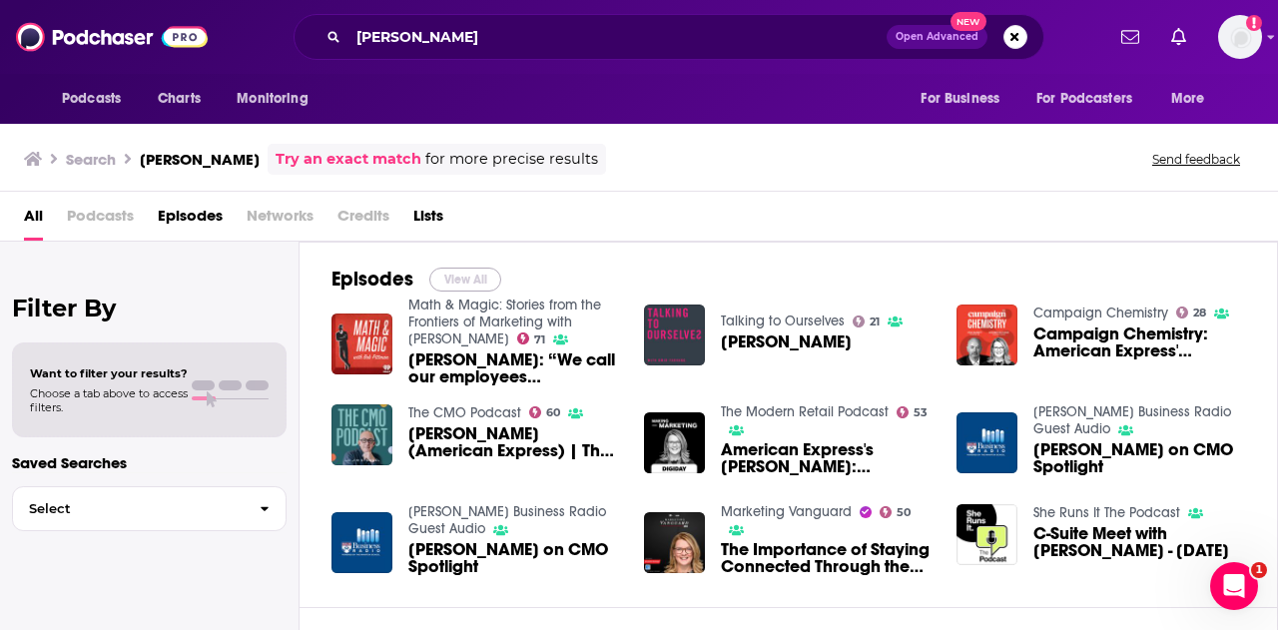
click at [467, 275] on button "View All" at bounding box center [465, 280] width 72 height 24
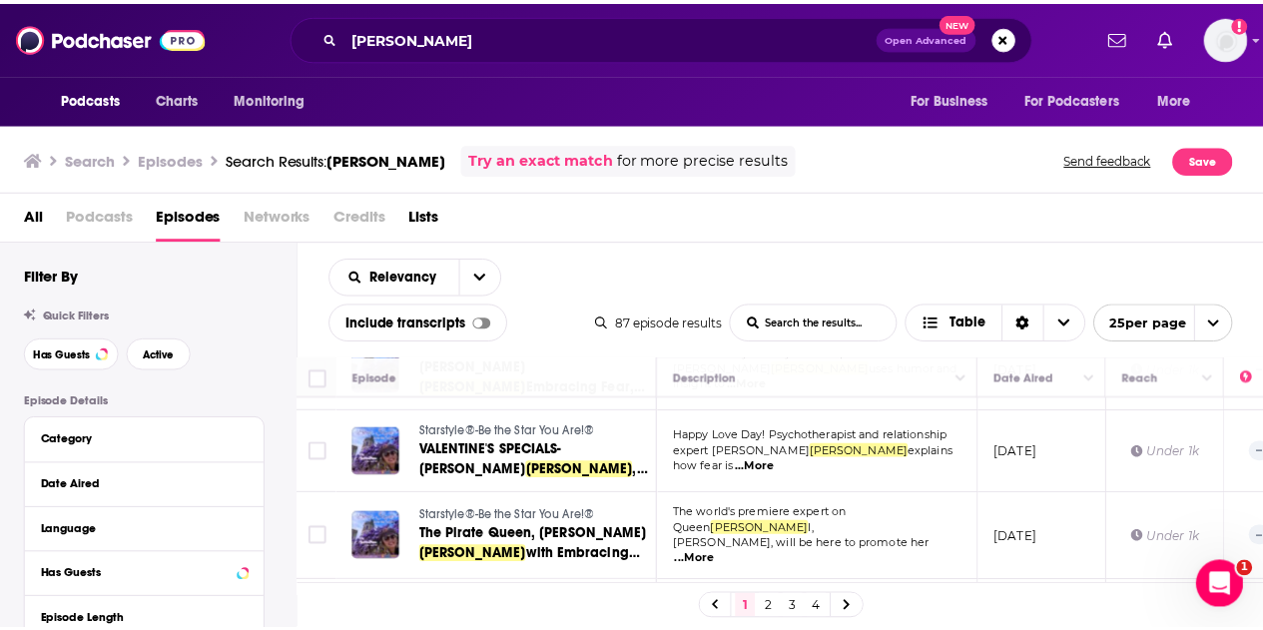
scroll to position [1098, 0]
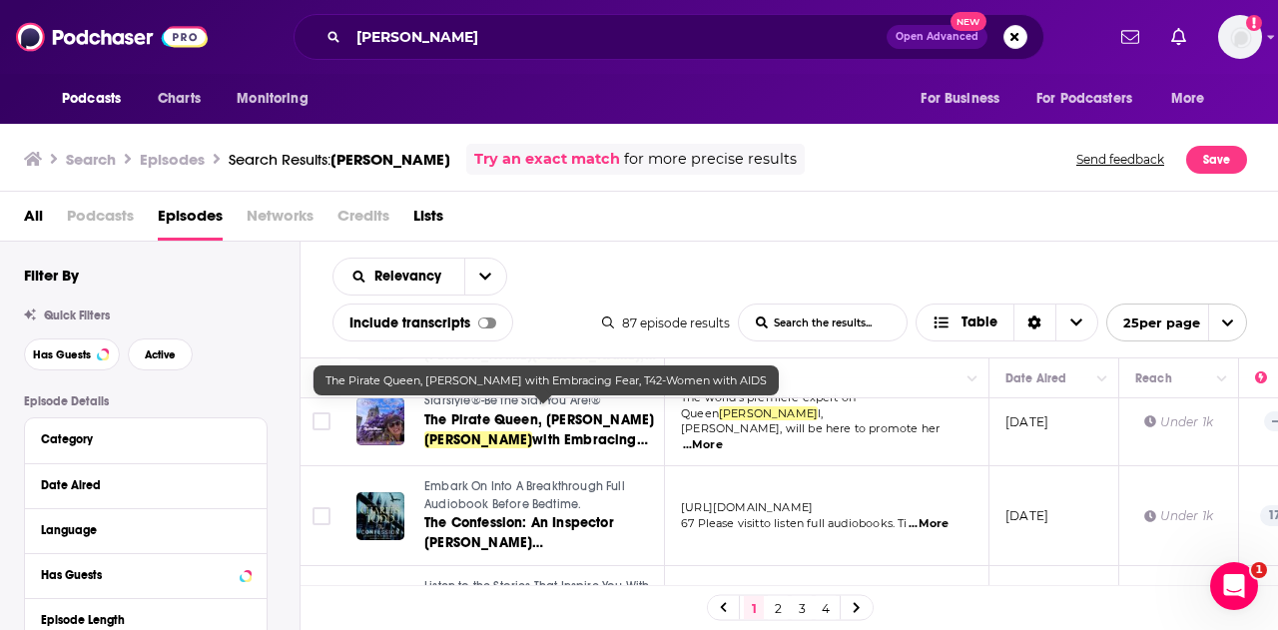
click at [40, 151] on icon at bounding box center [33, 159] width 18 height 16
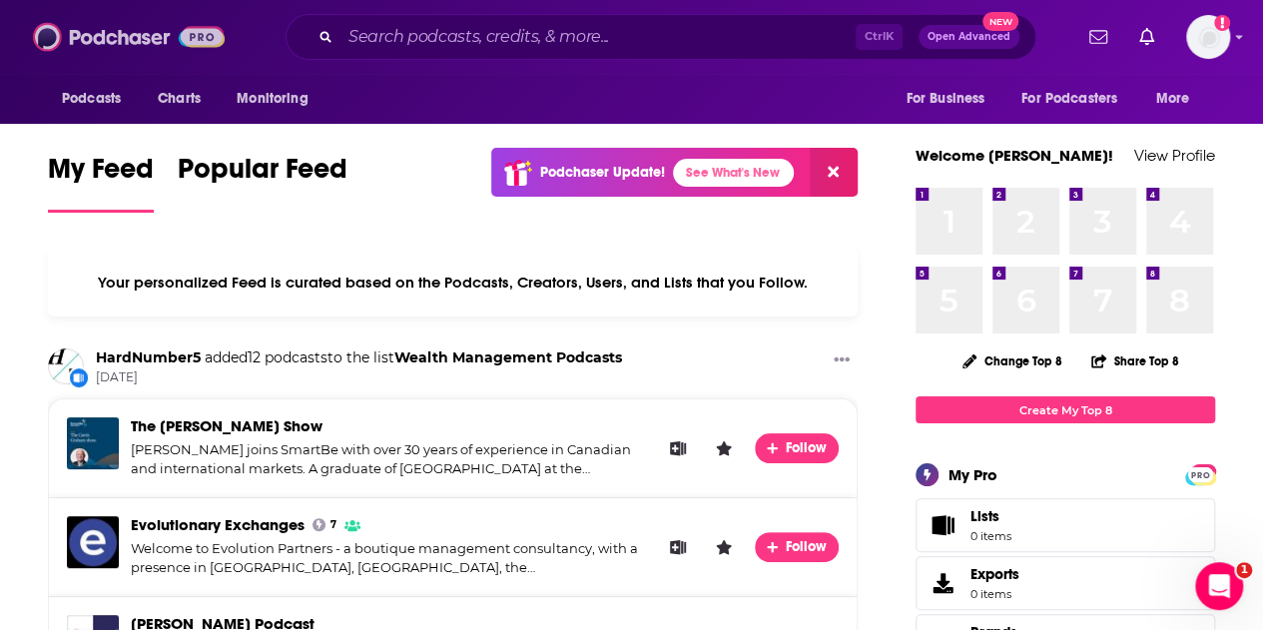
click at [106, 24] on img at bounding box center [129, 37] width 192 height 38
click at [172, 97] on span "Charts" at bounding box center [179, 99] width 43 height 28
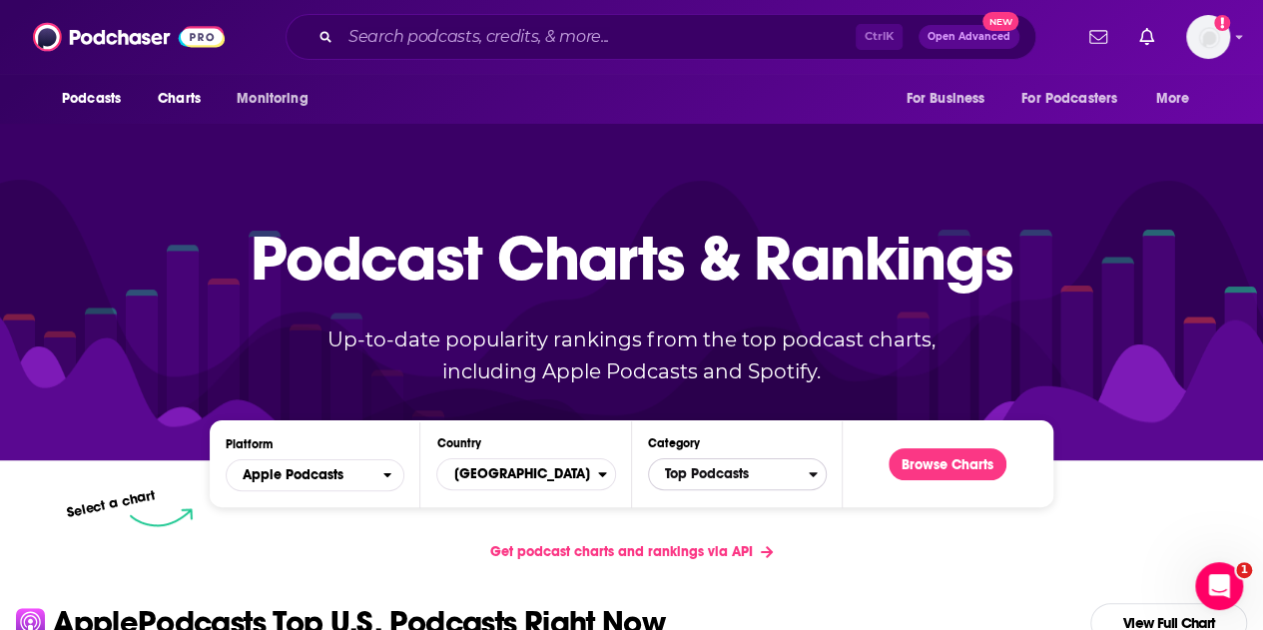
click at [752, 465] on span "Top Podcasts" at bounding box center [729, 474] width 160 height 34
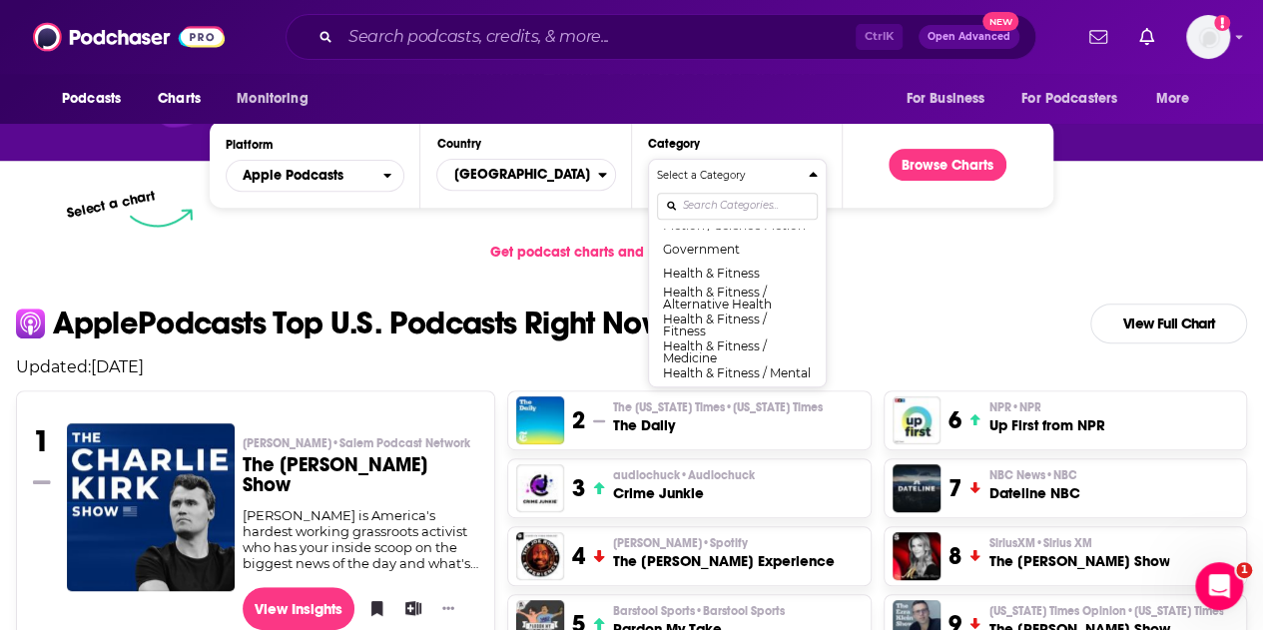
scroll to position [747, 0]
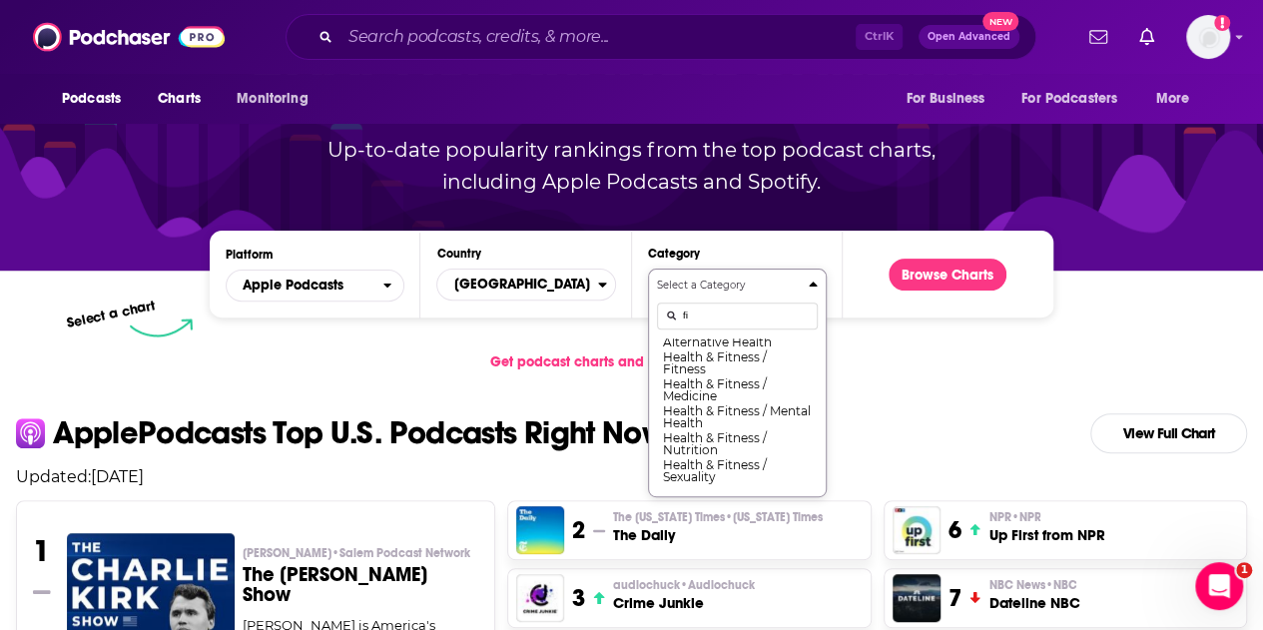
scroll to position [0, 0]
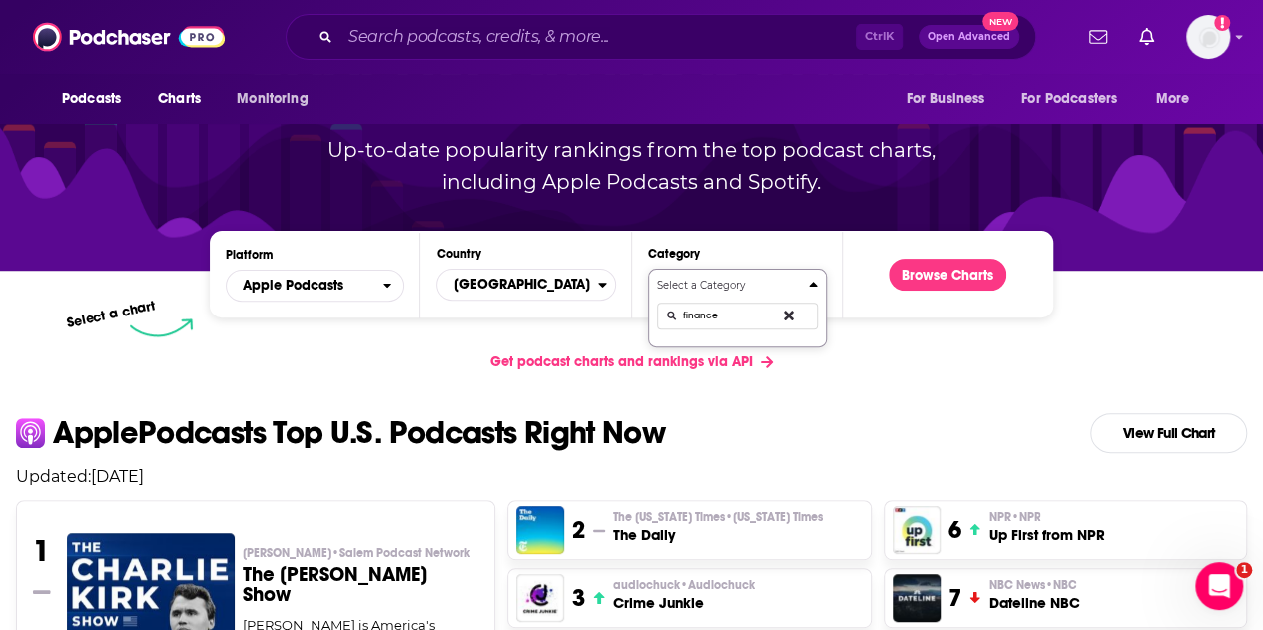
type input "finance"
click at [479, 25] on input "Search podcasts, credits, & more..." at bounding box center [598, 37] width 515 height 32
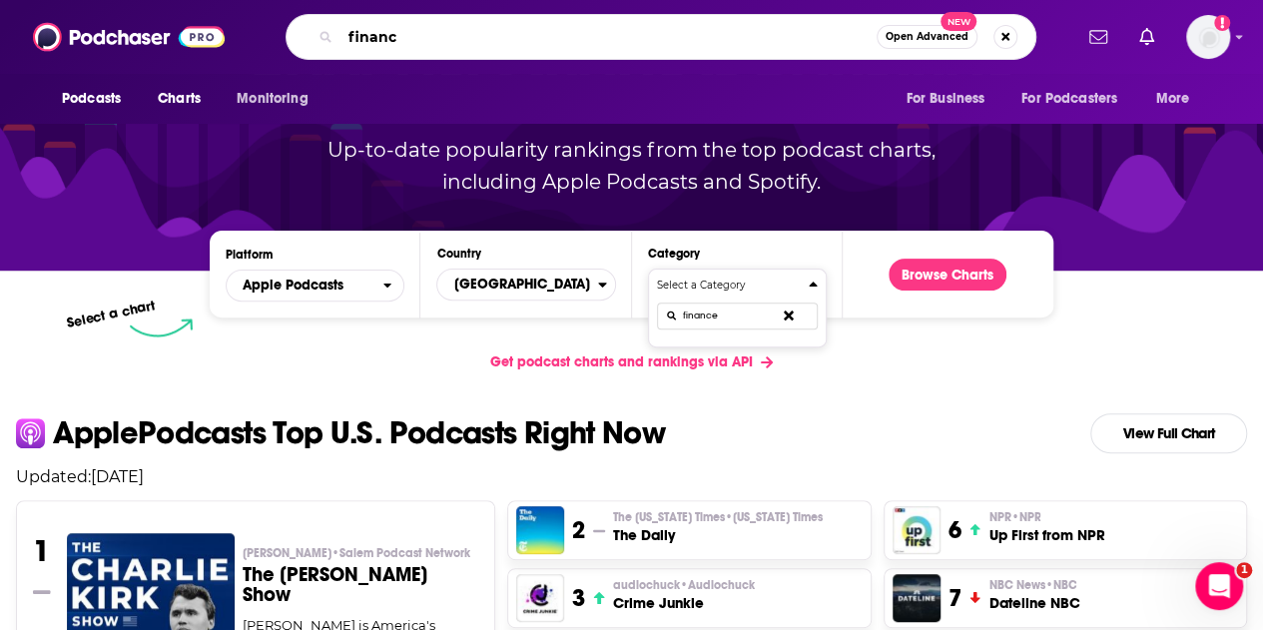
type input "finance"
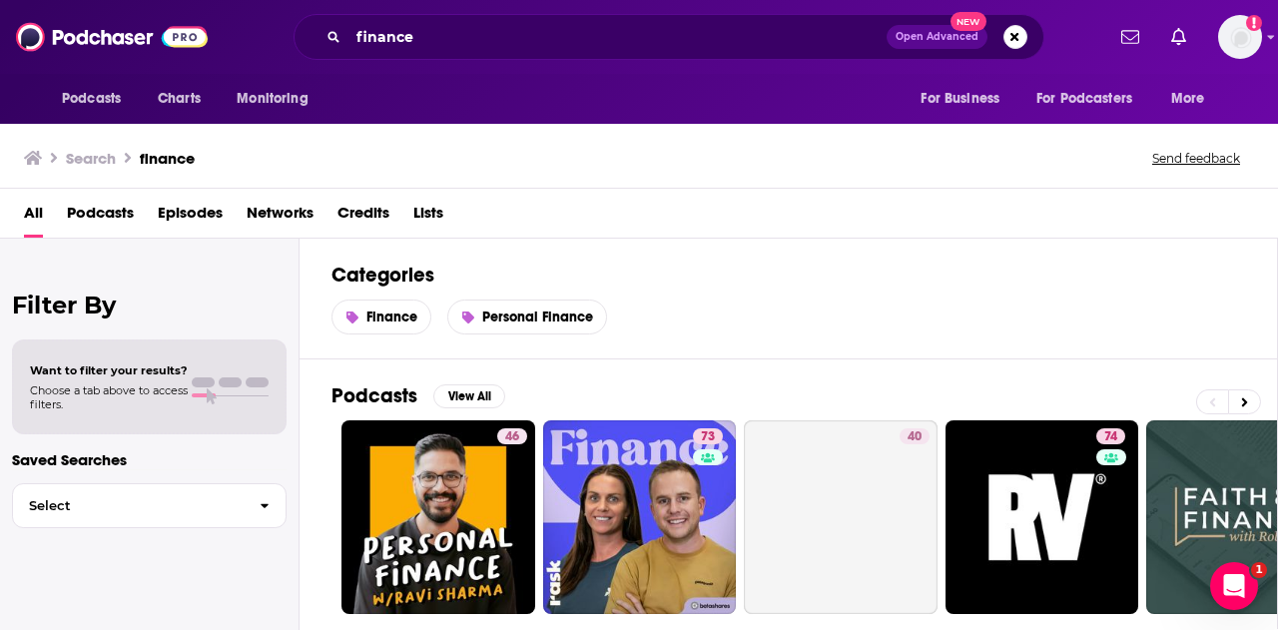
click at [424, 204] on span "Lists" at bounding box center [428, 217] width 30 height 41
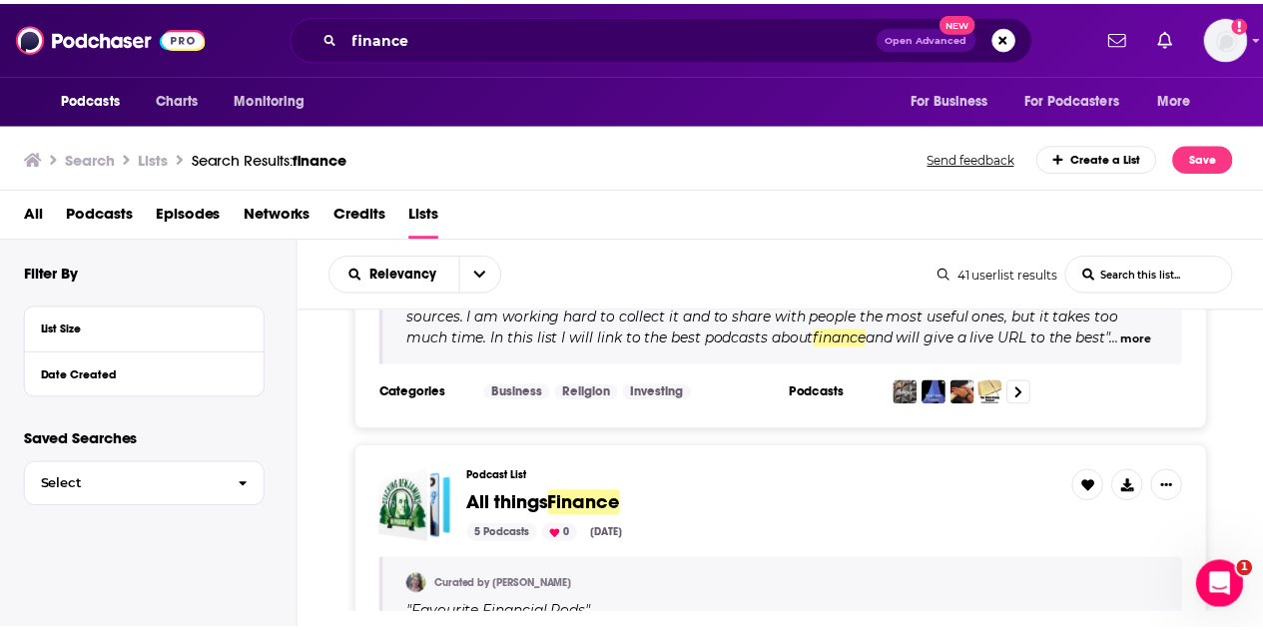
scroll to position [599, 0]
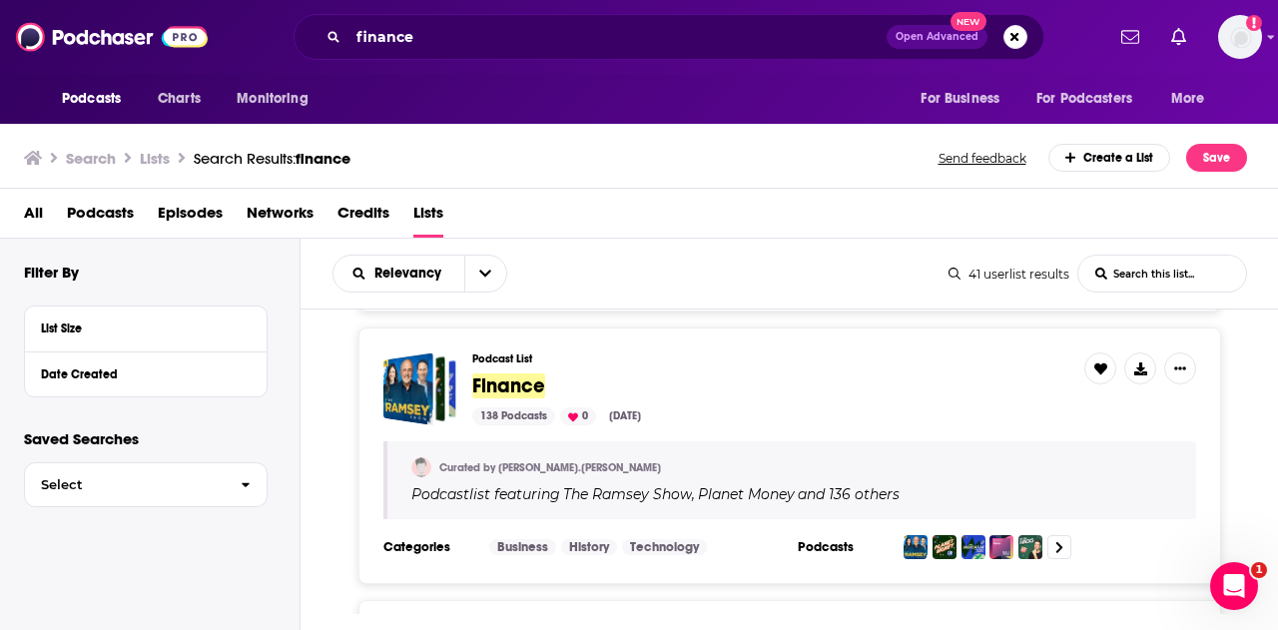
click at [525, 386] on span "Finance" at bounding box center [508, 385] width 73 height 25
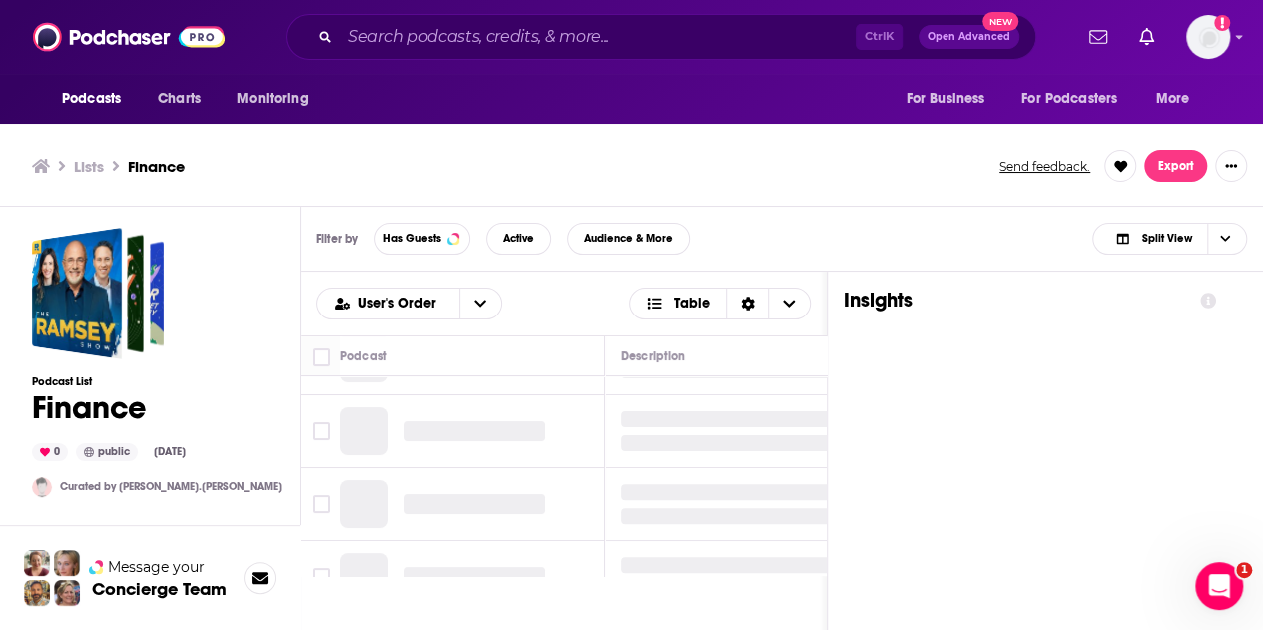
scroll to position [60, 0]
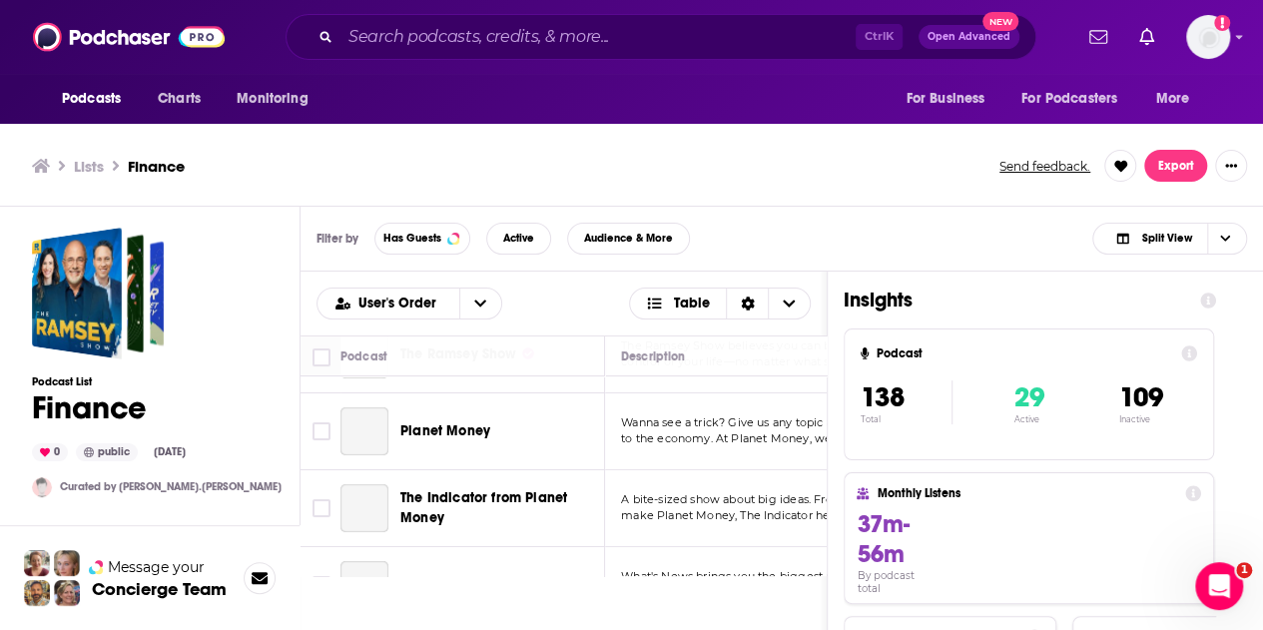
click at [457, 439] on span "Planet Money" at bounding box center [445, 430] width 90 height 17
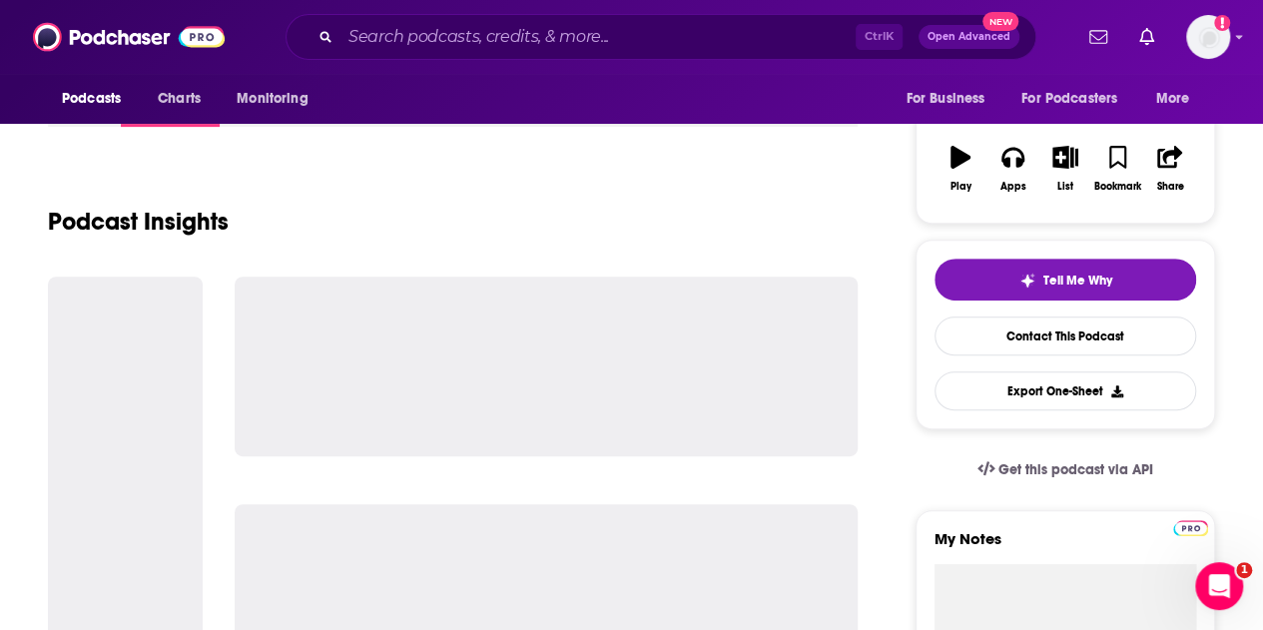
scroll to position [100, 0]
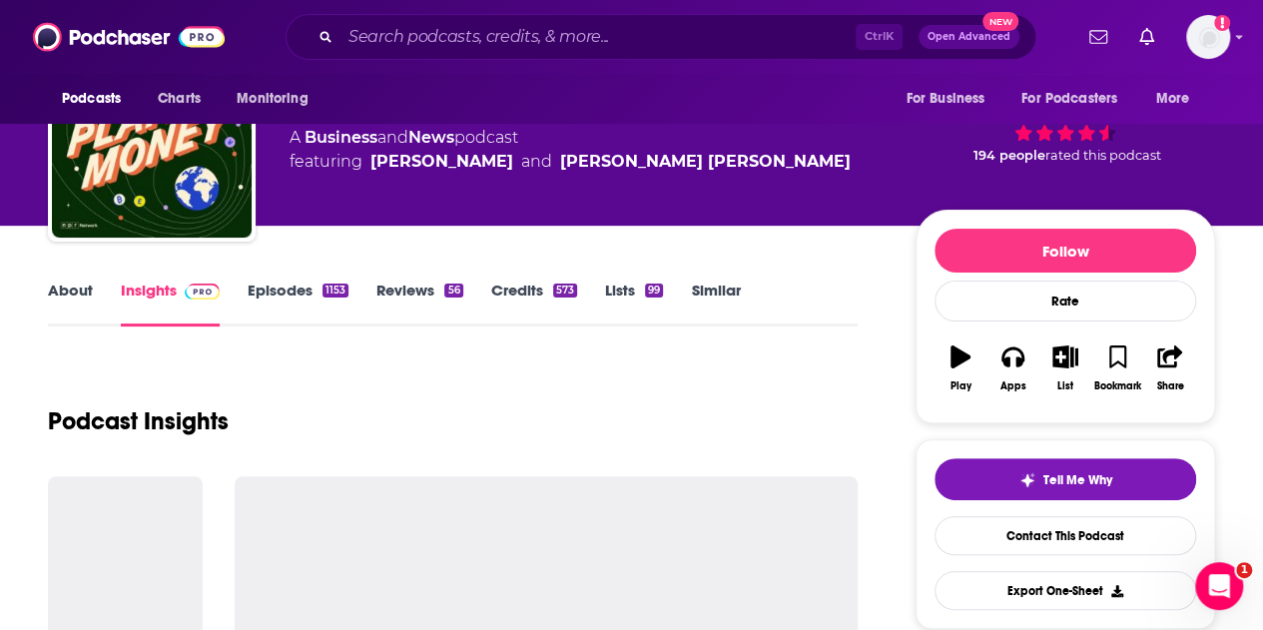
click at [286, 289] on link "Episodes 1153" at bounding box center [298, 304] width 101 height 46
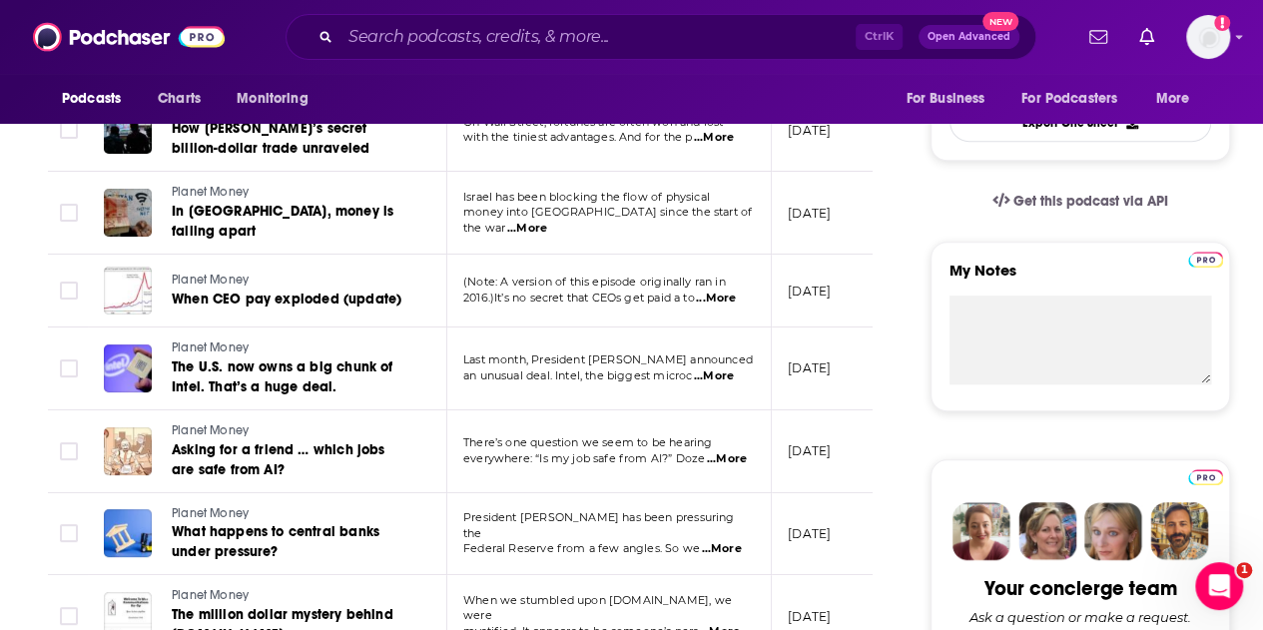
scroll to position [599, 0]
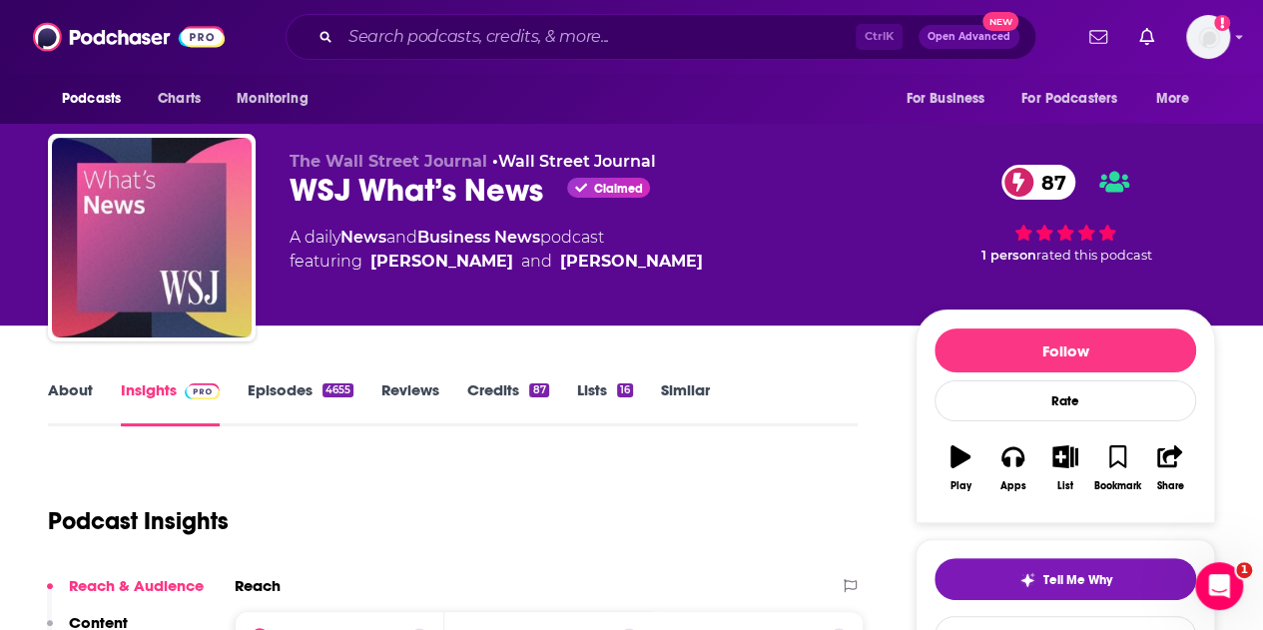
click at [306, 393] on link "Episodes 4655" at bounding box center [301, 403] width 106 height 46
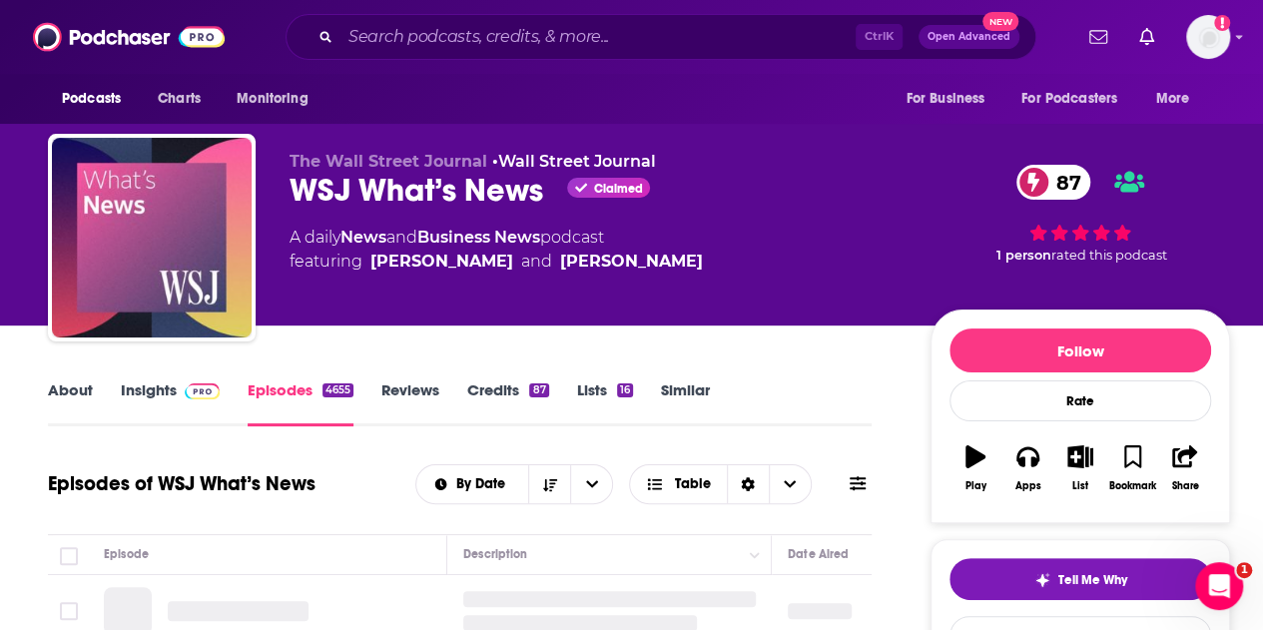
scroll to position [300, 0]
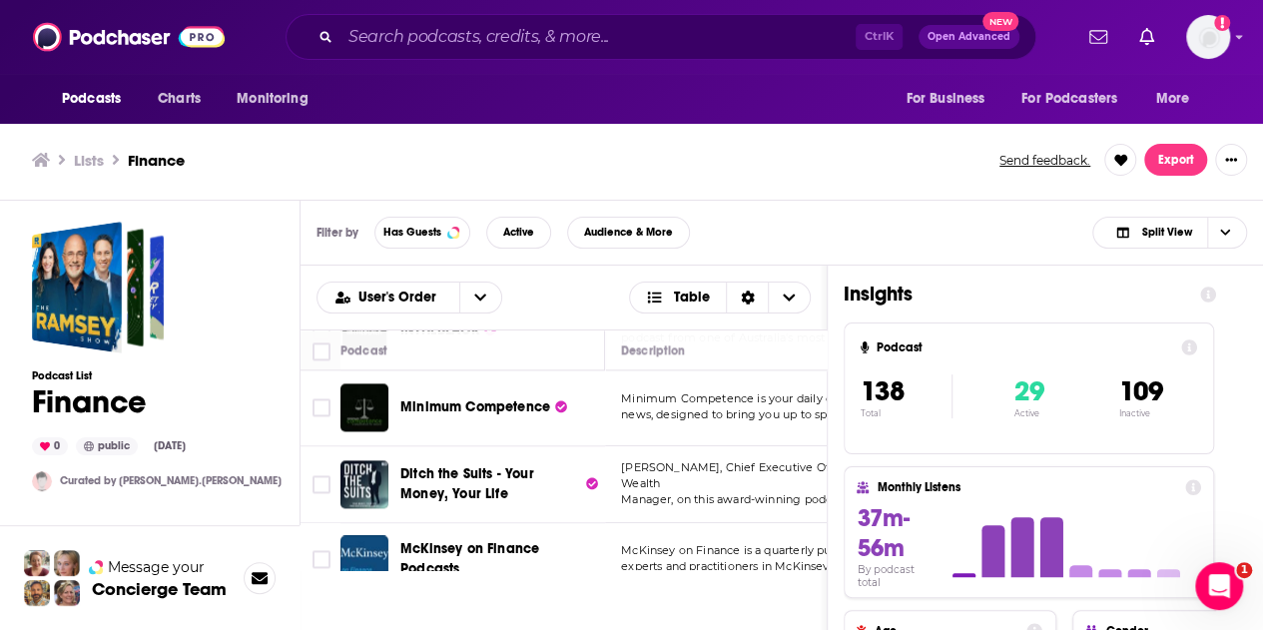
scroll to position [1498, 0]
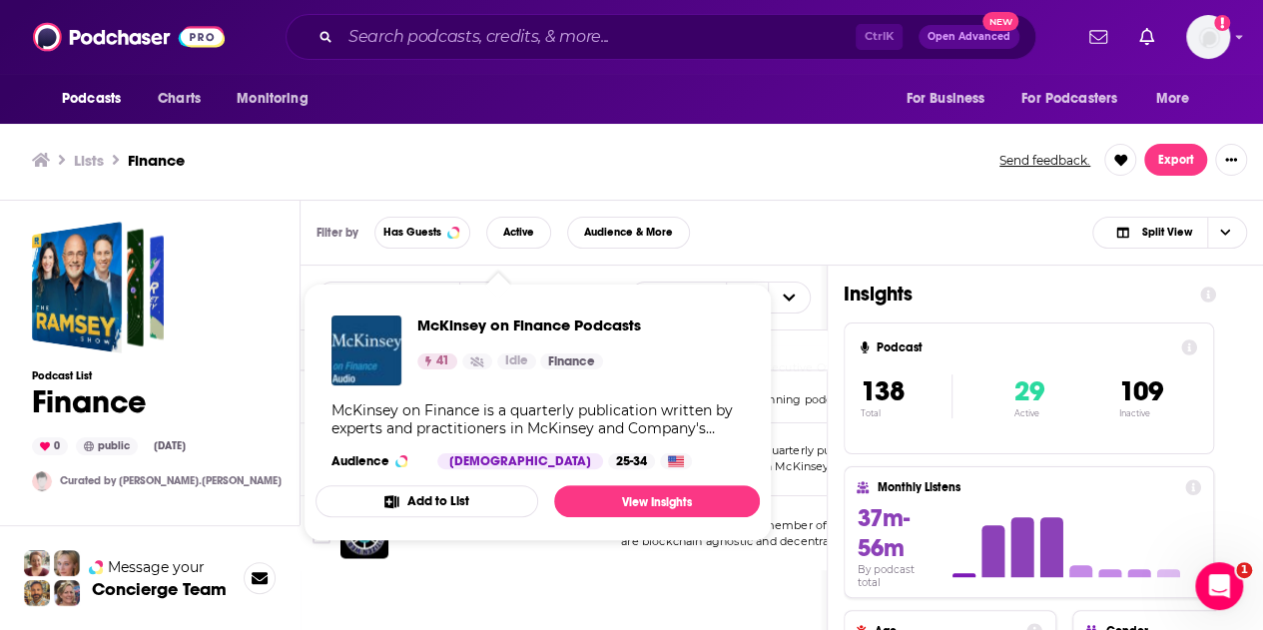
click at [444, 396] on div "Podcasts Charts Monitoring Ctrl K Open Advanced New For Business For Podcasters…" at bounding box center [631, 312] width 1263 height 636
click at [359, 376] on img "McKinsey on Finance Podcasts" at bounding box center [367, 351] width 70 height 70
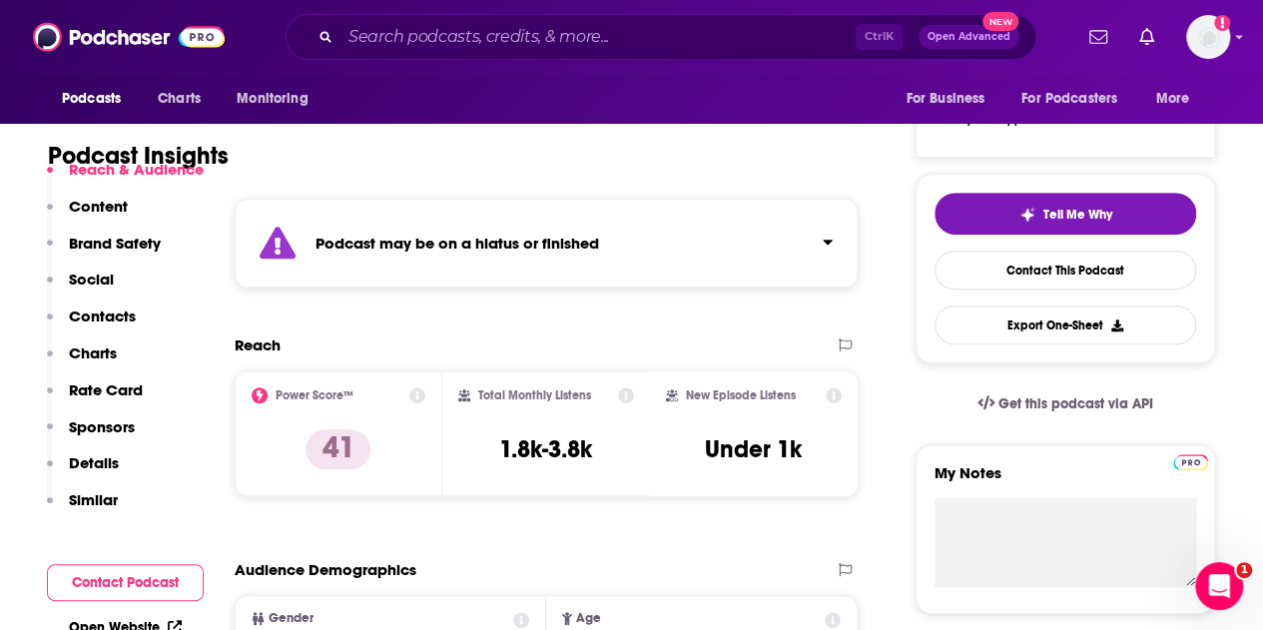
scroll to position [399, 0]
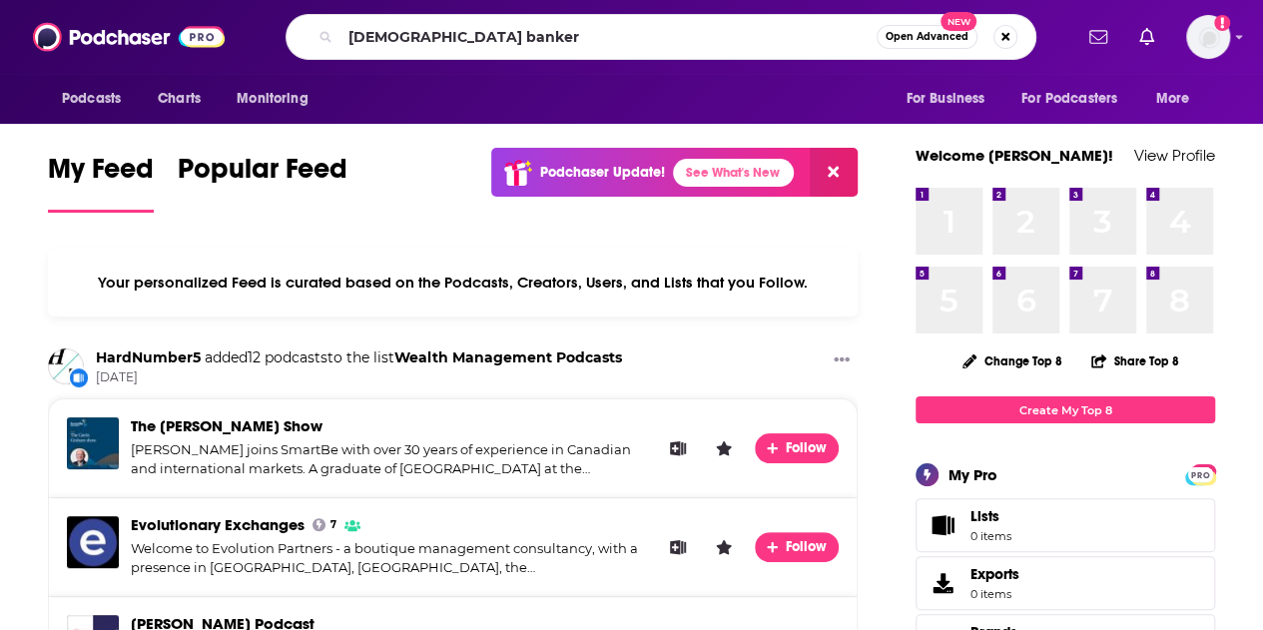
type input "american banker"
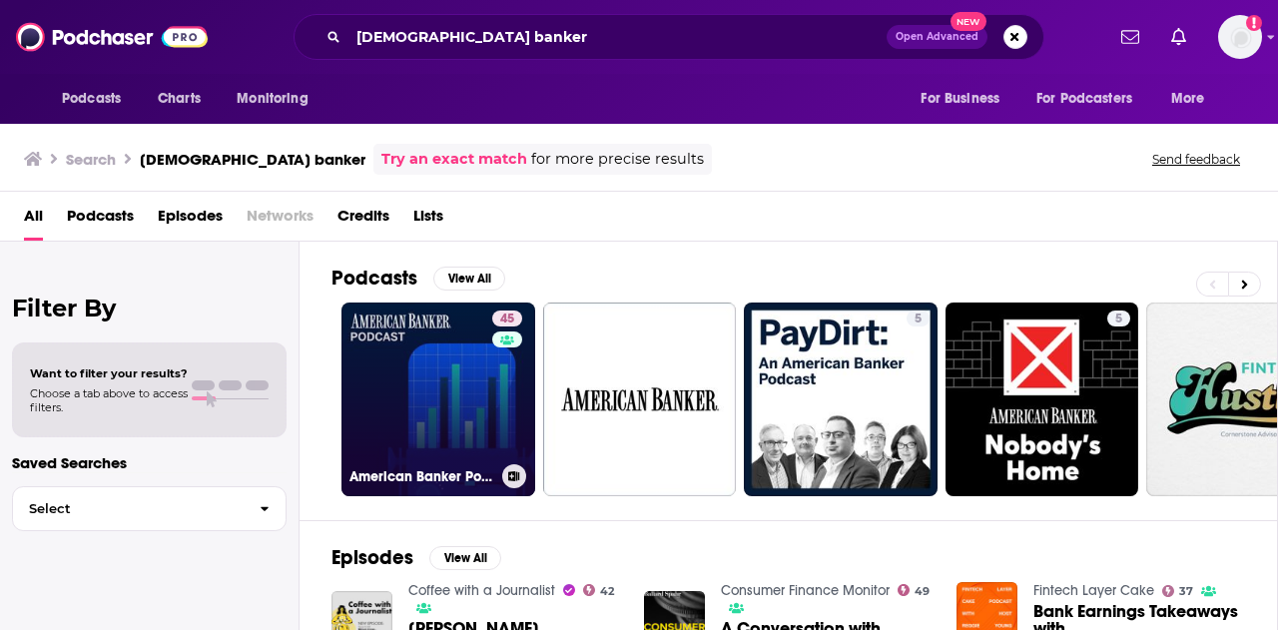
click at [435, 394] on link "45 American Banker Podcast" at bounding box center [439, 400] width 194 height 194
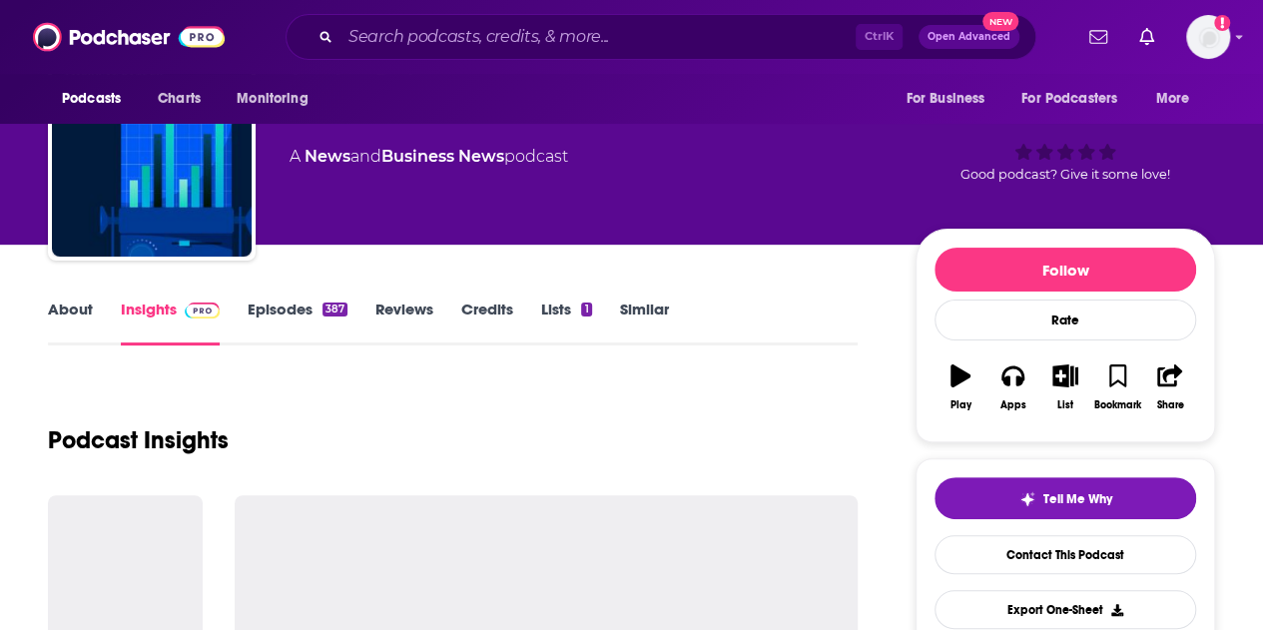
scroll to position [100, 0]
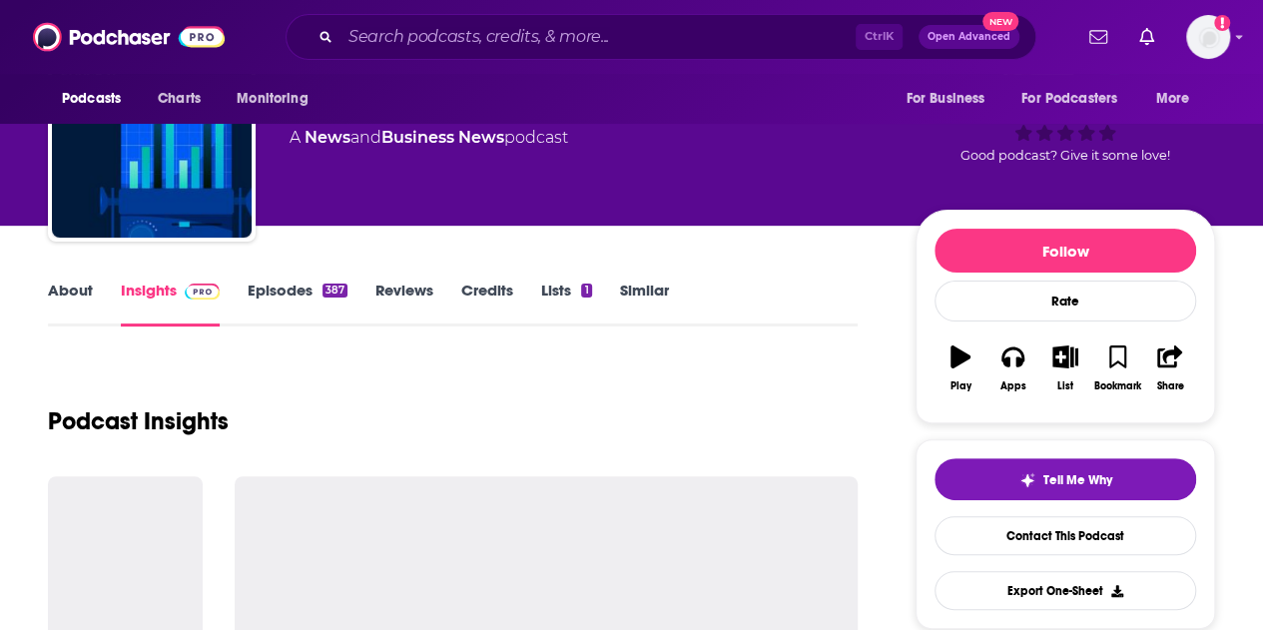
click at [276, 299] on link "Episodes 387" at bounding box center [298, 304] width 100 height 46
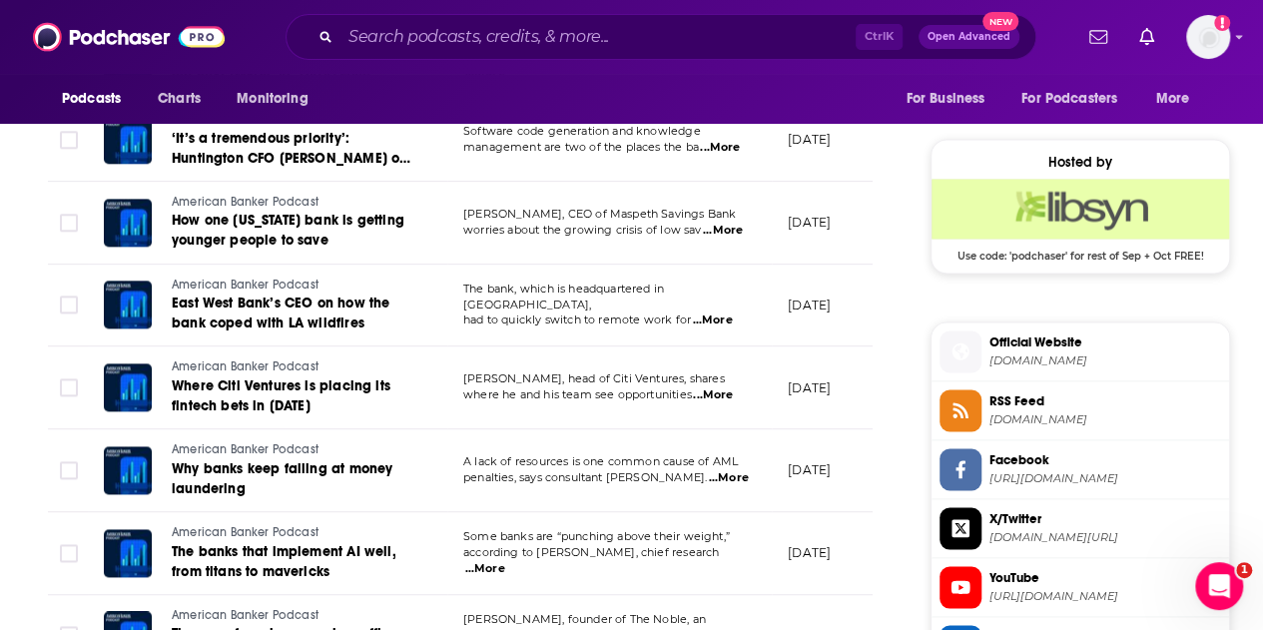
scroll to position [1598, 0]
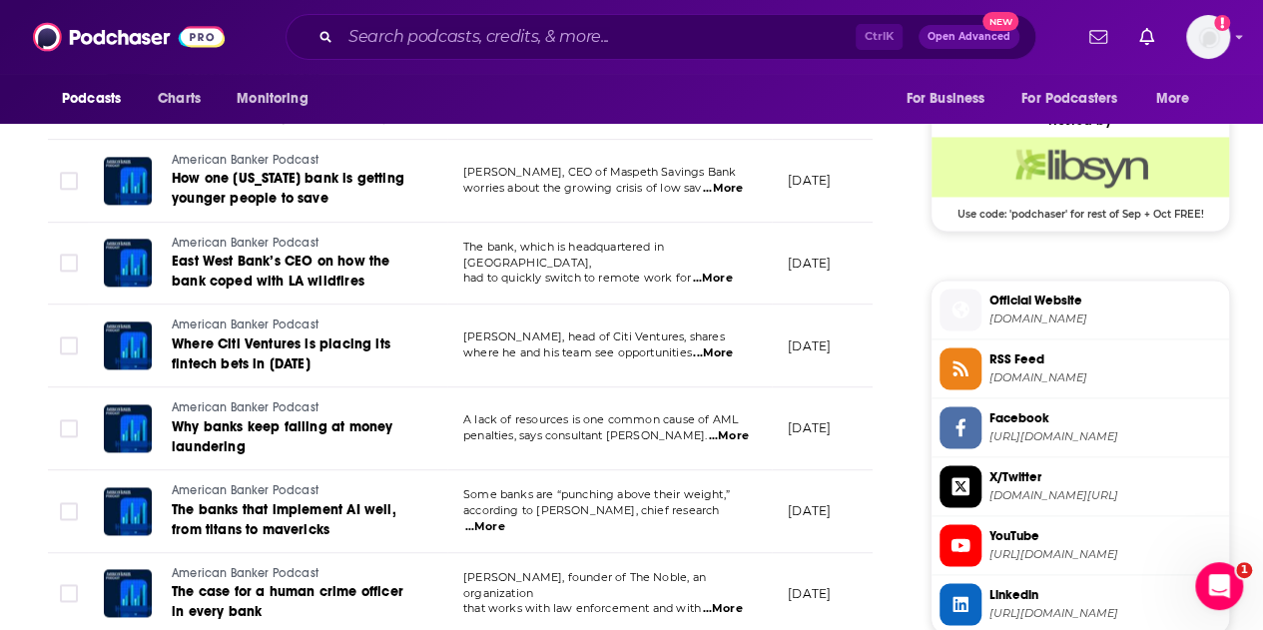
click at [717, 346] on span "...More" at bounding box center [713, 354] width 40 height 16
click at [886, 367] on div "About Insights Episodes 387 Reviews Credits Lists 1 Similar Episodes of America…" at bounding box center [473, 90] width 915 height 2621
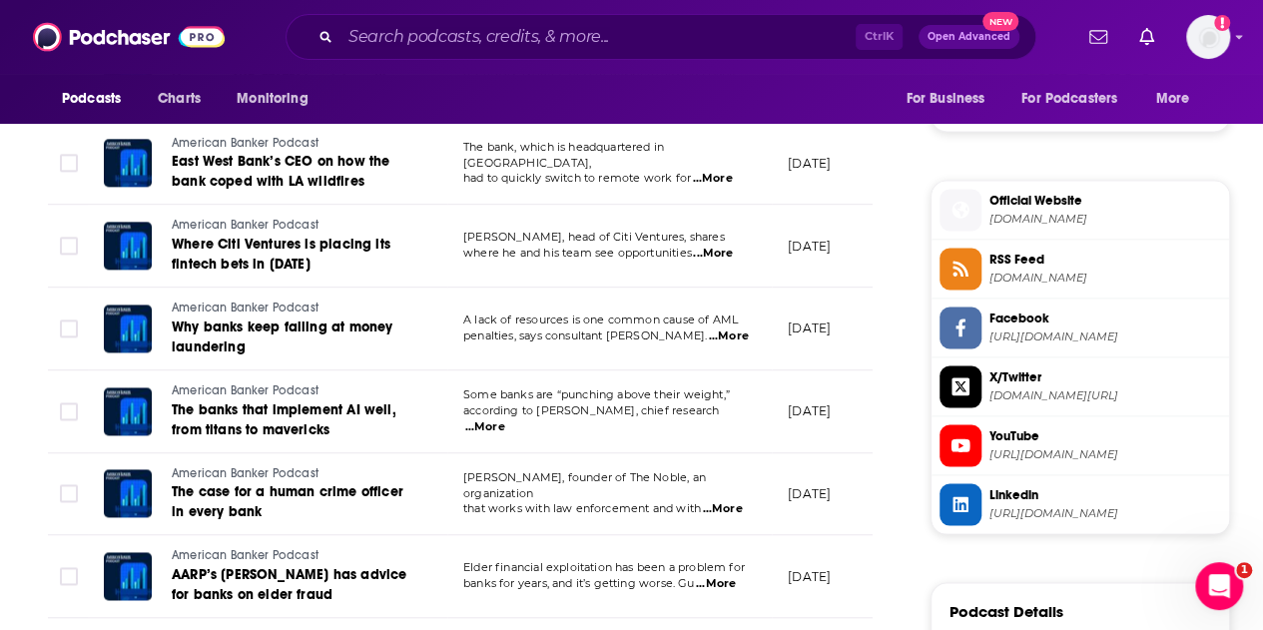
click at [709, 329] on span "...More" at bounding box center [729, 337] width 40 height 16
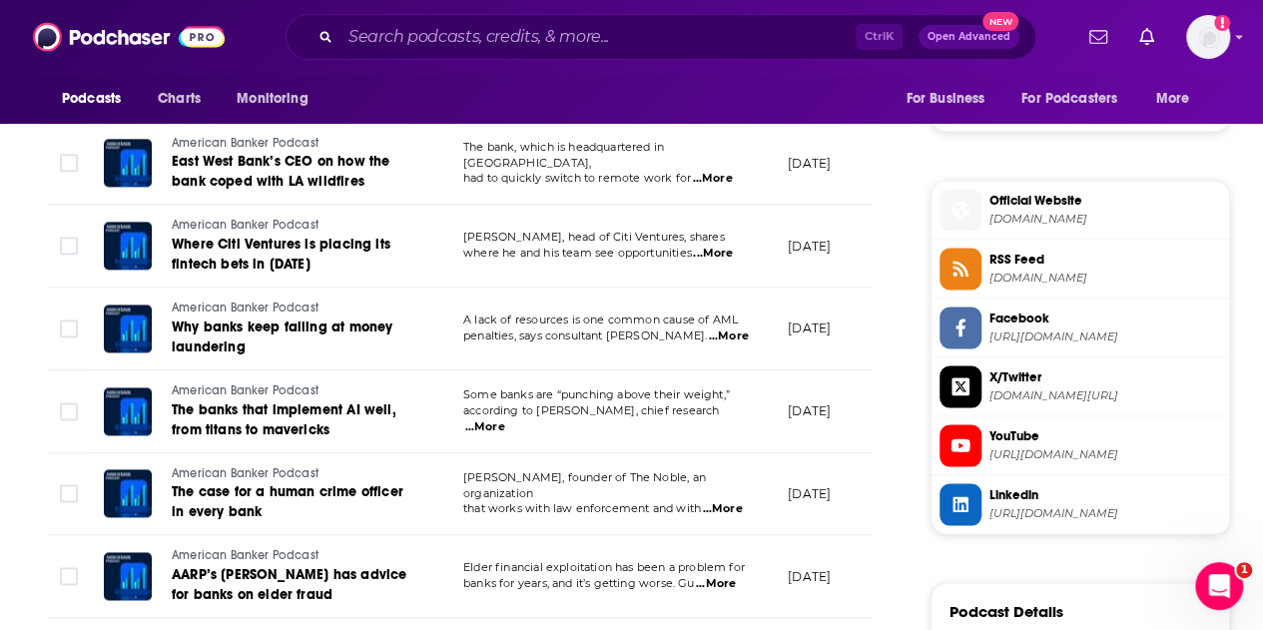
click at [505, 419] on span "...More" at bounding box center [485, 427] width 40 height 16
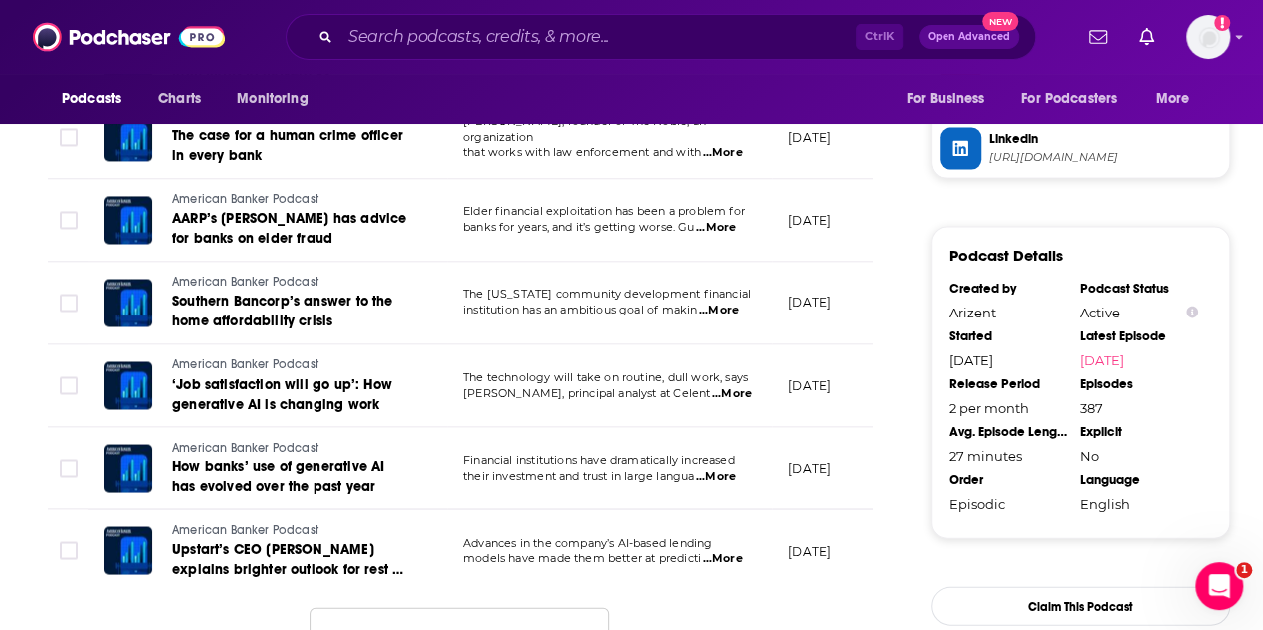
scroll to position [2097, 0]
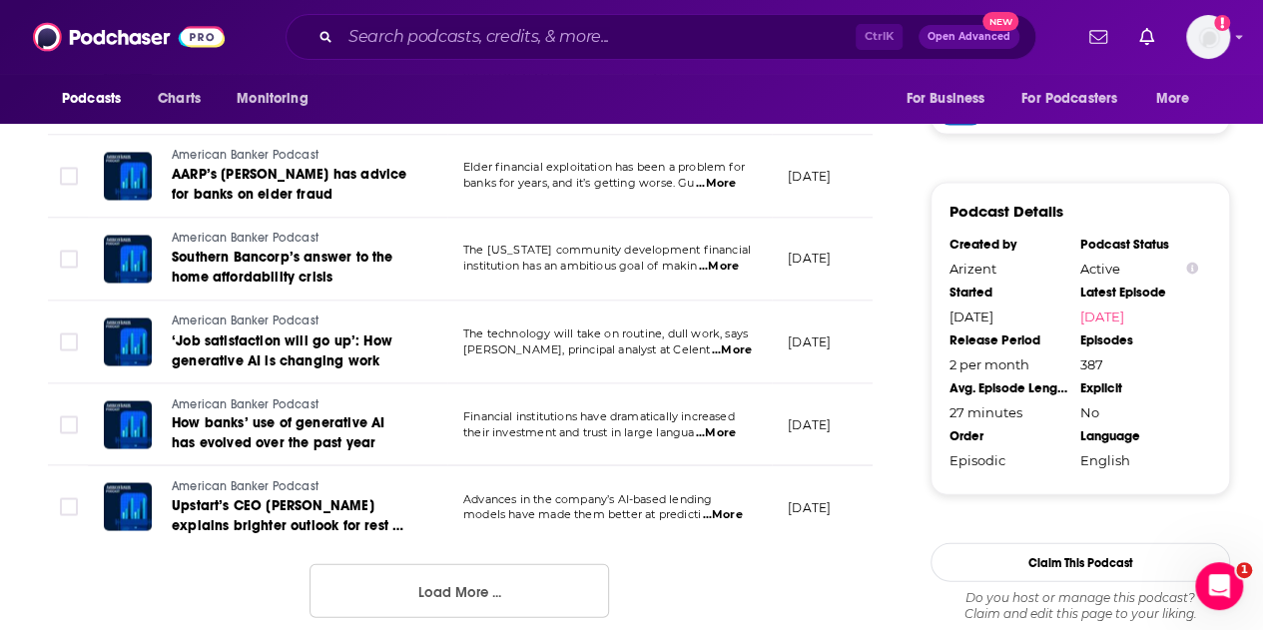
click at [711, 428] on td "Financial institutions have dramatically increased their investment and trust i…" at bounding box center [609, 425] width 325 height 83
click at [713, 425] on span "...More" at bounding box center [716, 433] width 40 height 16
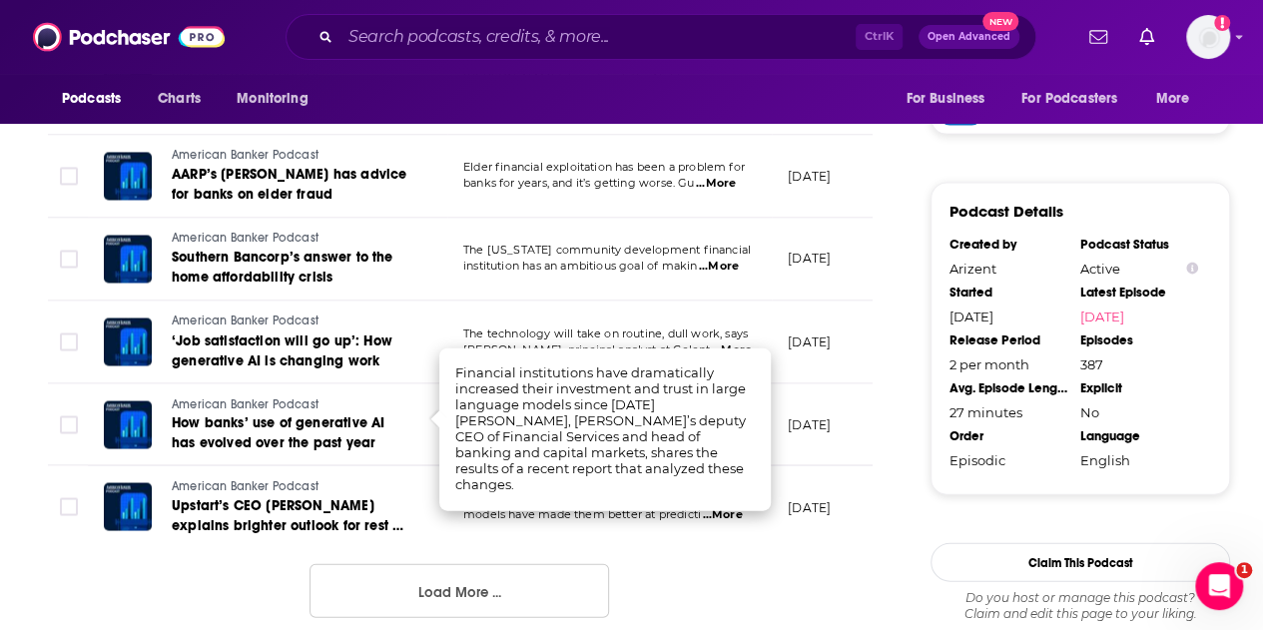
click at [858, 466] on td "[DATE]" at bounding box center [837, 507] width 130 height 82
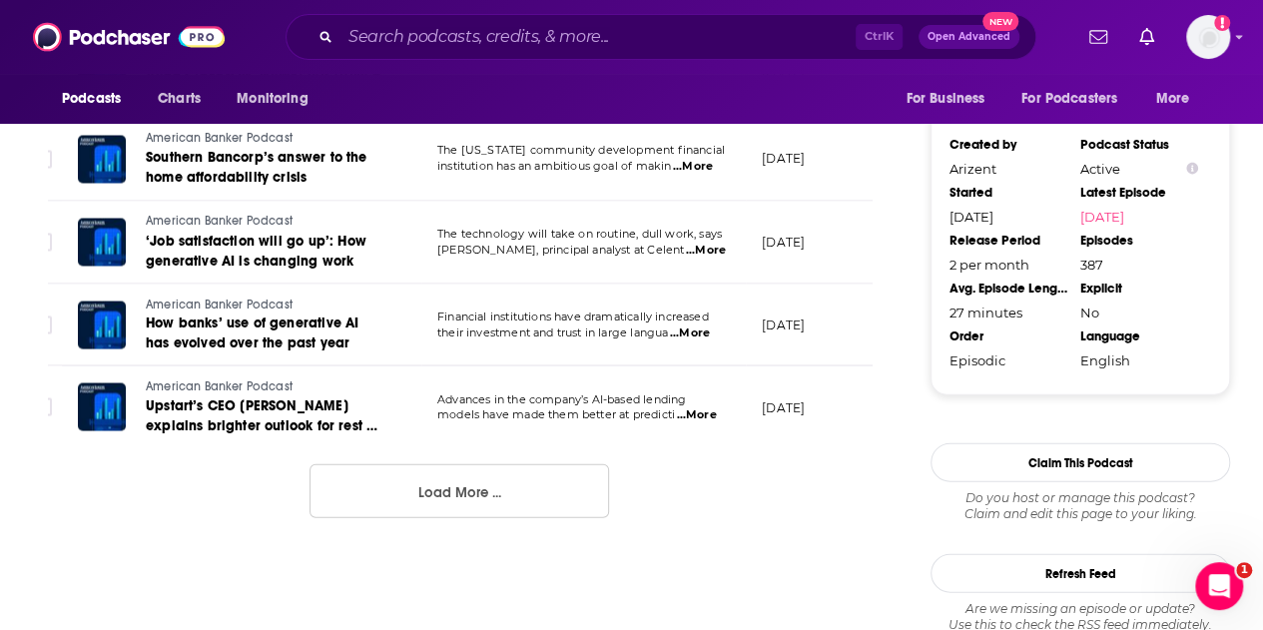
scroll to position [0, 40]
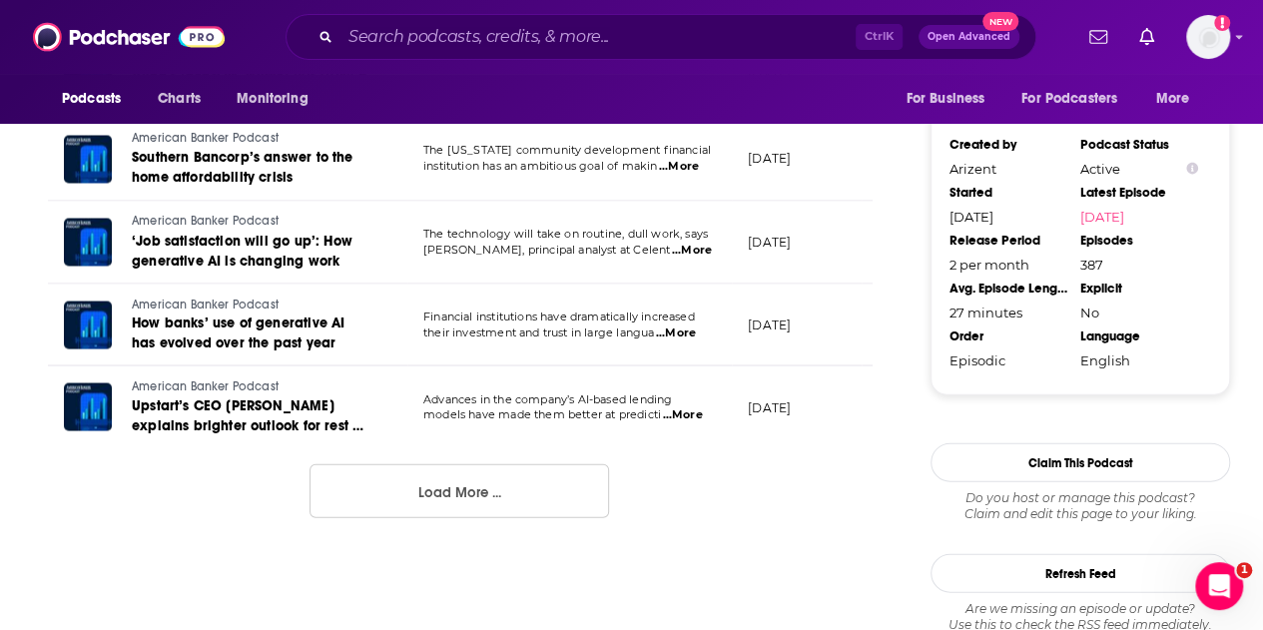
click at [583, 487] on button "Load More ..." at bounding box center [460, 491] width 300 height 54
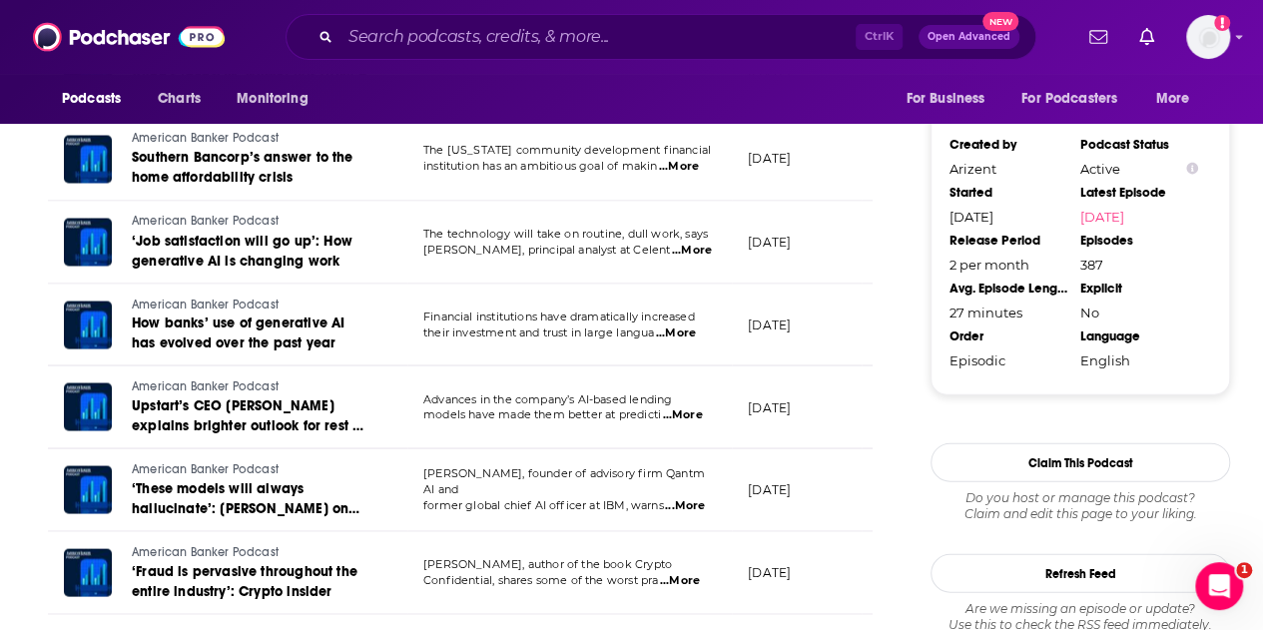
scroll to position [2297, 0]
